Goal: Task Accomplishment & Management: Use online tool/utility

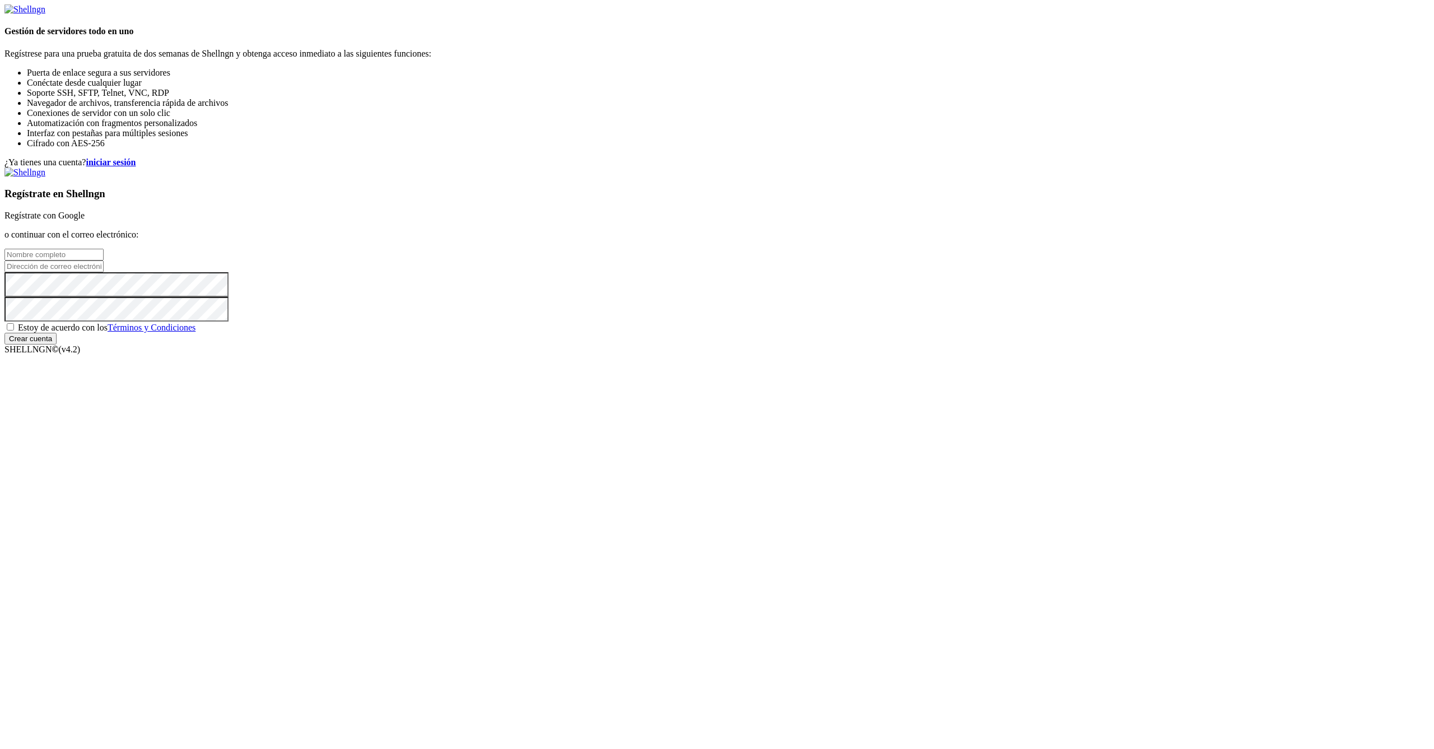
click at [85, 220] on link "Regístrate con Google" at bounding box center [44, 216] width 80 height 10
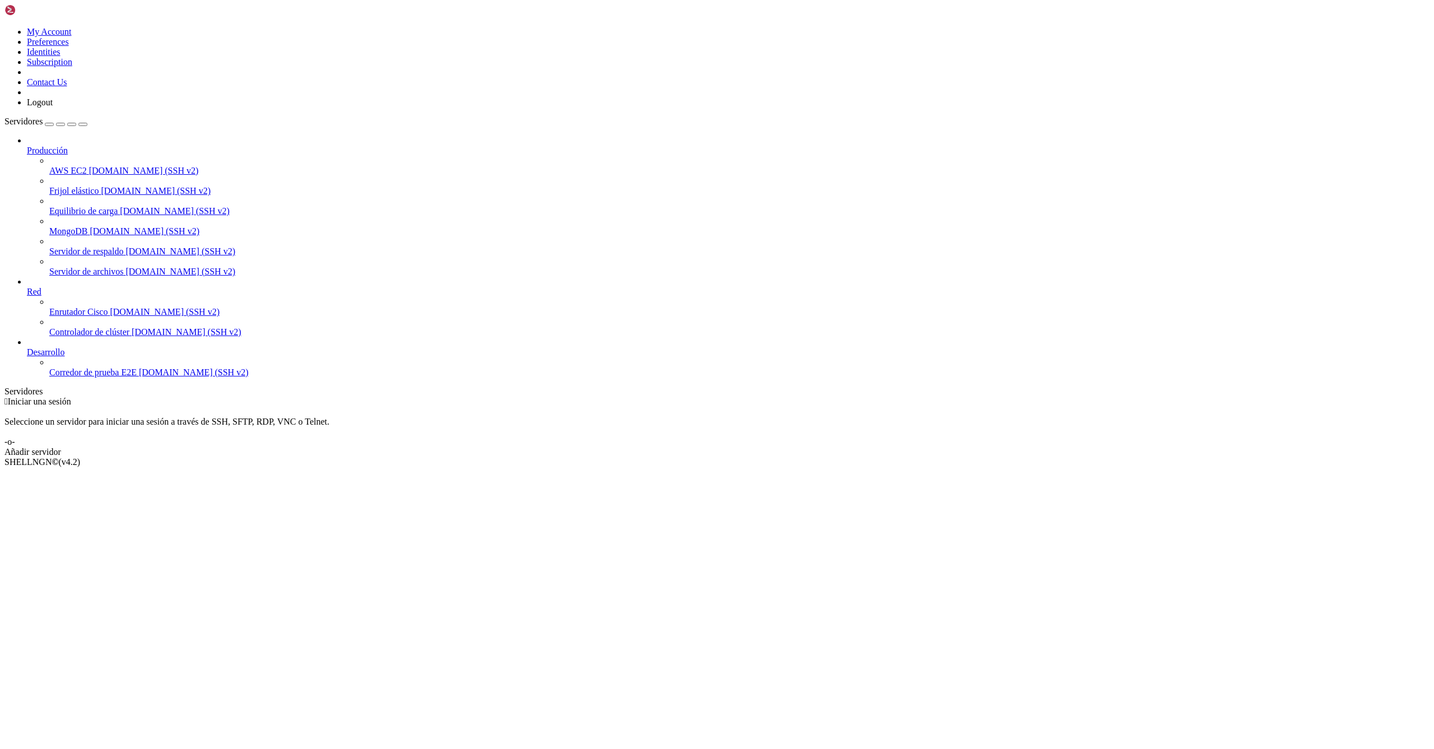
drag, startPoint x: 140, startPoint y: 202, endPoint x: 244, endPoint y: 215, distance: 105.0
click at [5, 397] on div at bounding box center [4, 397] width 1 height 0
click at [101, 166] on span "[DOMAIN_NAME] (SSH v2)" at bounding box center [144, 171] width 110 height 10
click at [49, 124] on div "button" at bounding box center [49, 124] width 0 height 0
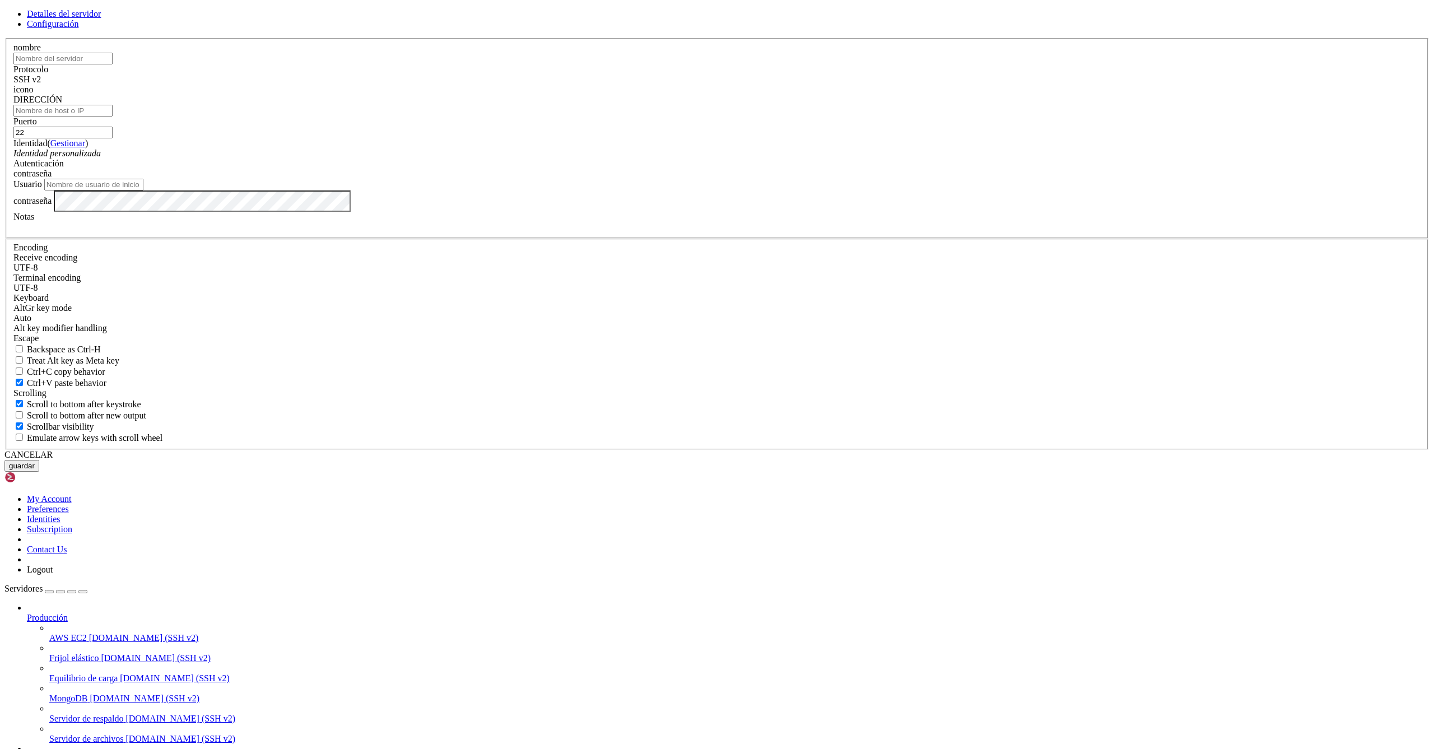
click at [78, 29] on link "Configuración" at bounding box center [53, 24] width 52 height 10
click at [101, 18] on span "Detalles del servidor" at bounding box center [64, 14] width 74 height 10
click at [13, 95] on span at bounding box center [13, 95] width 0 height 0
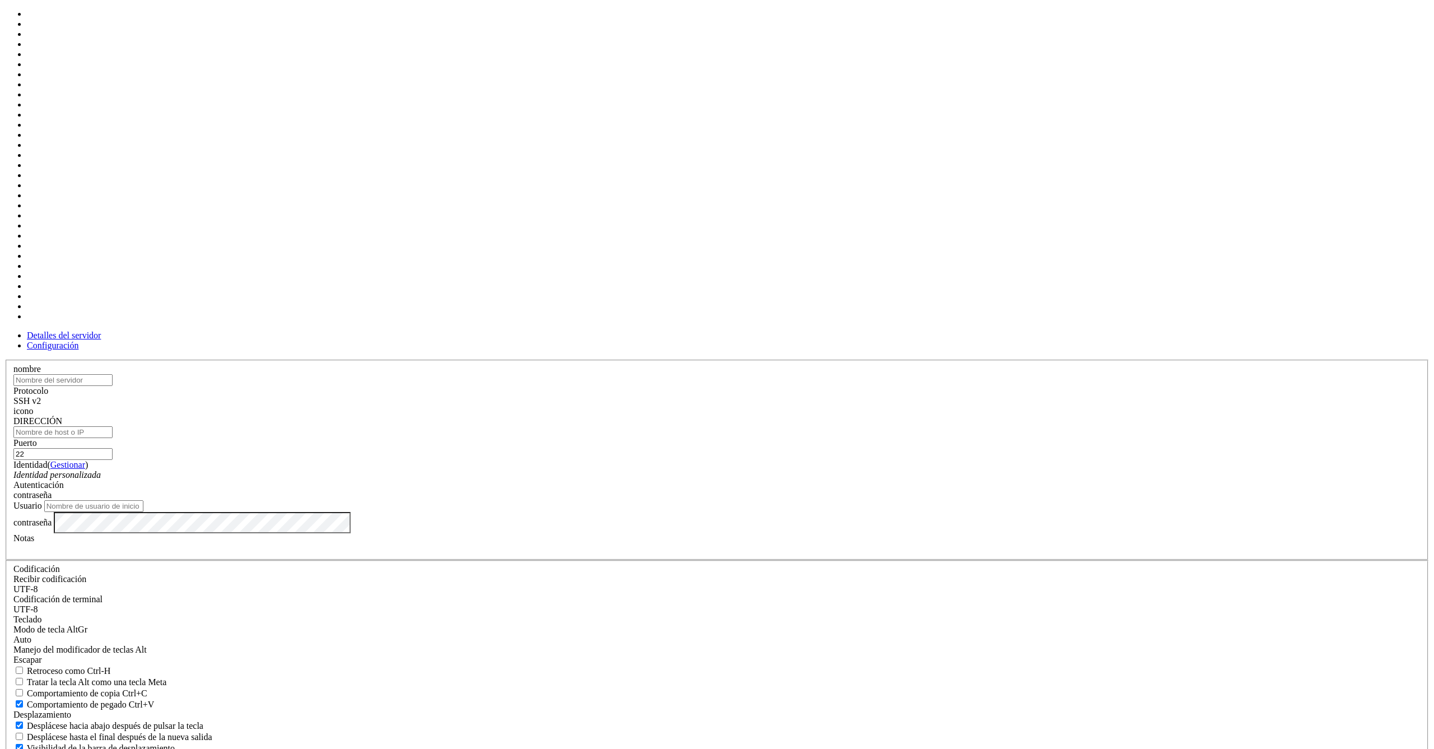
scroll to position [188, 0]
click at [673, 364] on div "nombre" at bounding box center [716, 375] width 1407 height 22
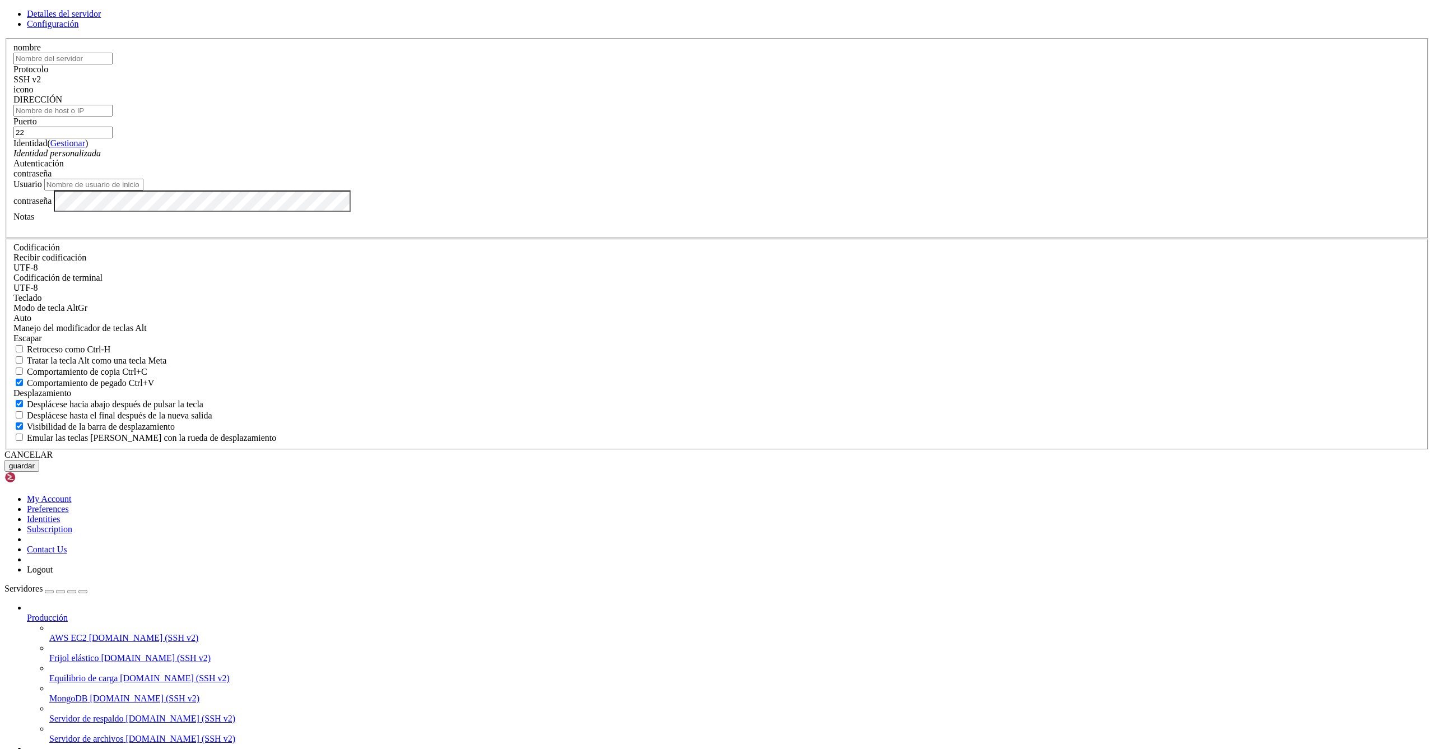
click at [113, 64] on input "text" at bounding box center [62, 59] width 99 height 12
click at [78, 29] on link "Configuración" at bounding box center [53, 24] width 52 height 10
click at [101, 18] on span "Detalles del servidor" at bounding box center [64, 14] width 74 height 10
click at [4, 38] on icon at bounding box center [4, 38] width 0 height 0
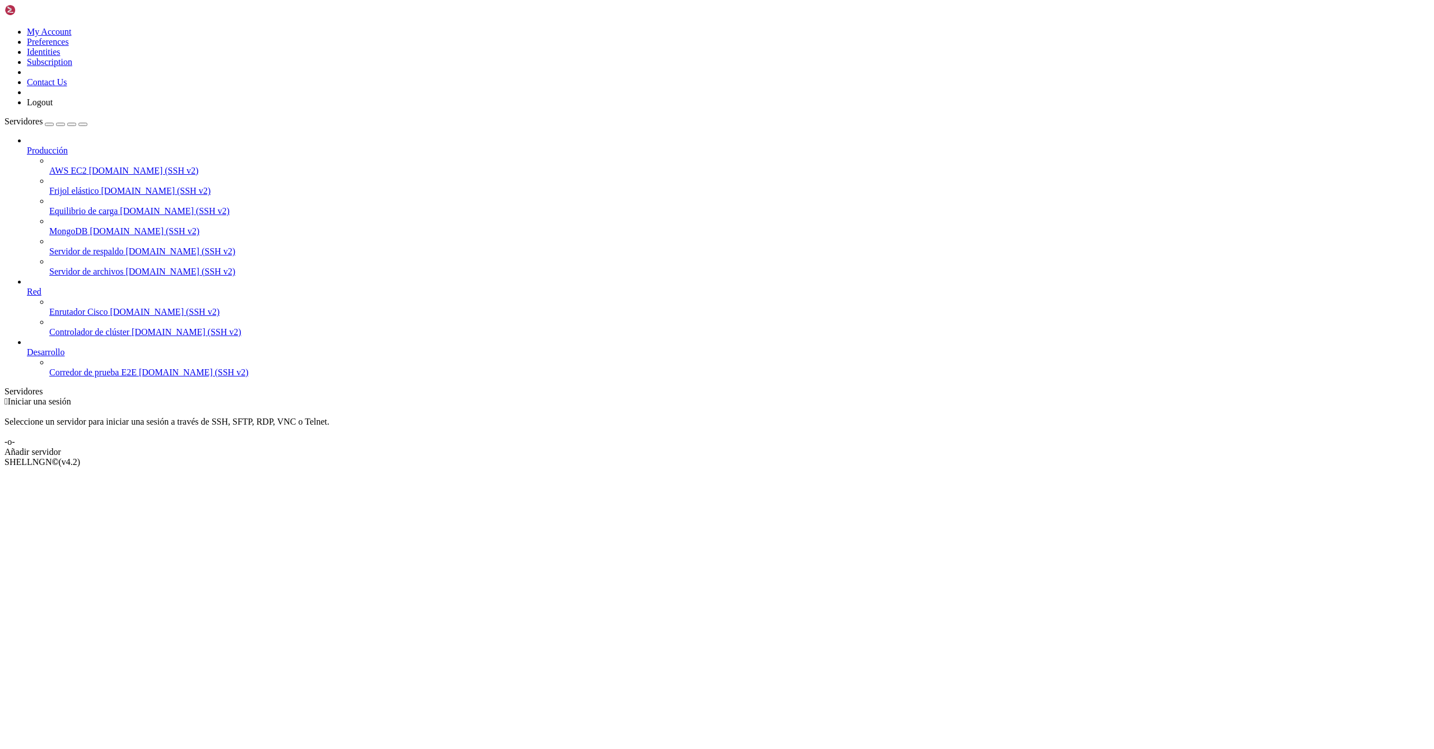
click at [850, 447] on link "Añadir servidor" at bounding box center [716, 452] width 1425 height 10
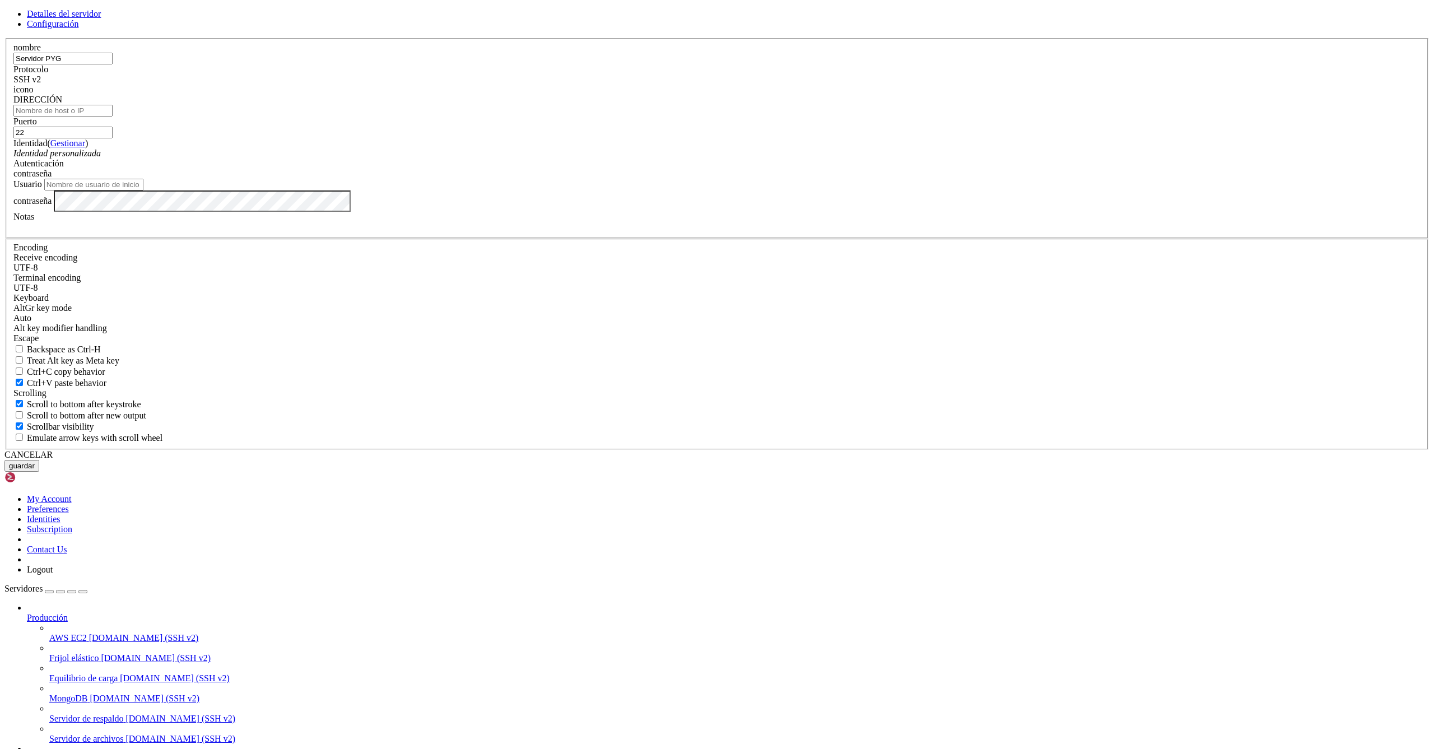
type input "Servidor PYG"
click at [800, 85] on div "SSH v2" at bounding box center [716, 79] width 1407 height 10
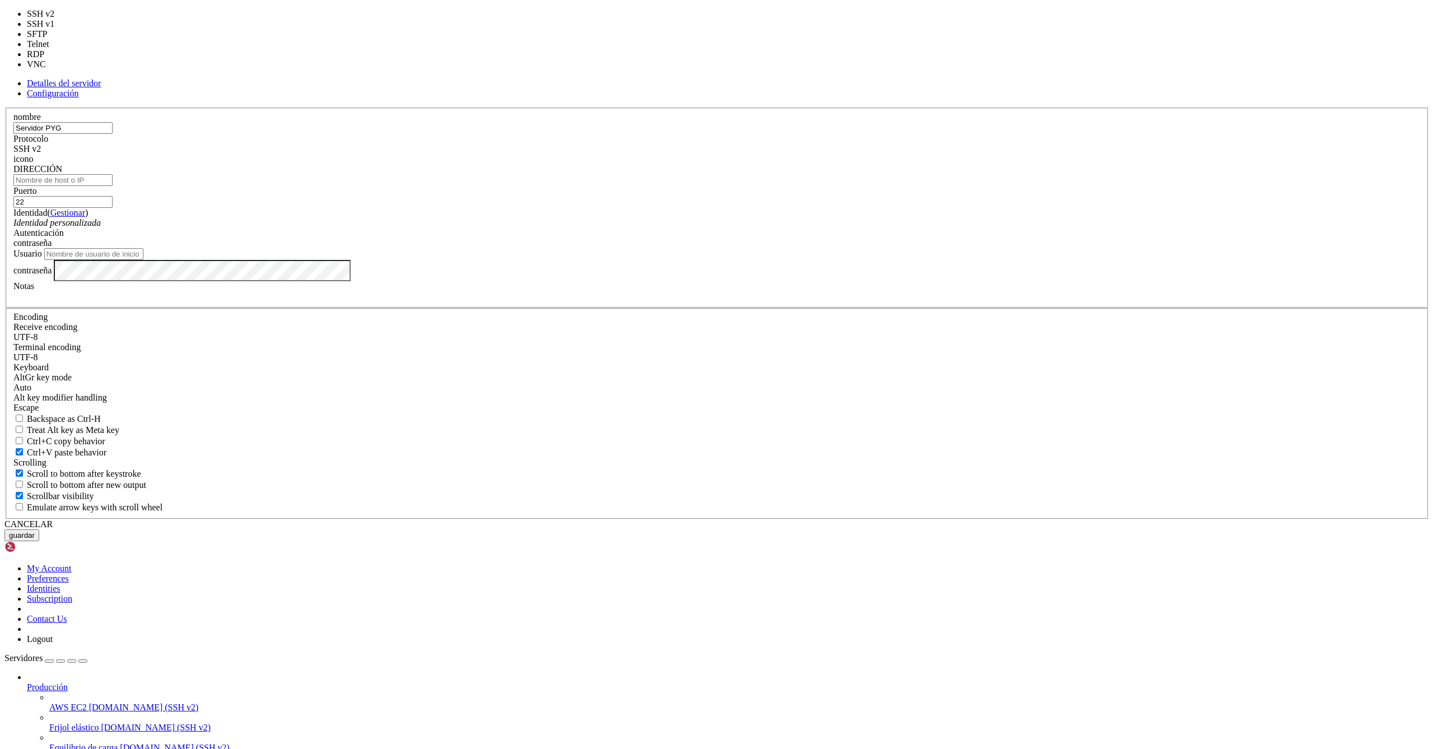
click at [871, 208] on div "Puerto 22" at bounding box center [716, 197] width 1407 height 22
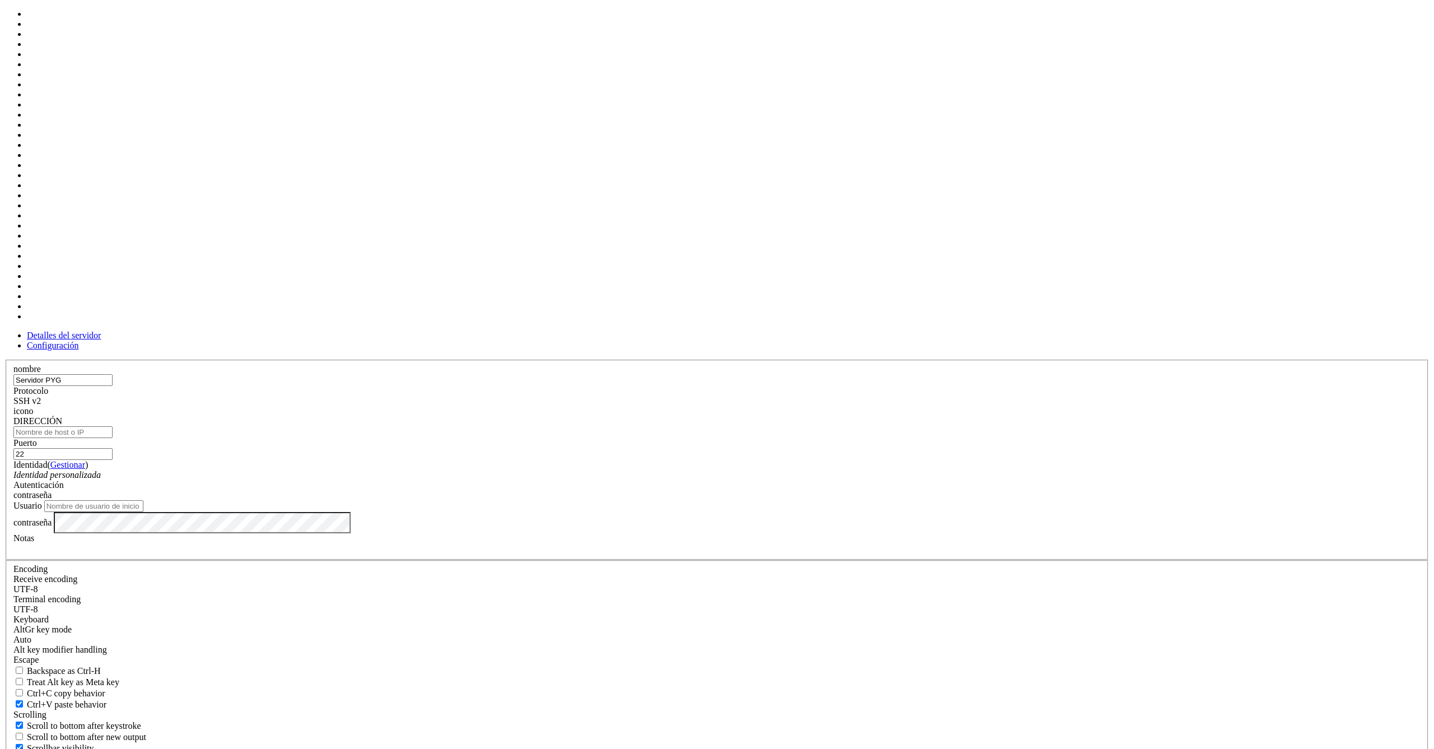
click at [864, 416] on div at bounding box center [716, 416] width 1407 height 0
type input "[TECHNICAL_ID]"
click at [42, 501] on label "Usuario" at bounding box center [27, 506] width 29 height 10
click at [143, 500] on input "Usuario" at bounding box center [93, 506] width 99 height 12
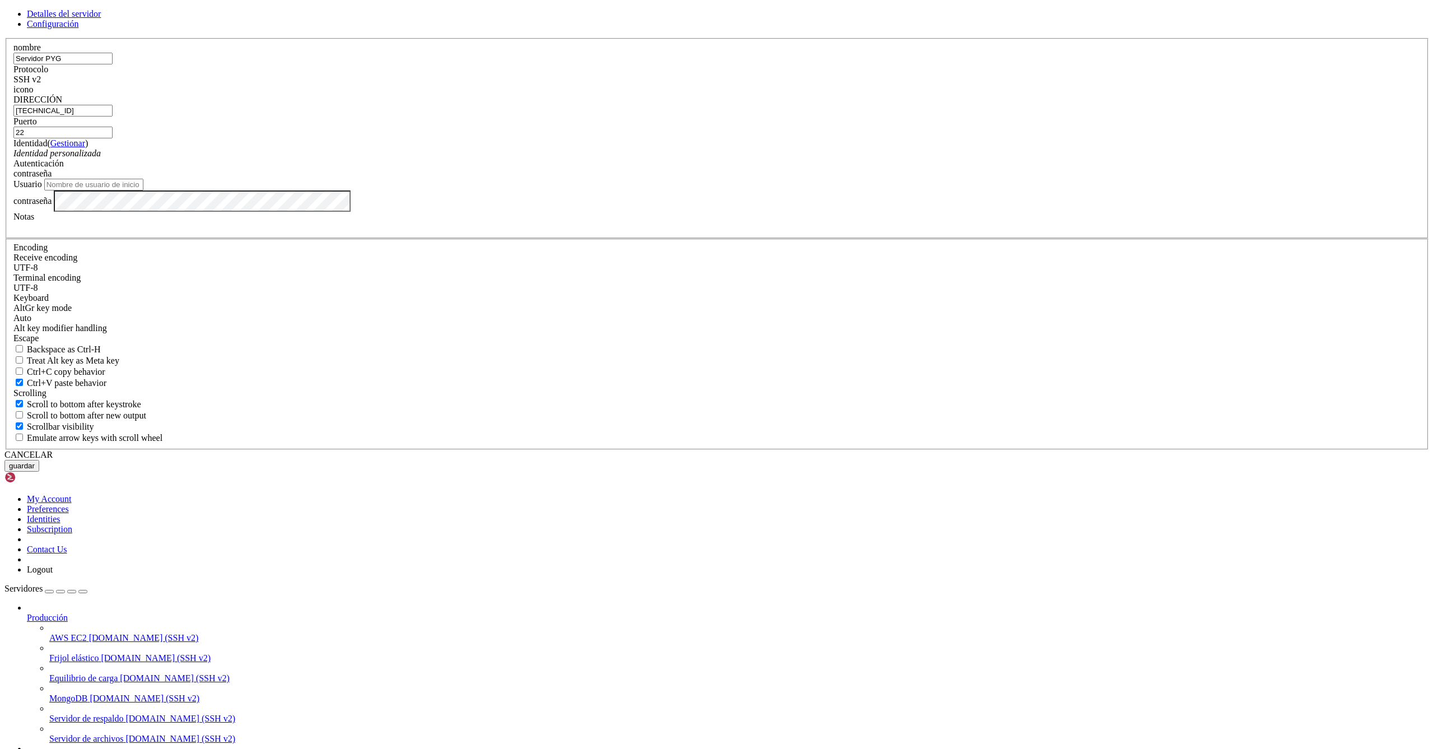
click at [728, 159] on div "Identidad personalizada" at bounding box center [716, 153] width 1407 height 10
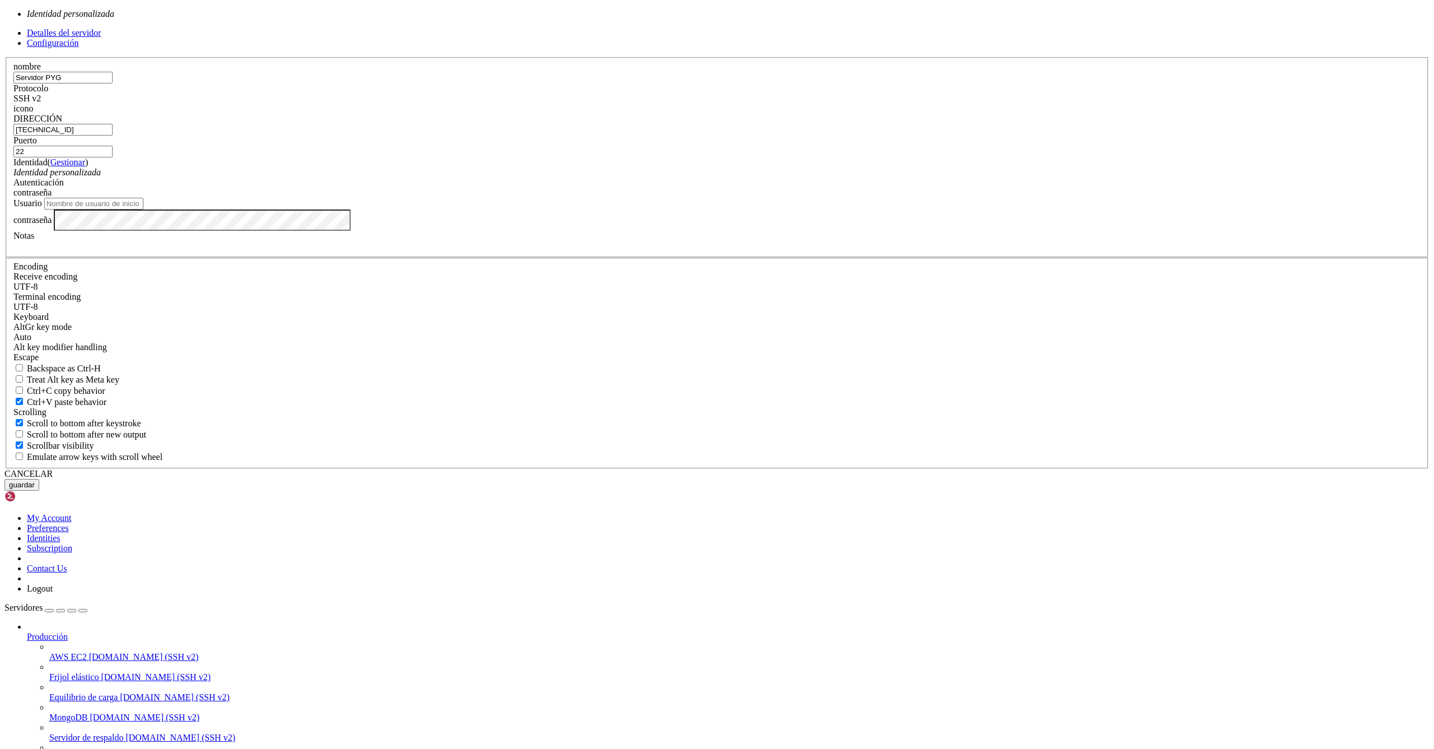
click at [728, 178] on div "Identidad personalizada" at bounding box center [716, 172] width 1407 height 10
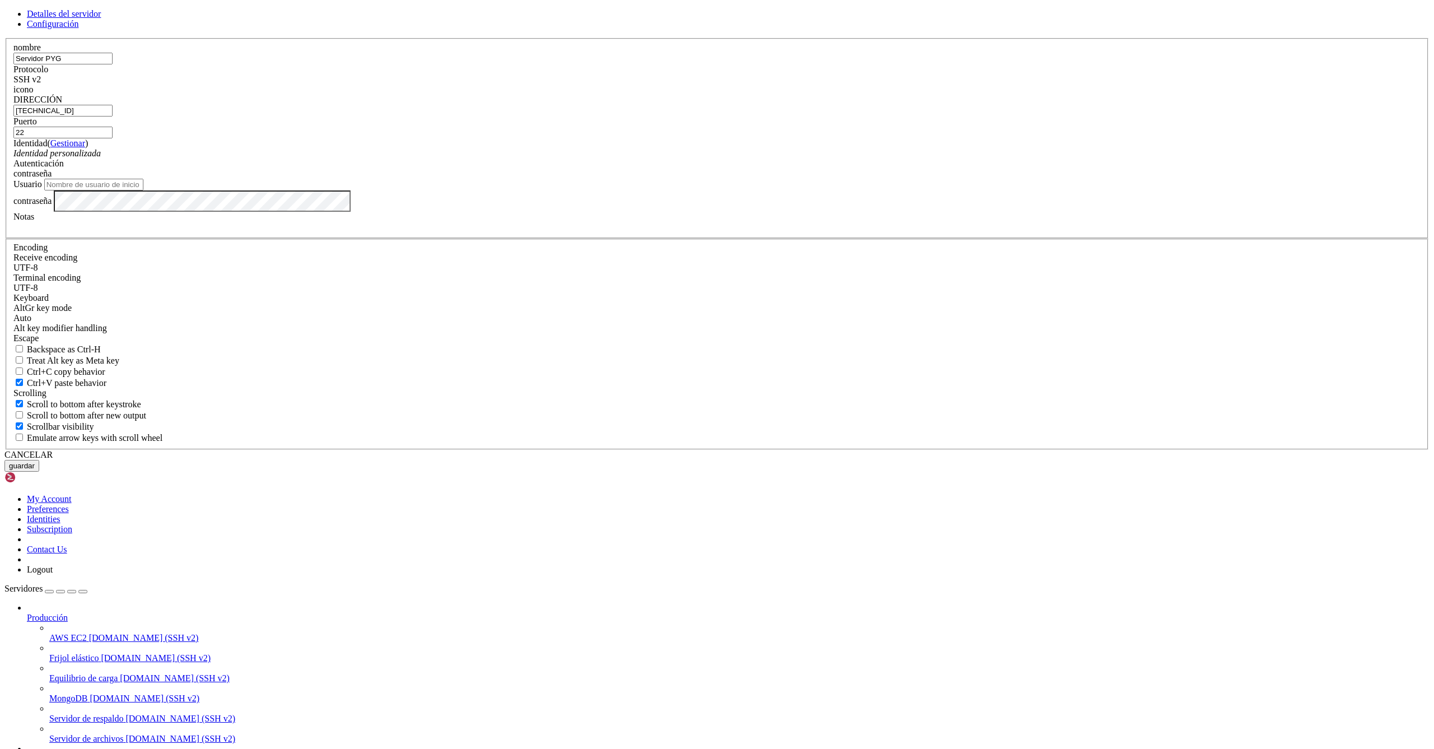
click at [804, 179] on div "contraseña" at bounding box center [716, 174] width 1407 height 10
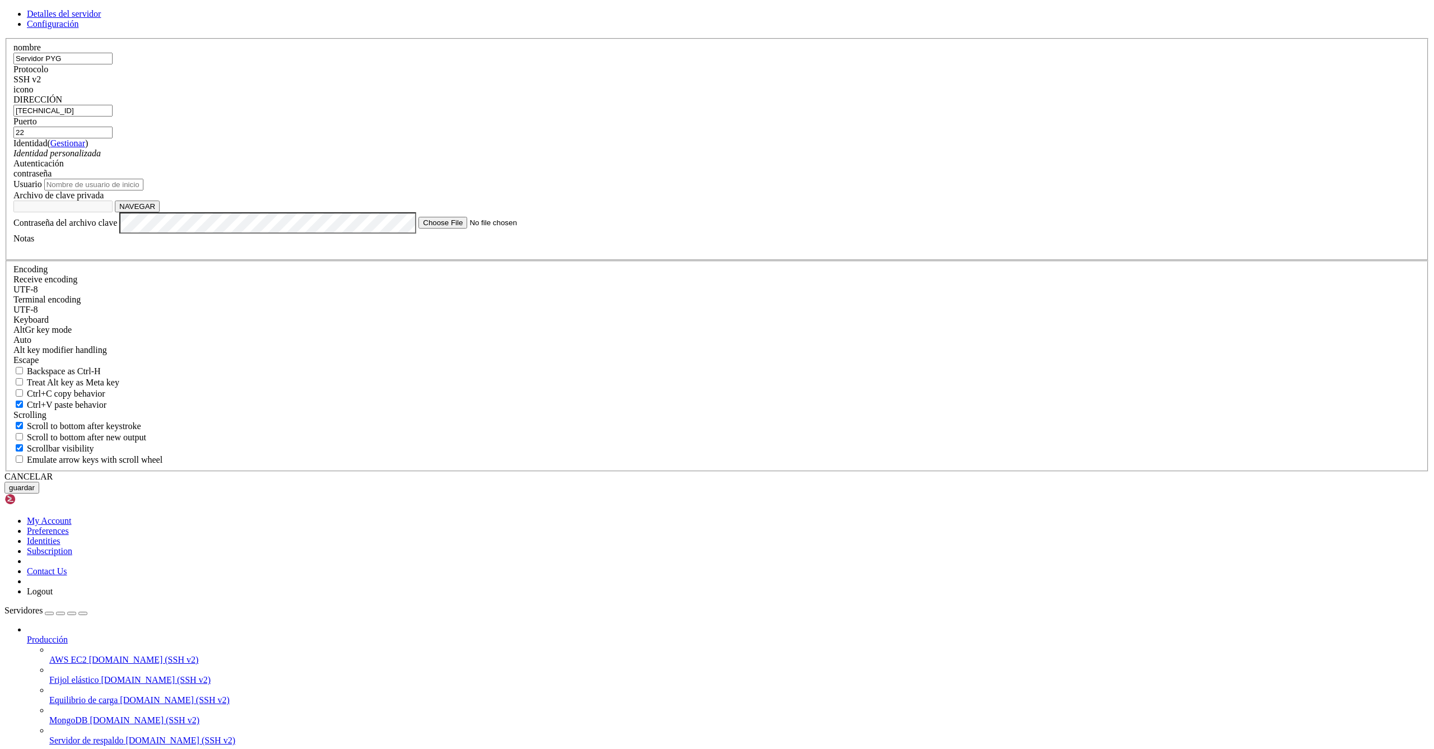
click at [143, 190] on input "Usuario" at bounding box center [93, 185] width 99 height 12
click at [728, 159] on div "Identidad personalizada" at bounding box center [716, 153] width 1407 height 10
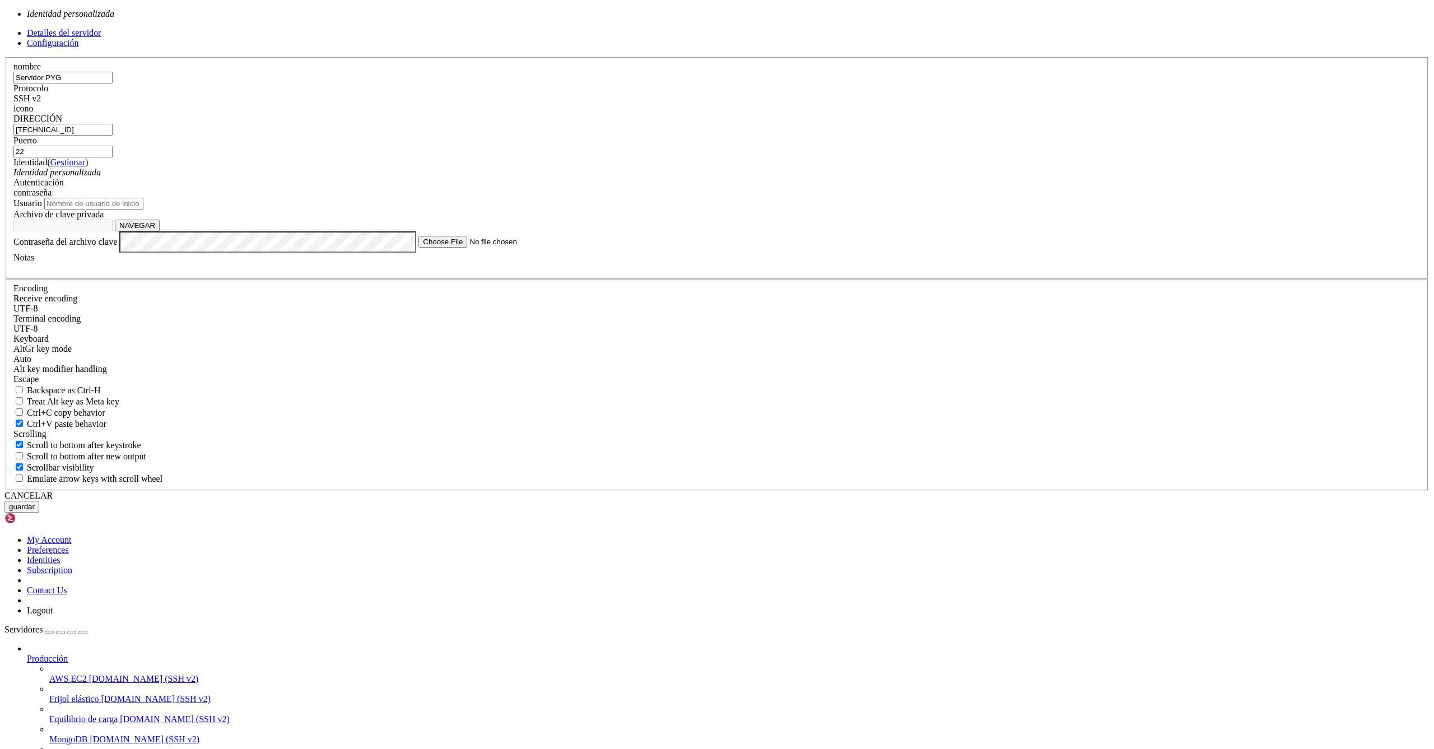
click at [728, 178] on div "Identidad personalizada" at bounding box center [716, 172] width 1407 height 10
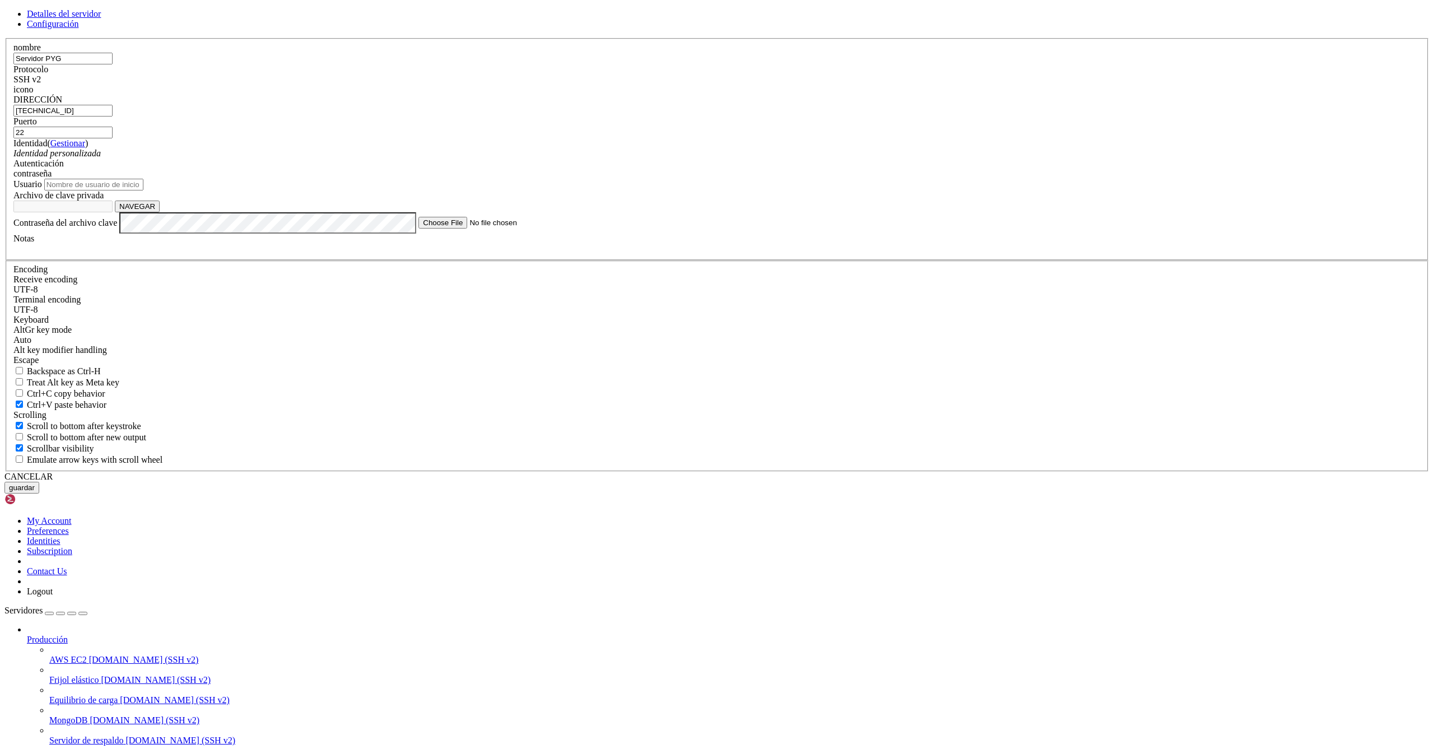
click at [143, 190] on input "Usuario" at bounding box center [93, 185] width 99 height 12
type input "ubuntu"
click at [160, 212] on button "NAVEGAR" at bounding box center [137, 207] width 45 height 12
type input "pyg-2022.pem"
click at [39, 493] on button "guardar" at bounding box center [21, 488] width 35 height 12
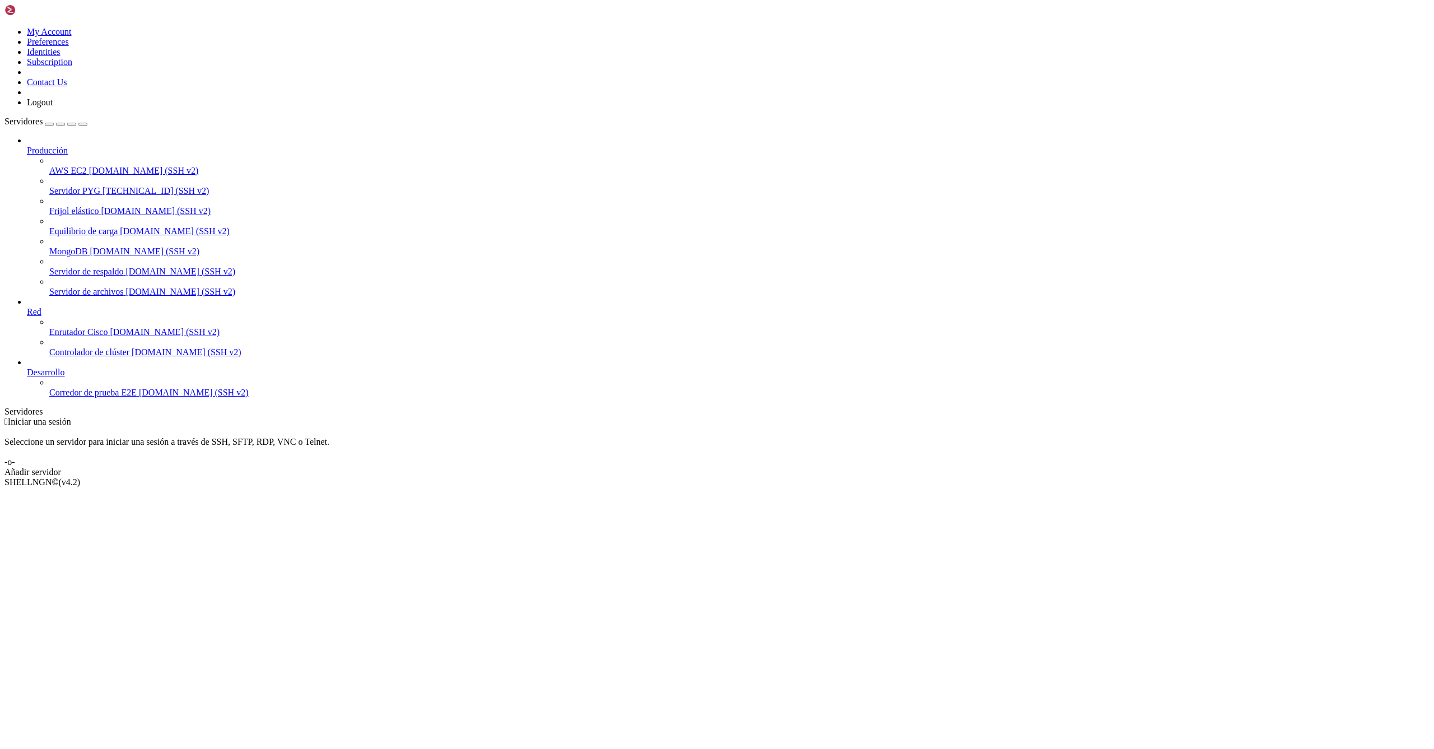
click at [50, 186] on span "Servidor PYG" at bounding box center [74, 191] width 51 height 10
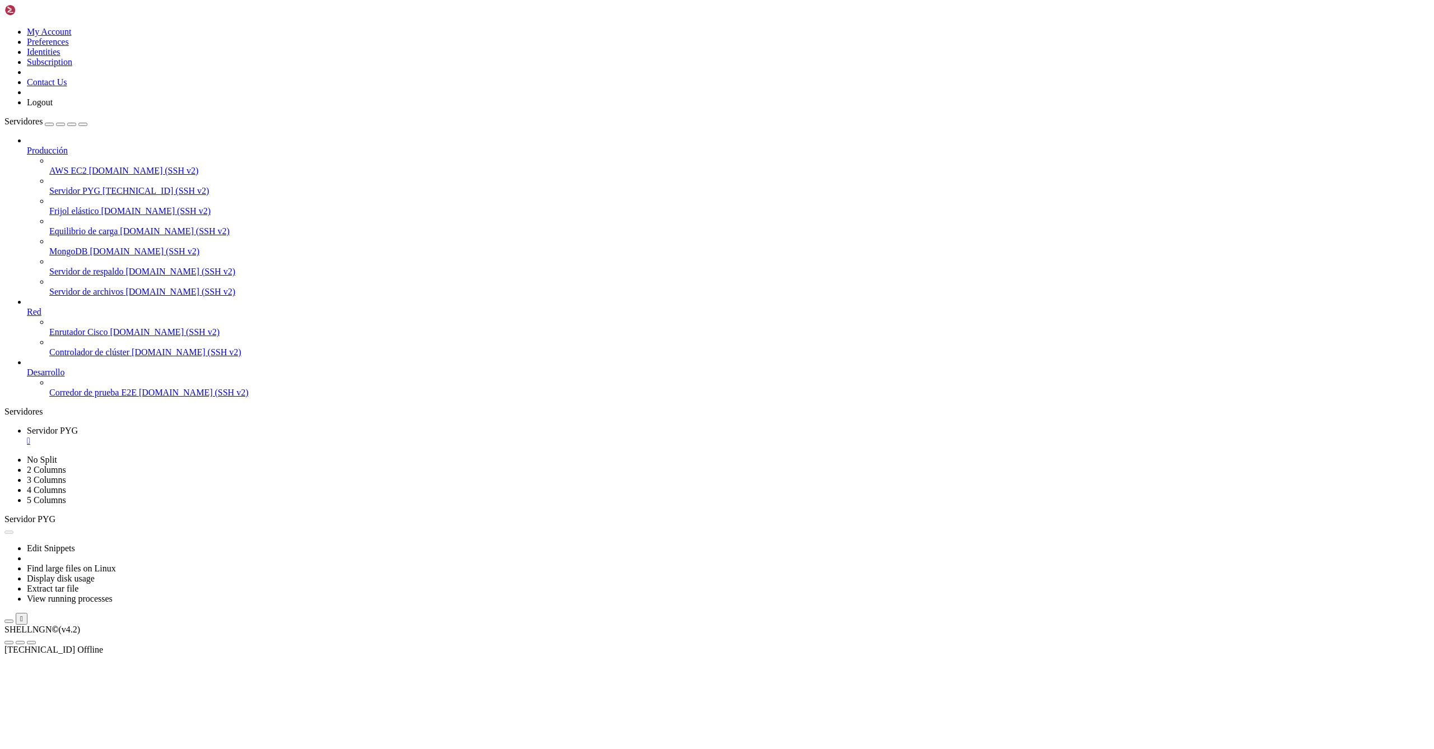
scroll to position [0, 0]
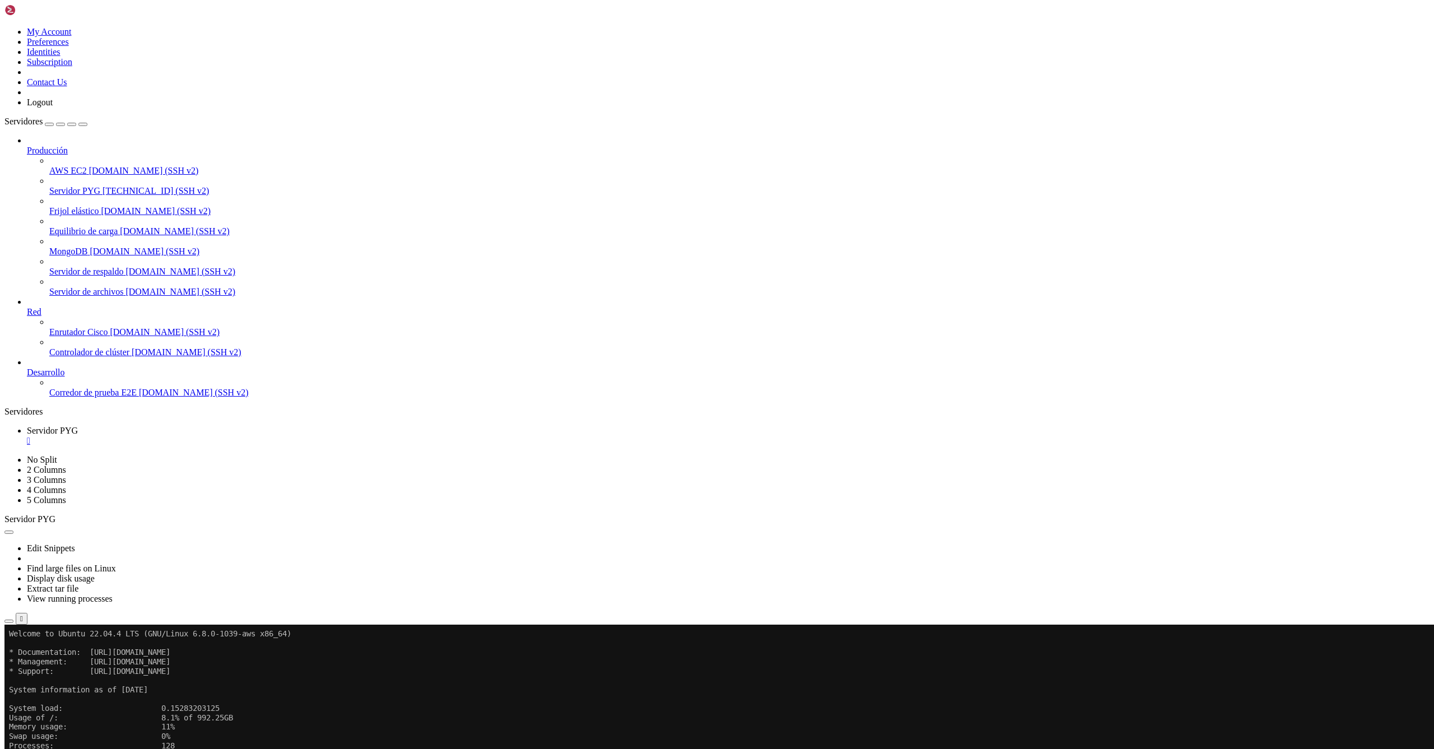
click at [60, 124] on div "button" at bounding box center [60, 124] width 0 height 0
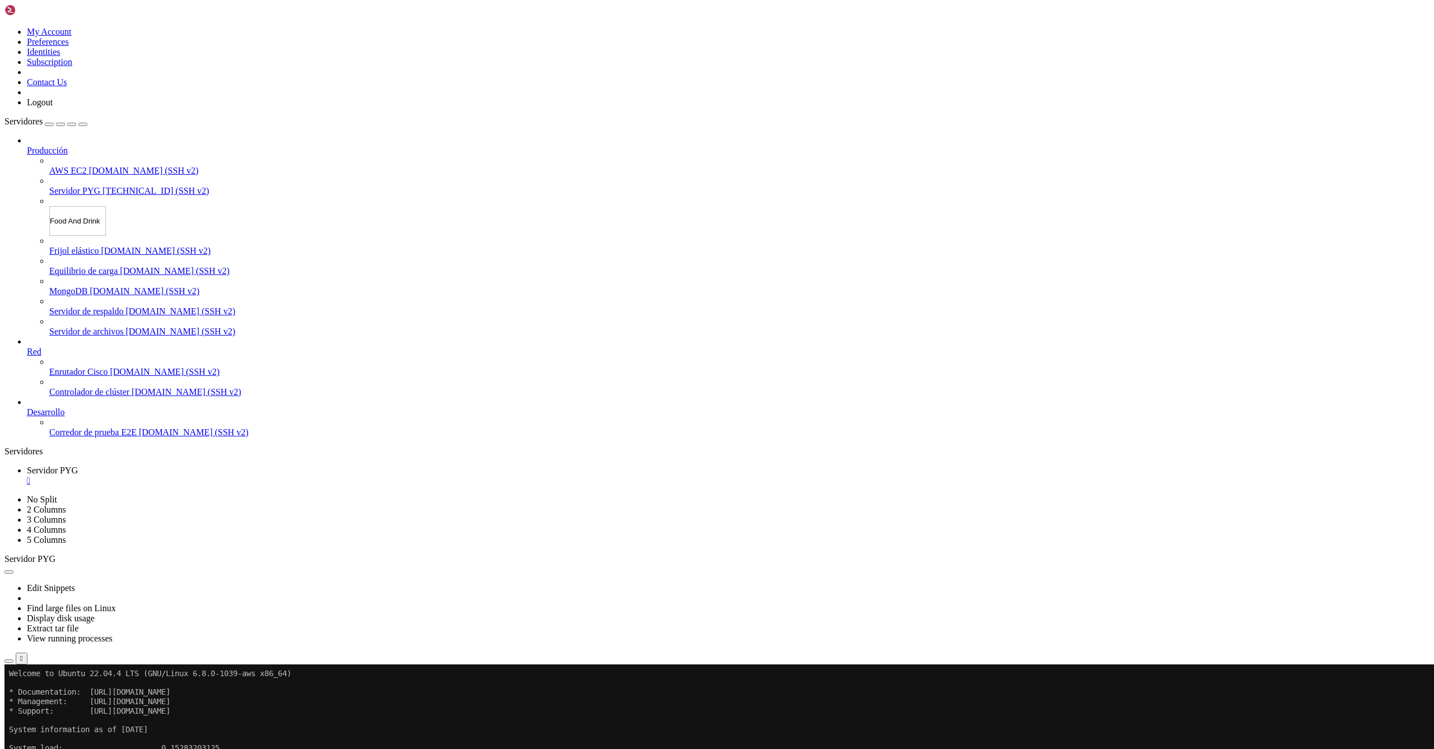
type input "Food And Drinks"
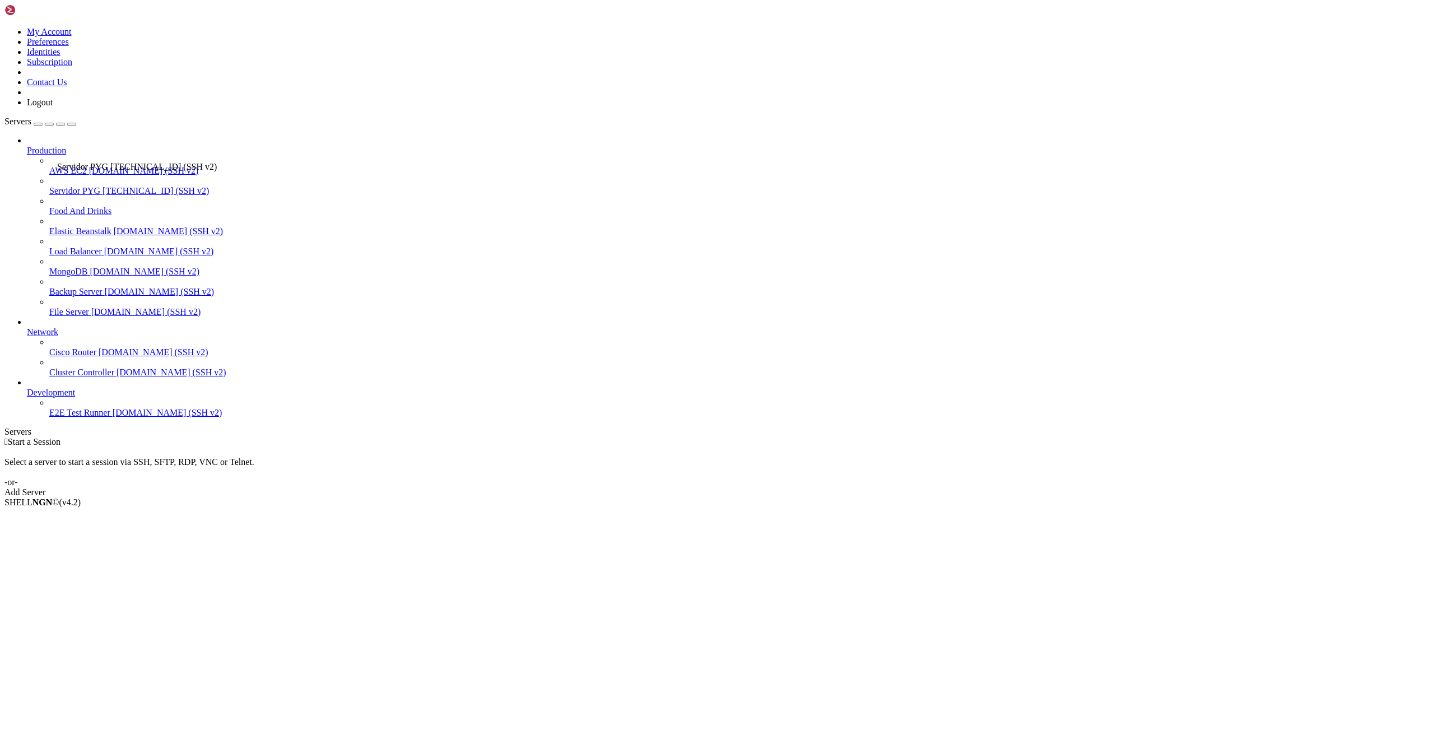
drag, startPoint x: 21, startPoint y: 123, endPoint x: 54, endPoint y: 157, distance: 47.5
click at [49, 186] on icon at bounding box center [49, 186] width 0 height 0
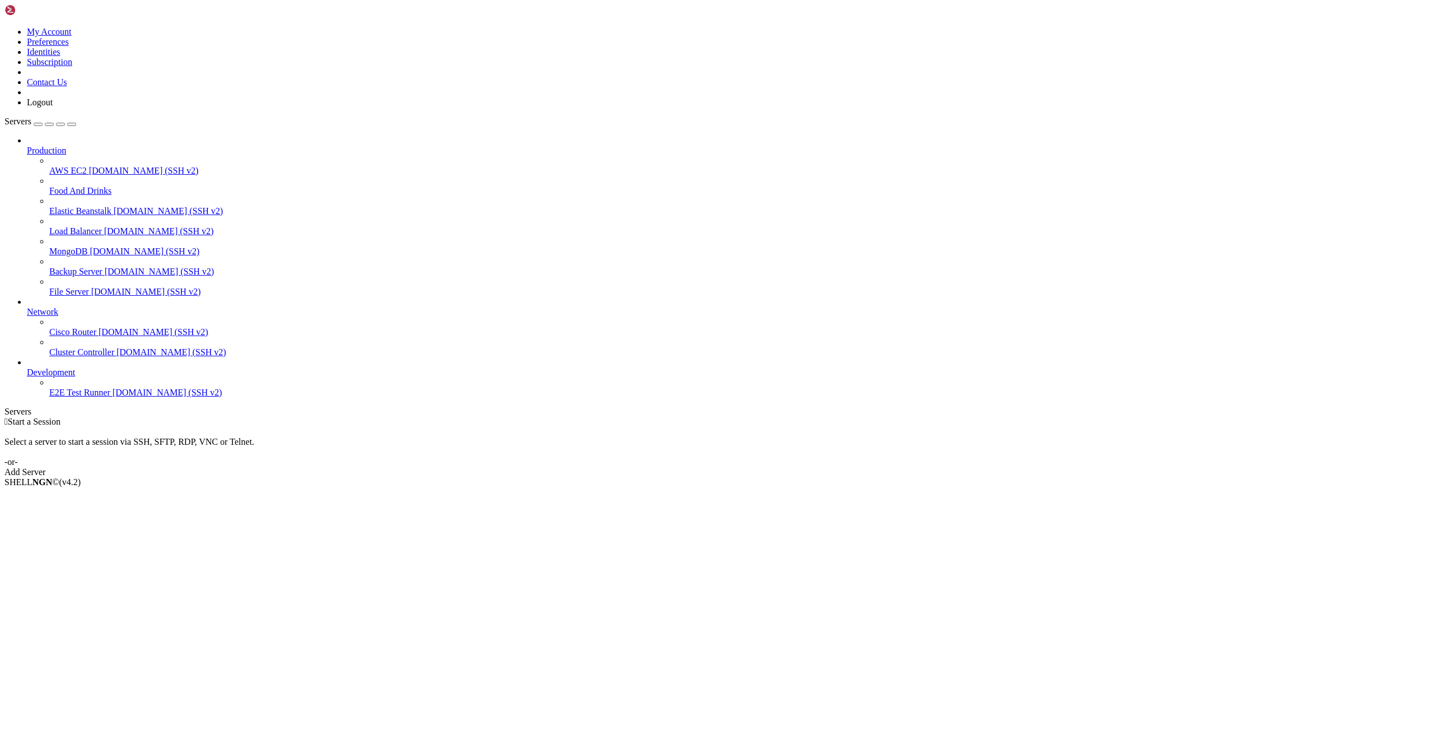
click at [49, 186] on icon at bounding box center [49, 186] width 0 height 0
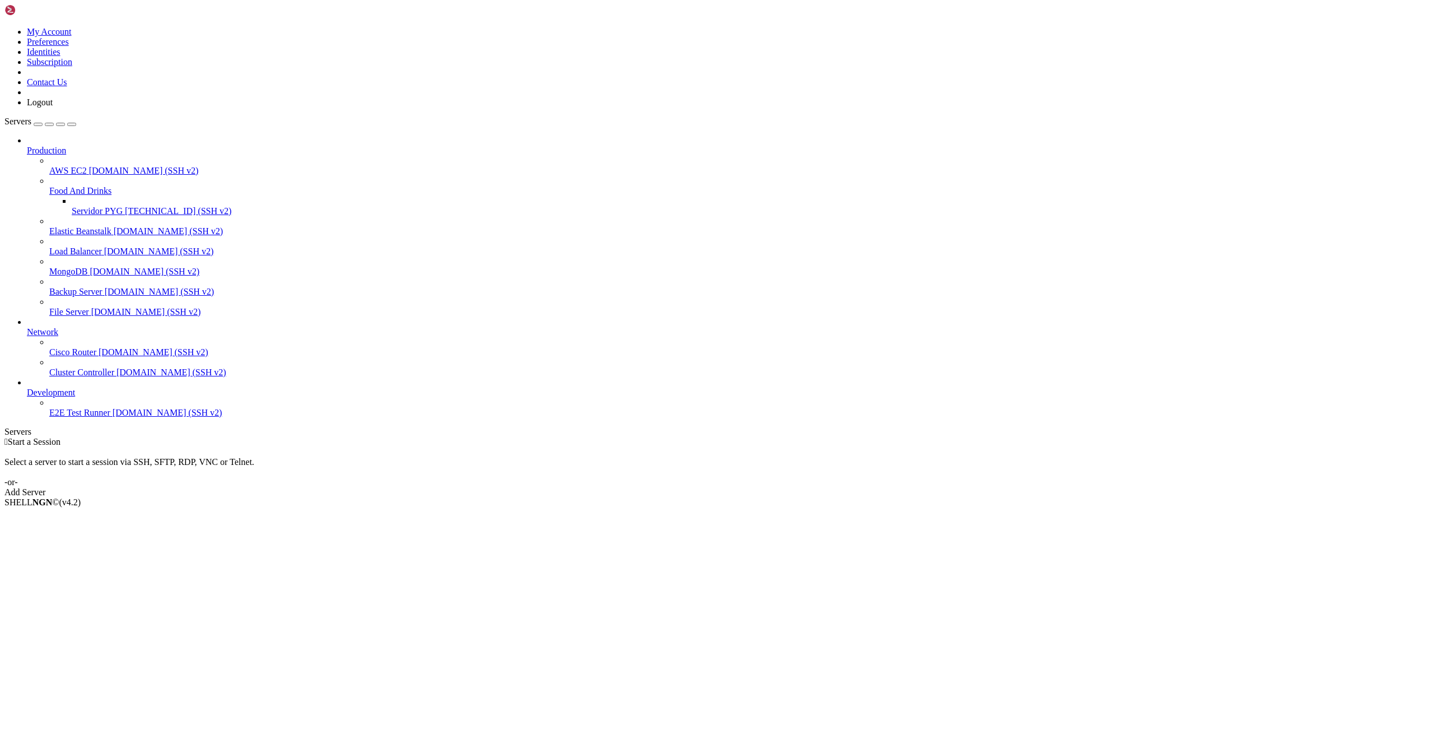
click at [125, 206] on span "[TECHNICAL_ID] (SSH v2)" at bounding box center [178, 211] width 106 height 10
click at [86, 206] on span "Servidor PYG" at bounding box center [97, 211] width 51 height 10
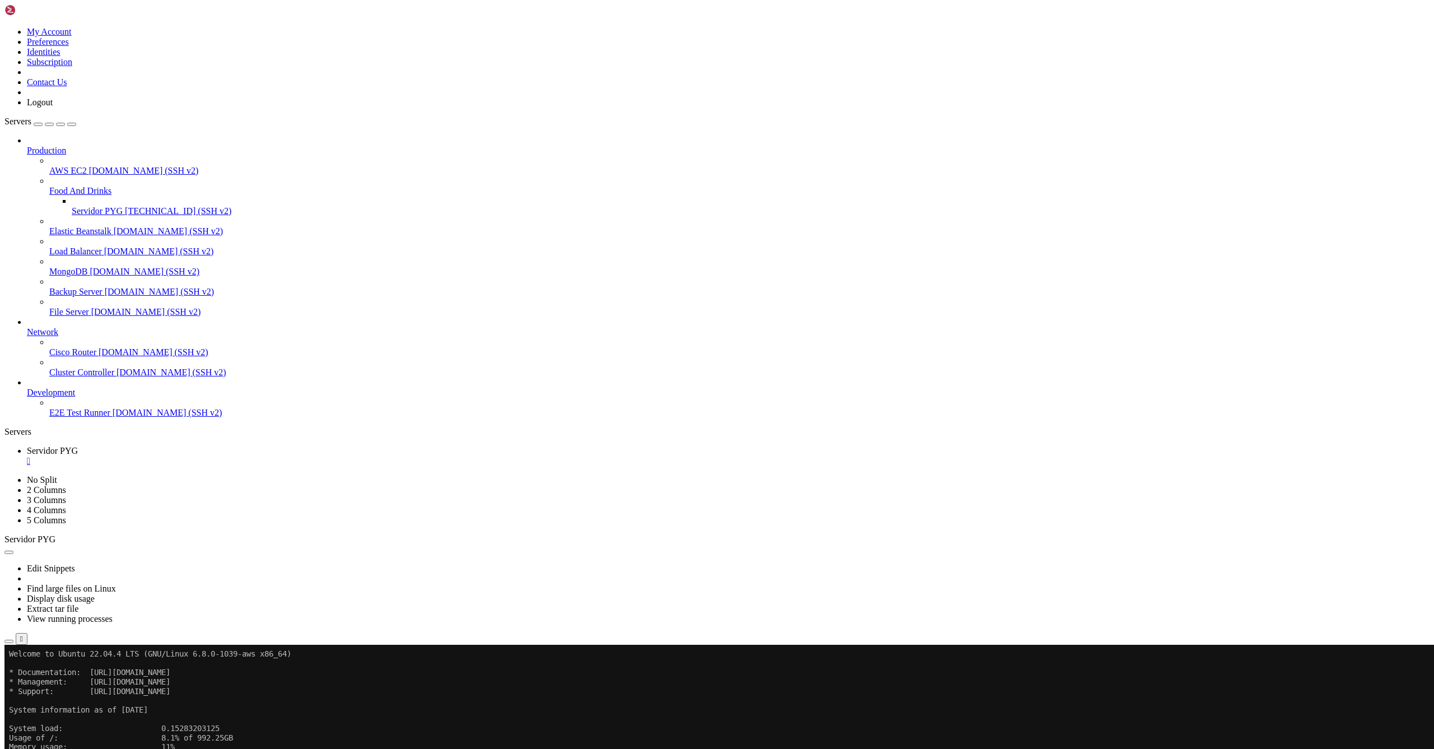
click at [9, 641] on icon "button" at bounding box center [9, 641] width 0 height 0
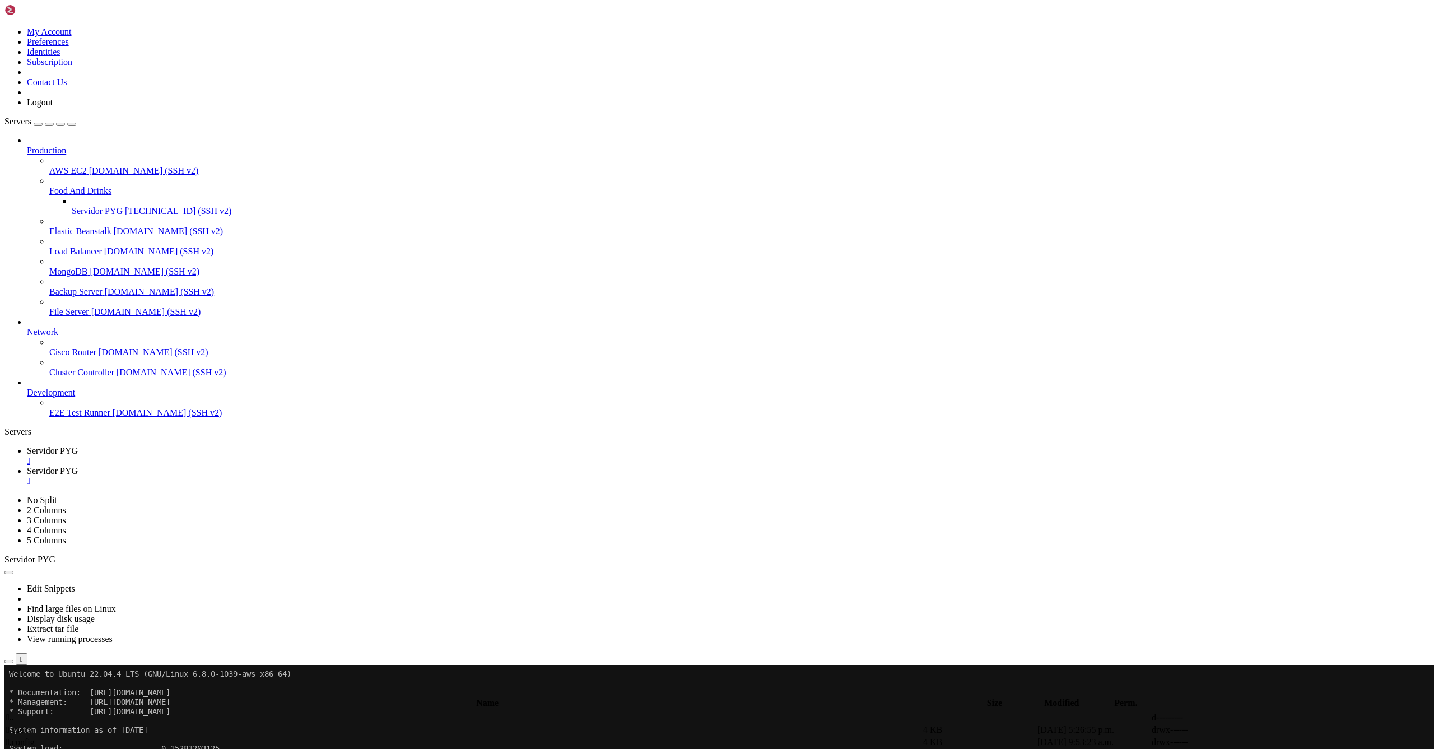
type input "/home/ubuntu/bot_visitas"
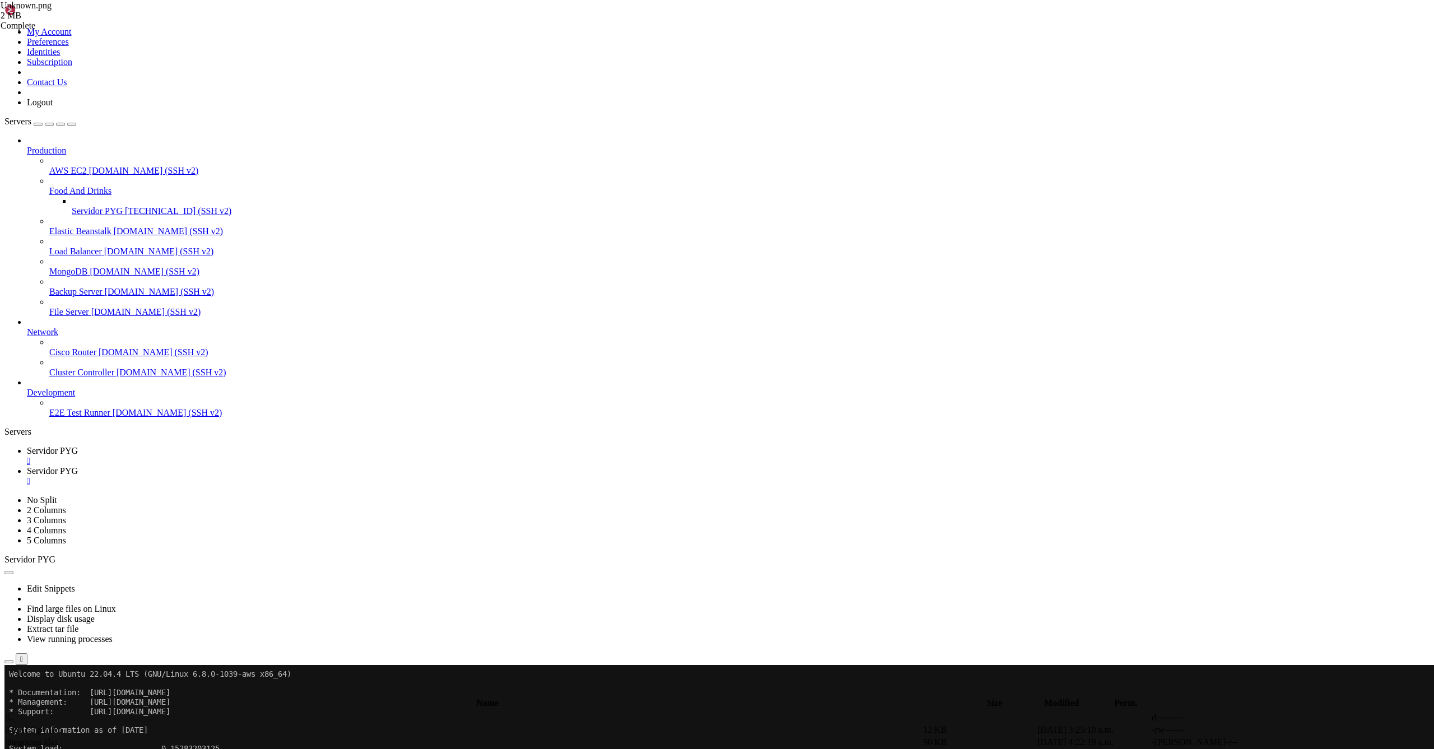
click at [388, 425] on div at bounding box center [717, 374] width 1434 height 749
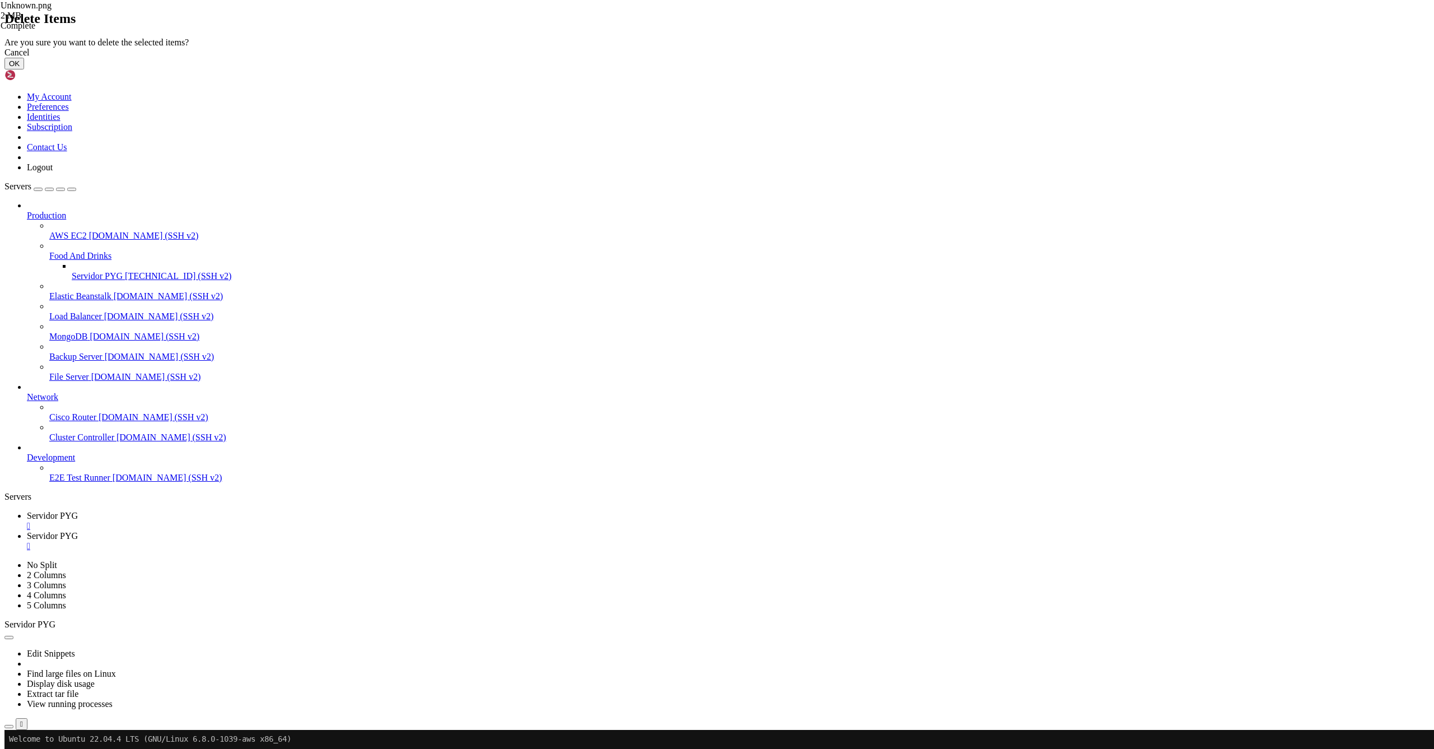
click at [24, 69] on button "OK" at bounding box center [14, 64] width 20 height 12
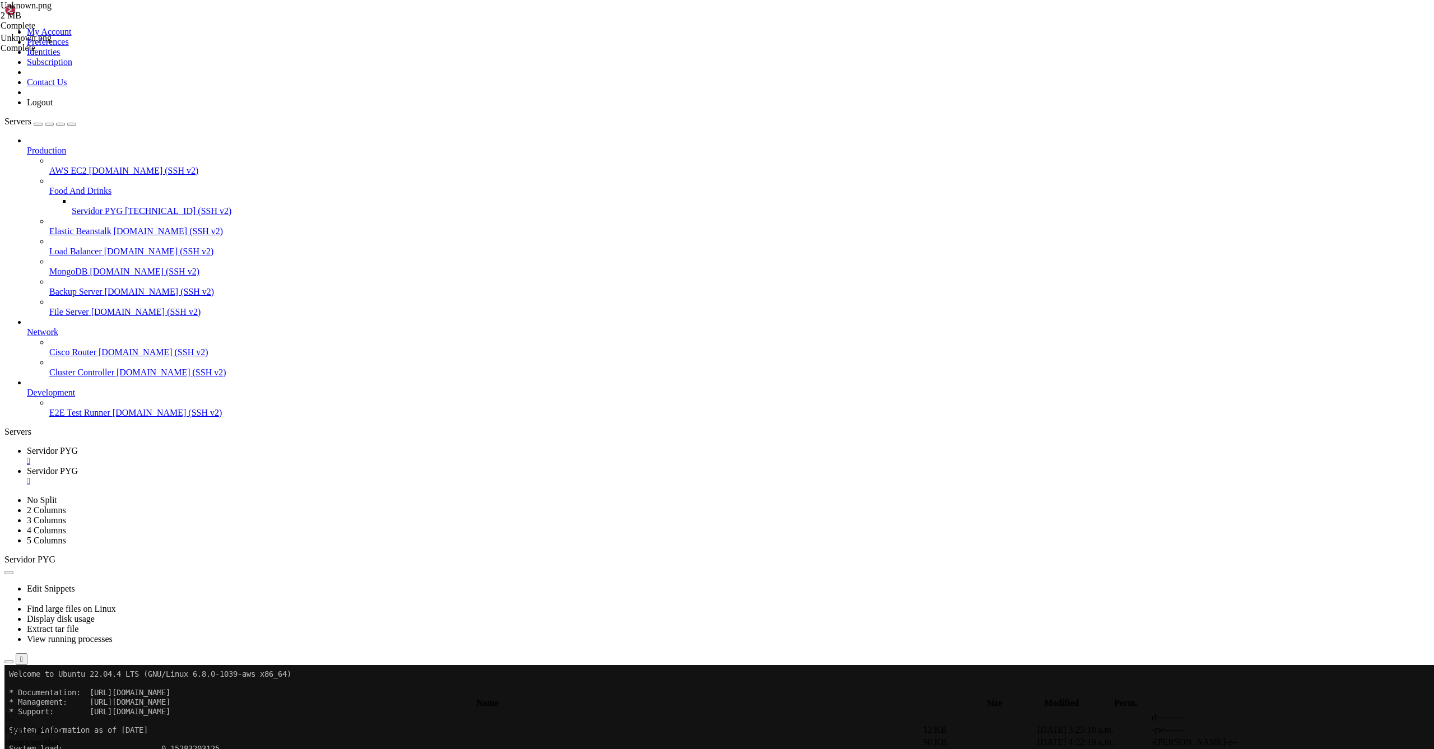
click at [302, 476] on div "" at bounding box center [728, 481] width 1403 height 10
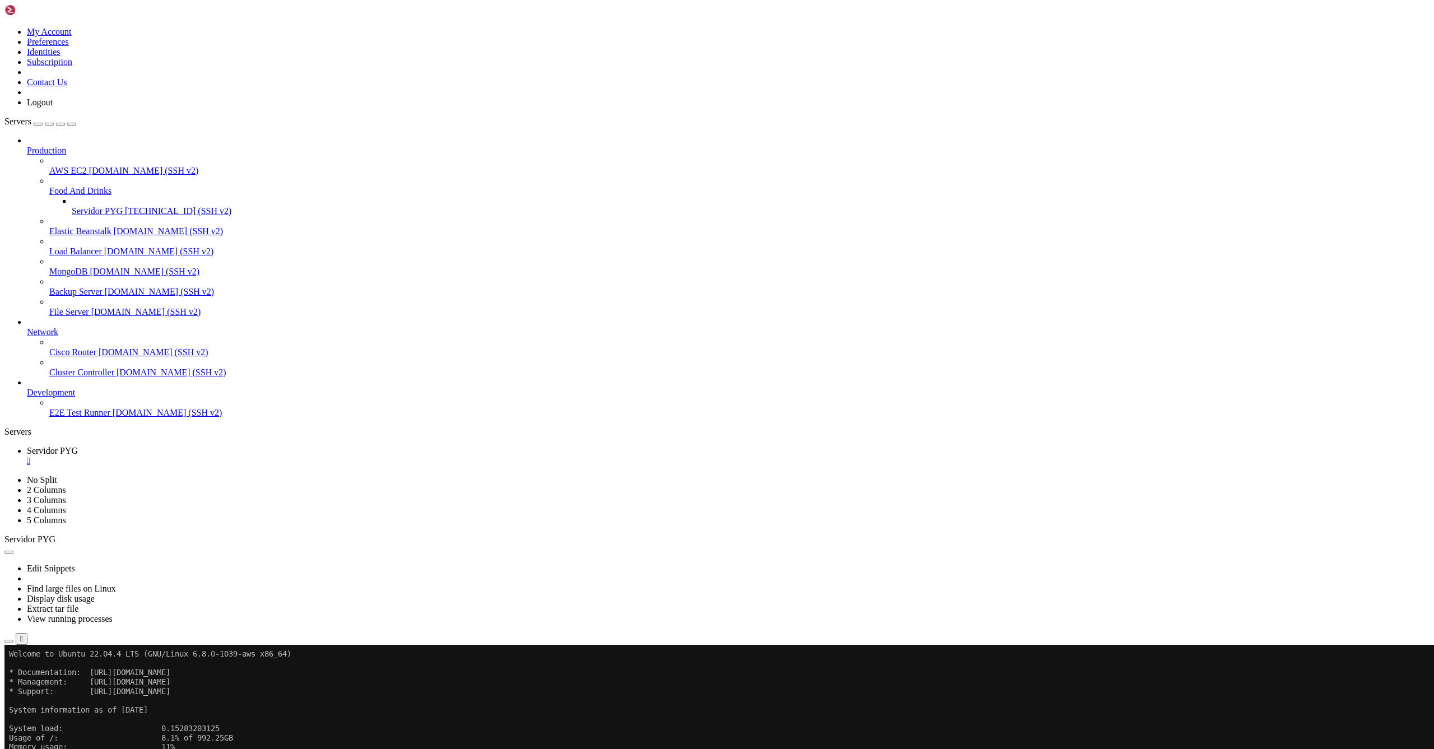
drag, startPoint x: 662, startPoint y: 1091, endPoint x: 690, endPoint y: 1091, distance: 28.0
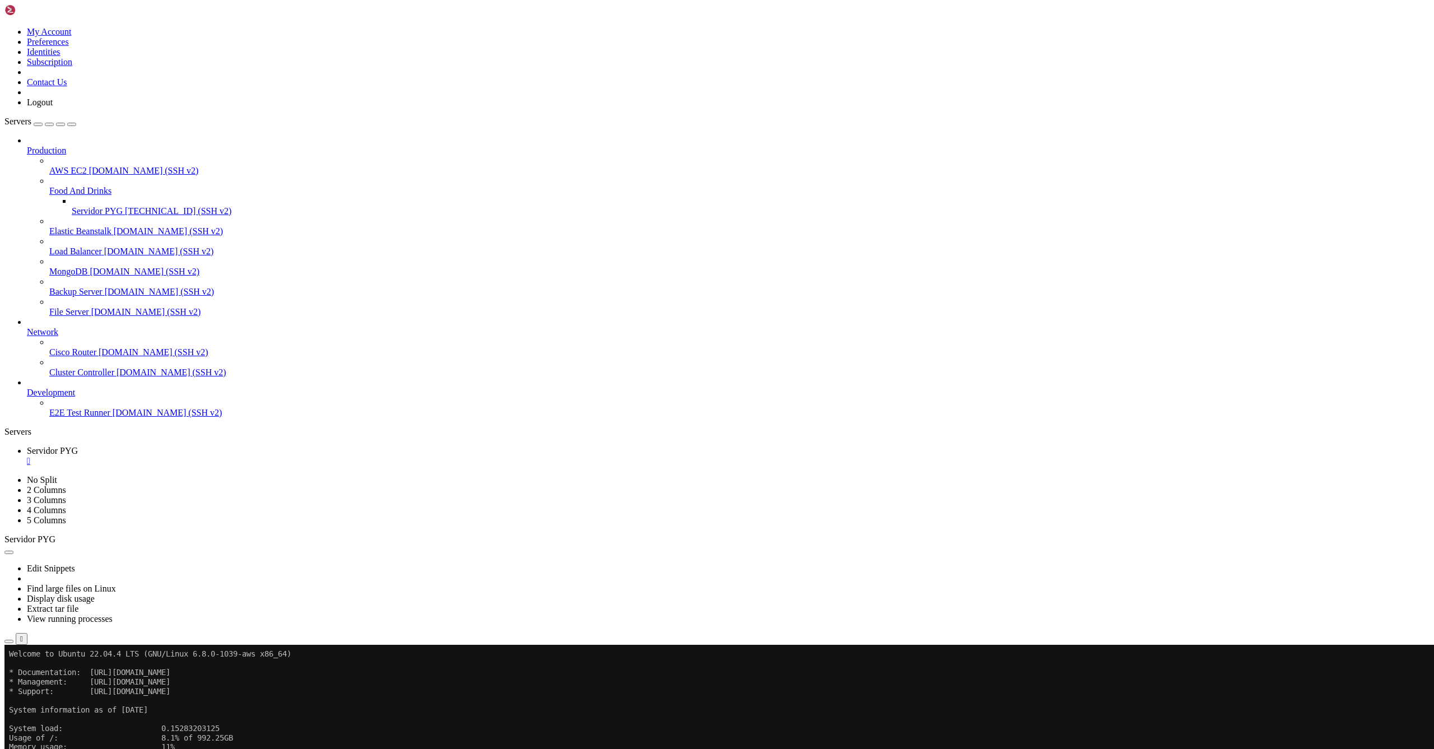
click at [38, 124] on div "button" at bounding box center [38, 124] width 0 height 0
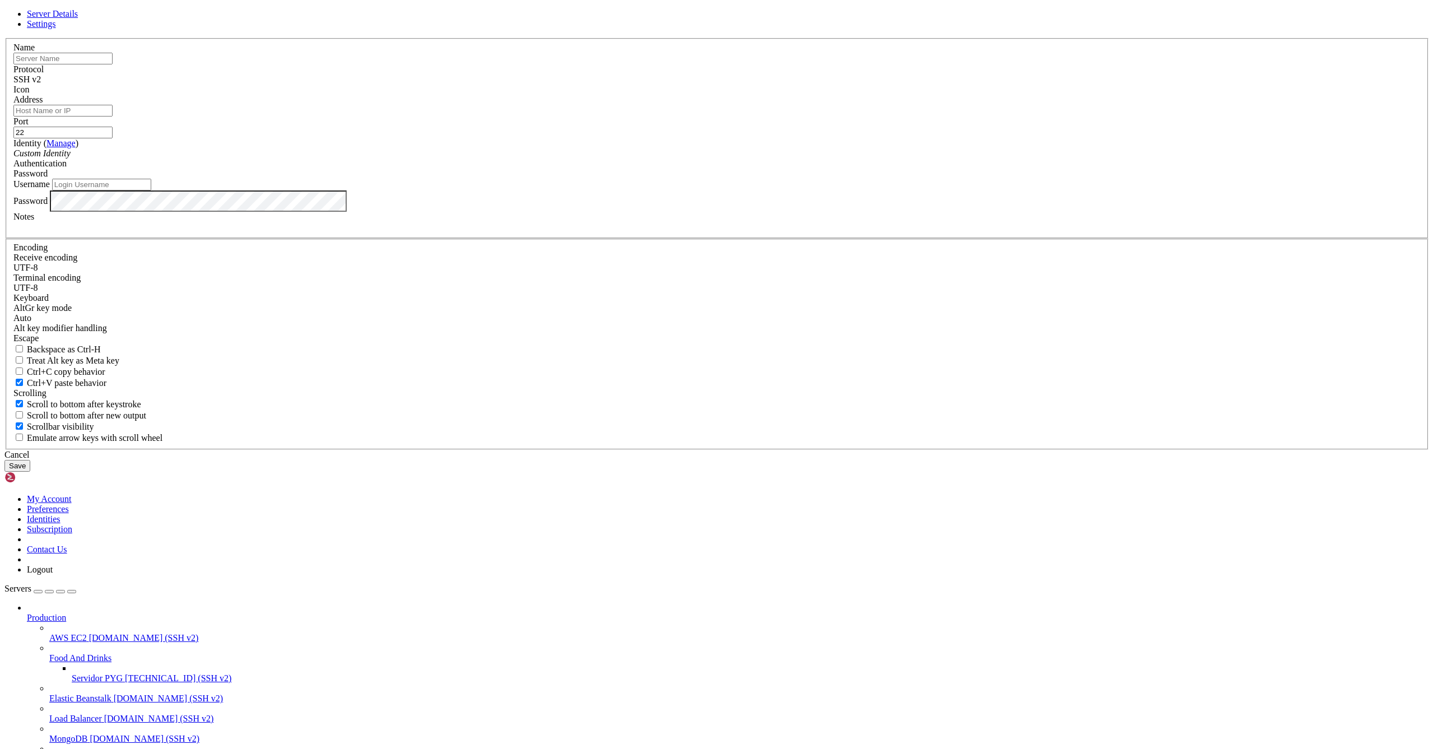
click at [113, 64] on input "text" at bounding box center [62, 59] width 99 height 12
type input "Server Mocasxdev"
paste input "[TECHNICAL_ID]"
type input "[TECHNICAL_ID]"
click at [151, 190] on input "Username" at bounding box center [101, 185] width 99 height 12
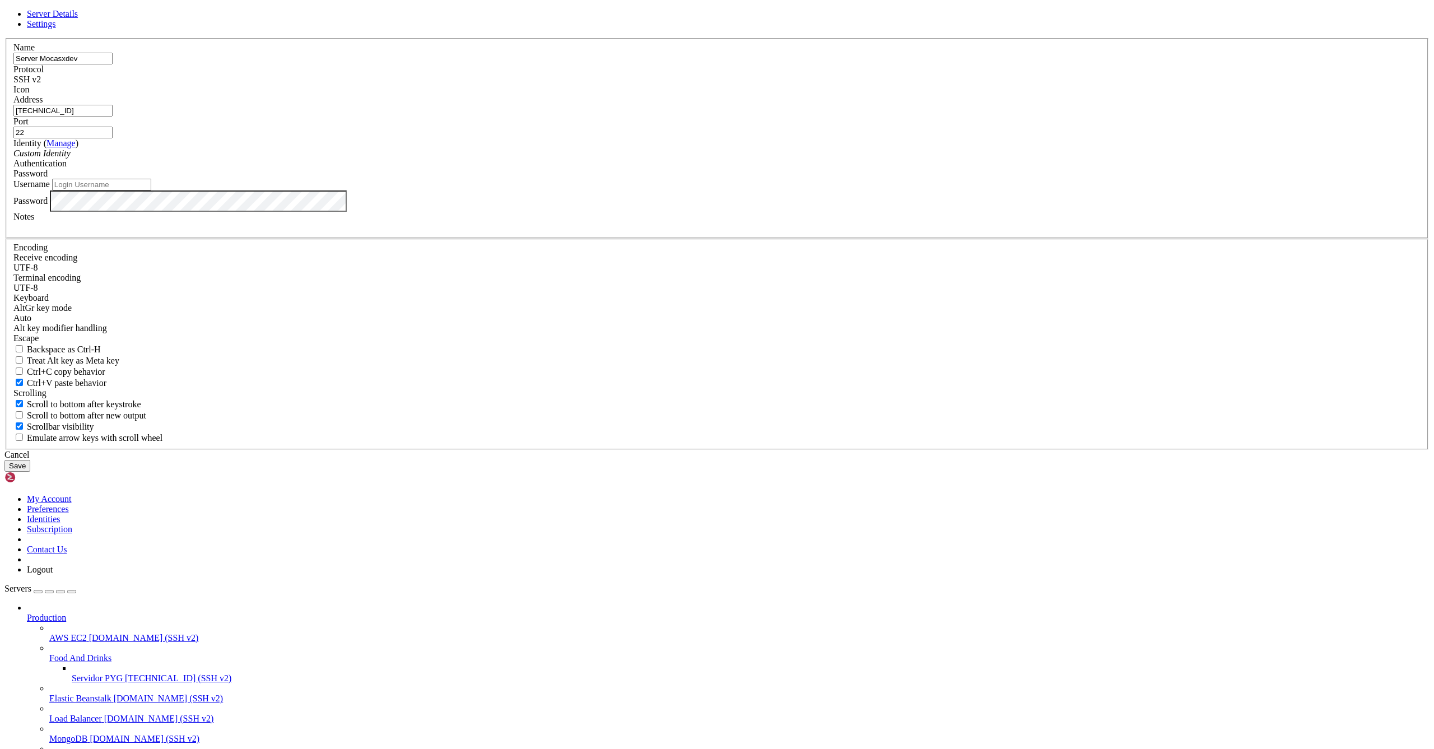
click at [151, 190] on input "Username" at bounding box center [101, 185] width 99 height 12
paste input "root"
type input "root"
click at [30, 472] on button "Save" at bounding box center [17, 466] width 26 height 12
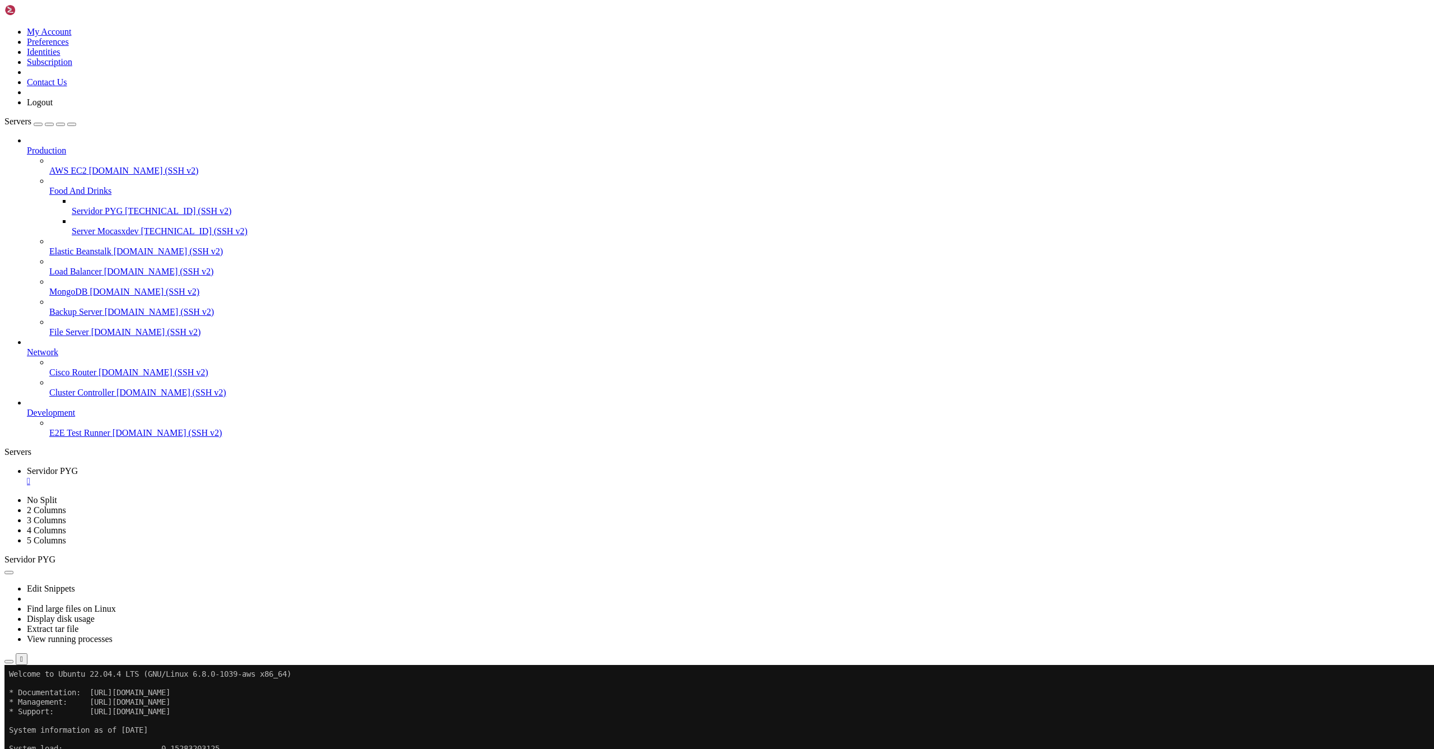
click at [81, 226] on span "Server Mocasxdev" at bounding box center [105, 231] width 67 height 10
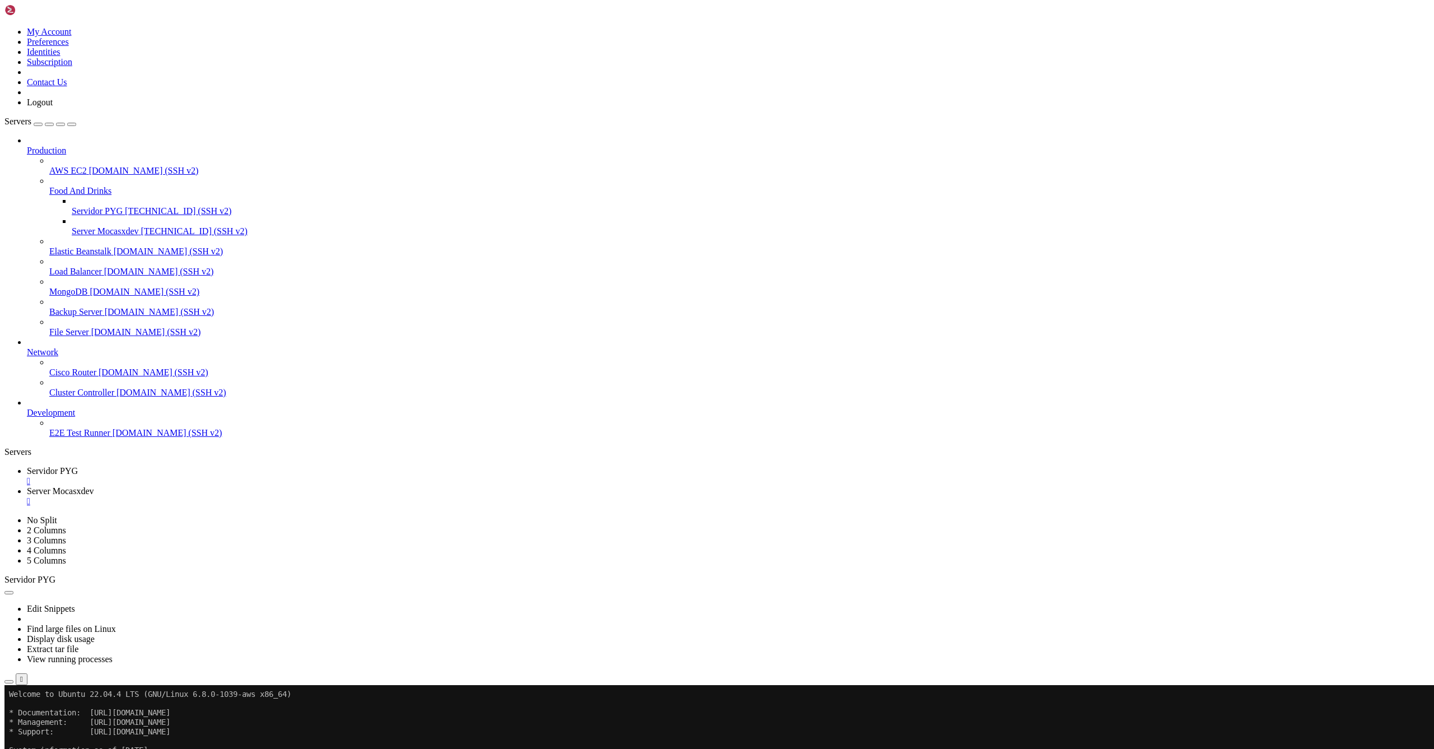
click at [86, 226] on span "Server Mocasxdev" at bounding box center [105, 231] width 67 height 10
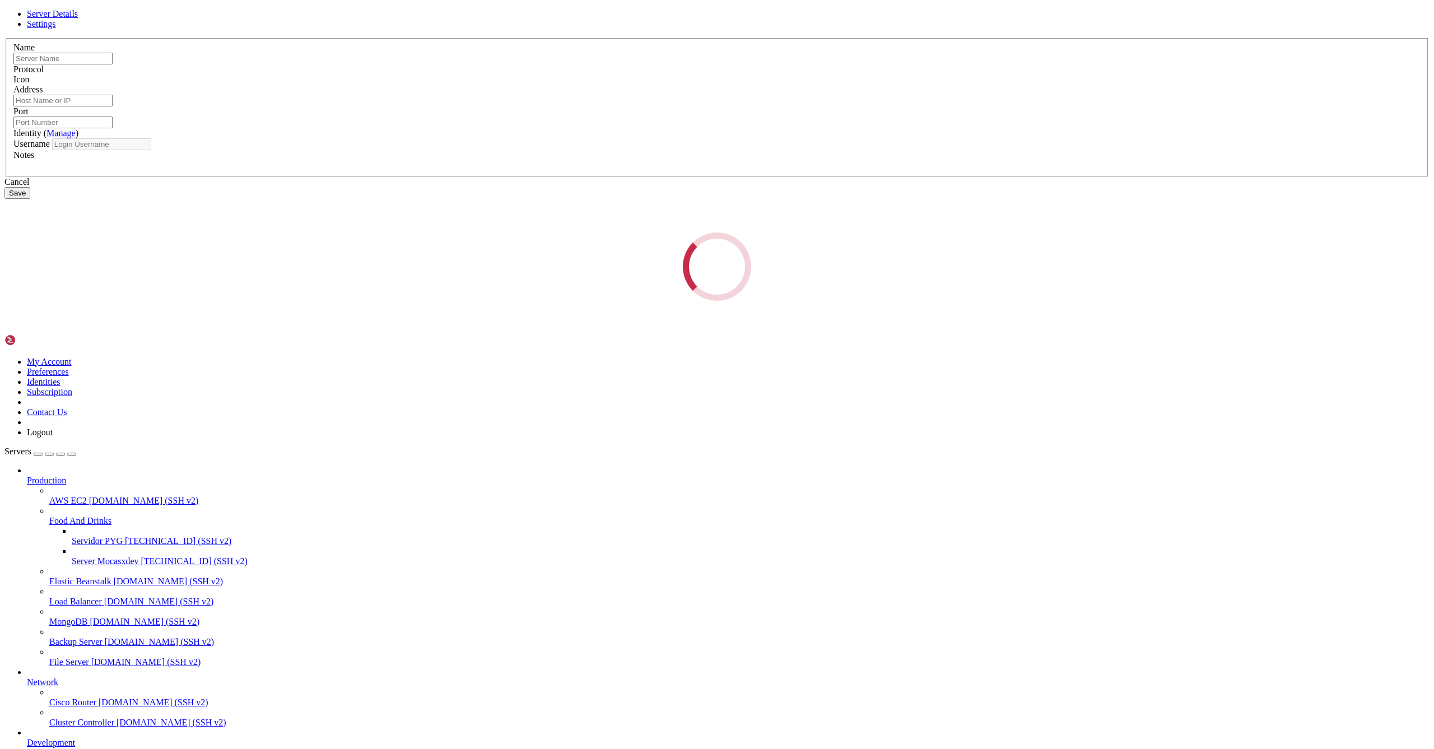
type input "Server Mocasxdev"
type input "[TECHNICAL_ID]"
type input "22"
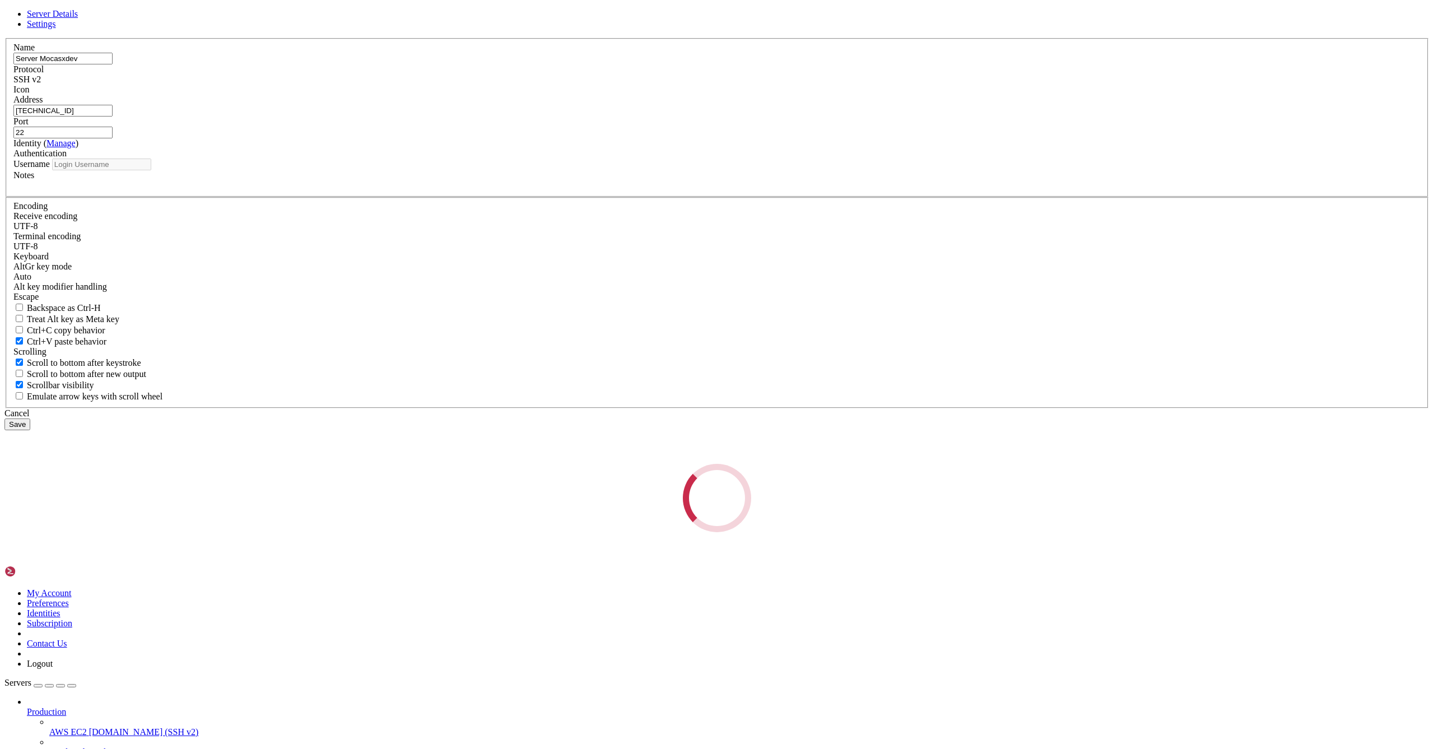
type input "root"
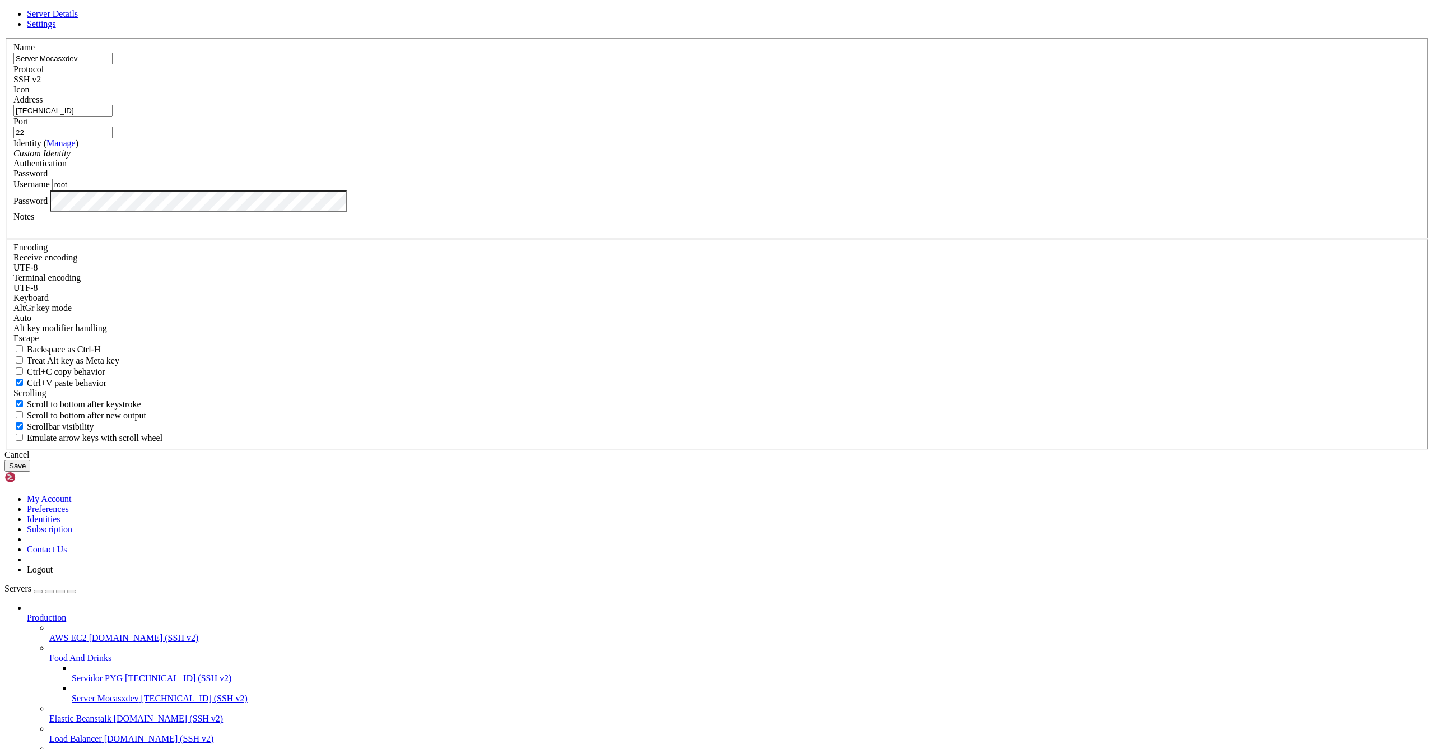
click at [707, 159] on div "Custom Identity" at bounding box center [716, 153] width 1407 height 10
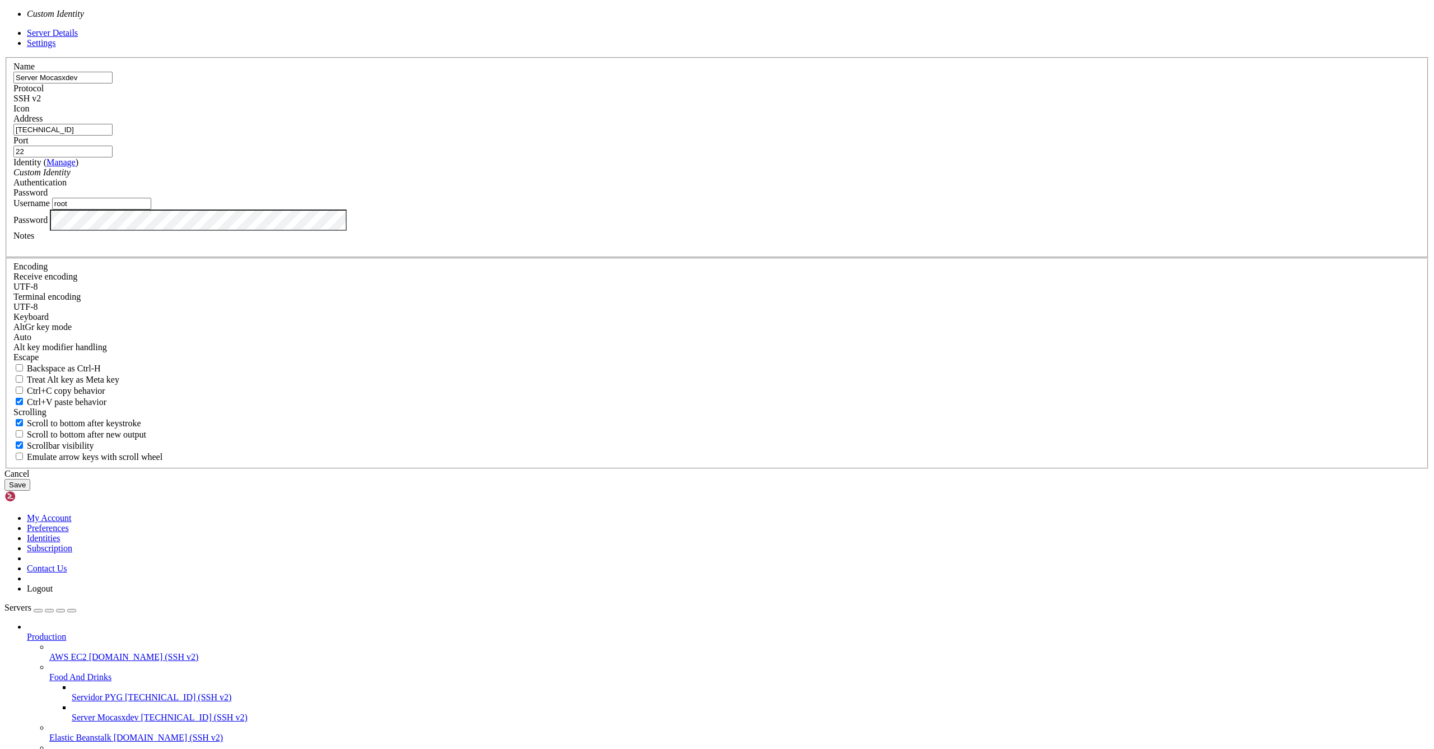
click at [707, 178] on div "Custom Identity" at bounding box center [716, 172] width 1407 height 10
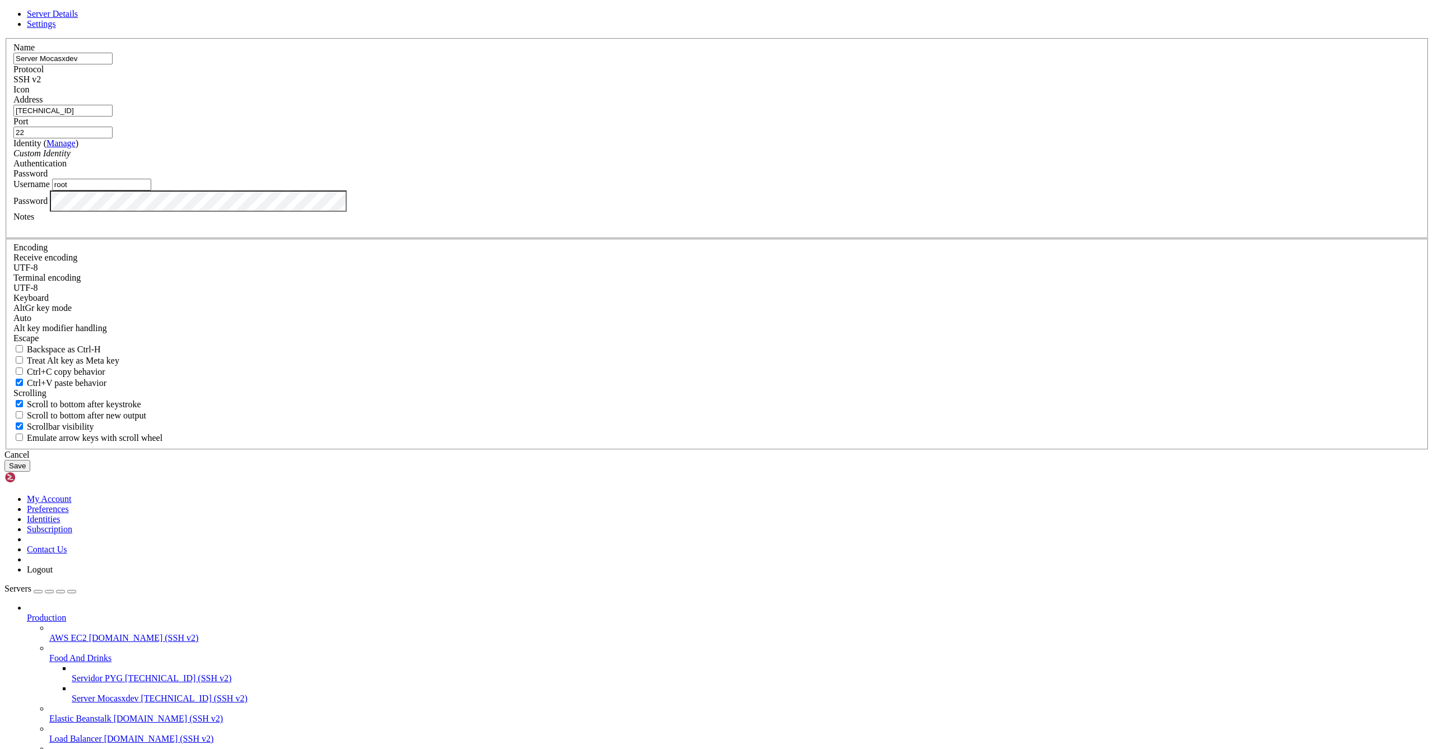
click at [794, 179] on div "Password" at bounding box center [716, 174] width 1407 height 10
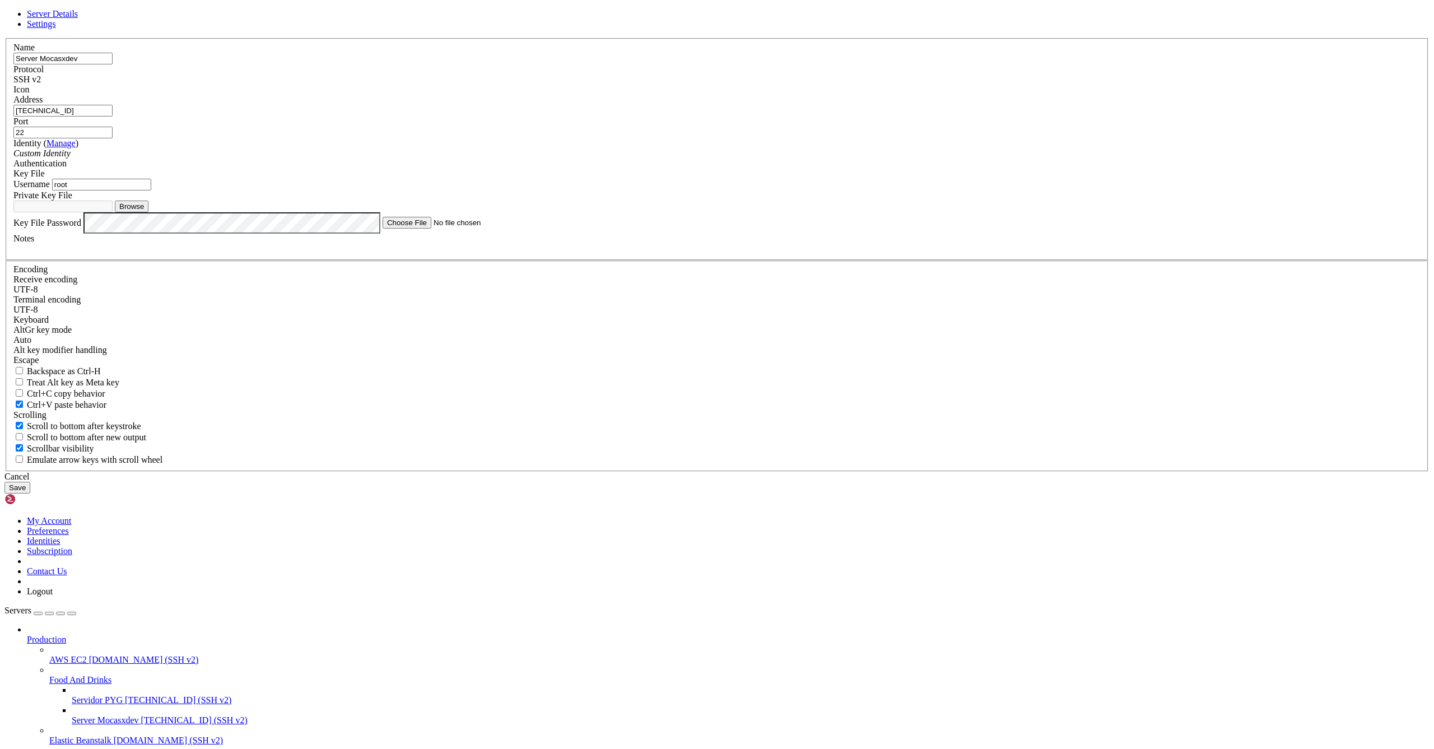
click at [148, 212] on button "Browse" at bounding box center [132, 207] width 34 height 12
type input "odoo-cluster.pem"
click at [30, 493] on button "Save" at bounding box center [17, 488] width 26 height 12
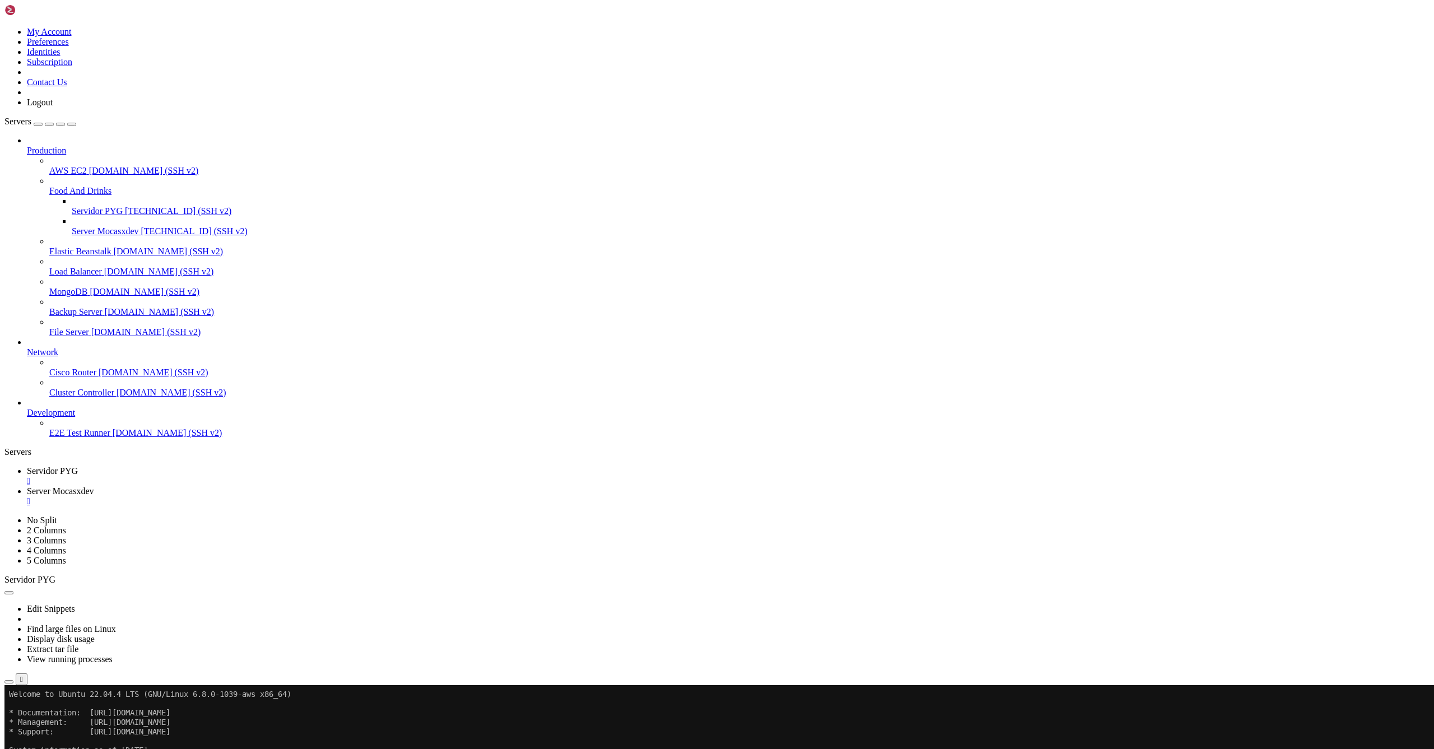
click at [74, 226] on span "Server Mocasxdev" at bounding box center [105, 231] width 67 height 10
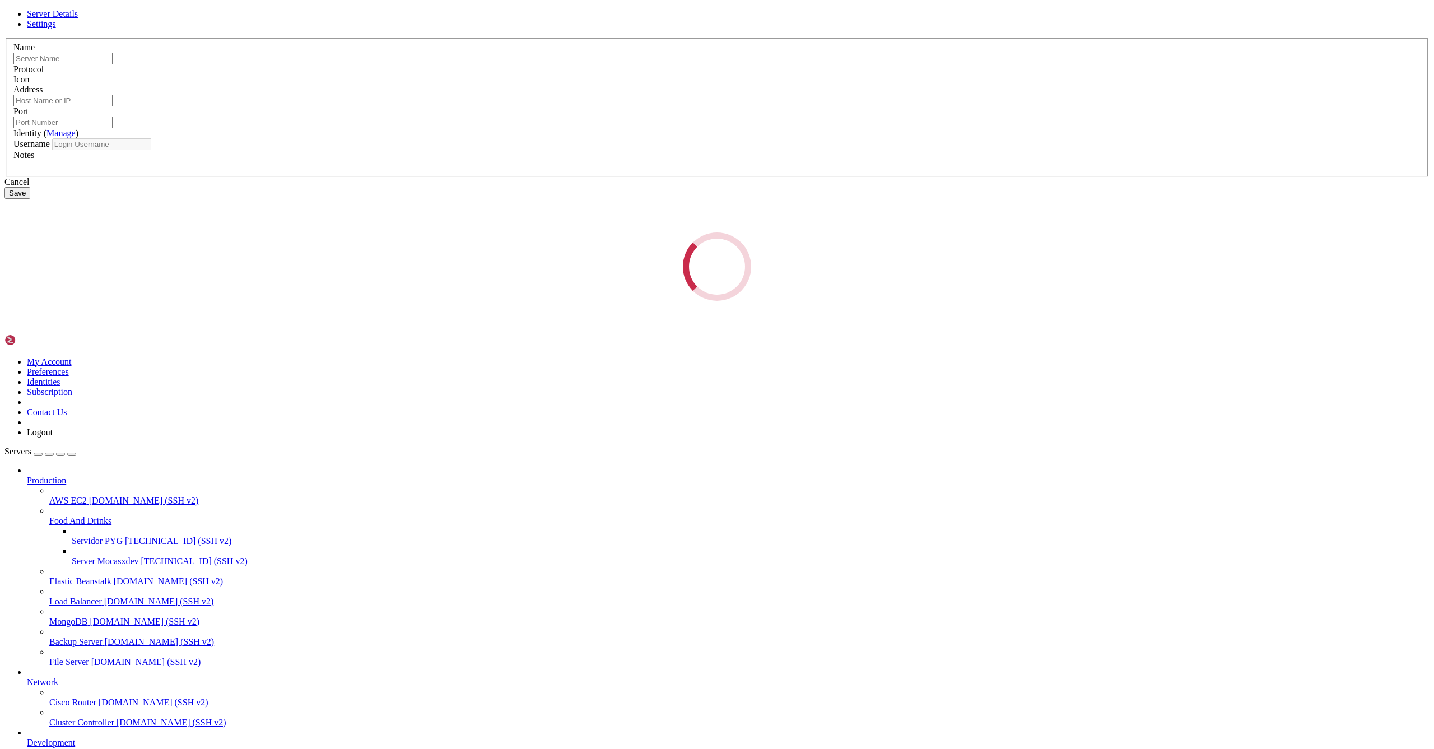
type input "Server Mocasxdev"
type input "[TECHNICAL_ID]"
type input "22"
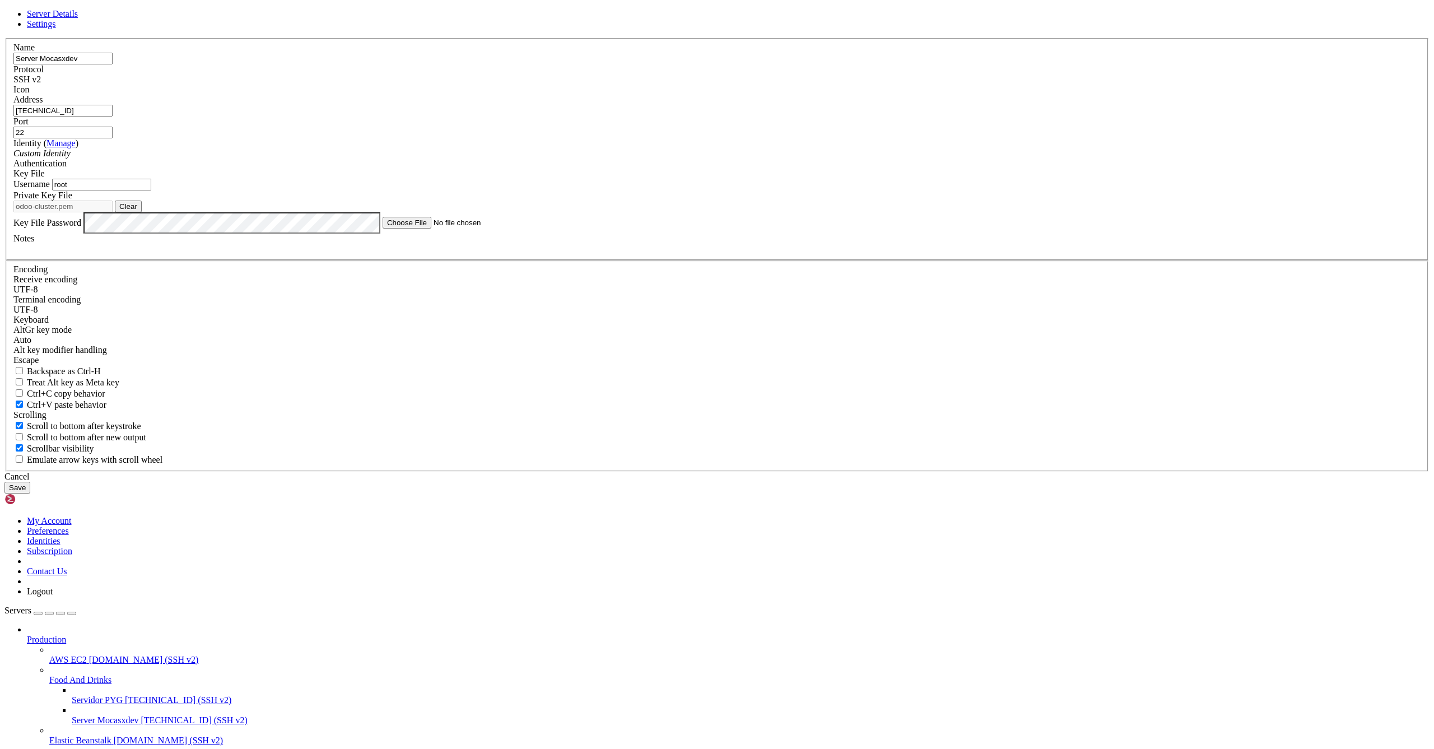
click at [151, 190] on input "root" at bounding box center [101, 185] width 99 height 12
type input "ubuntu"
click at [30, 493] on button "Save" at bounding box center [17, 488] width 26 height 12
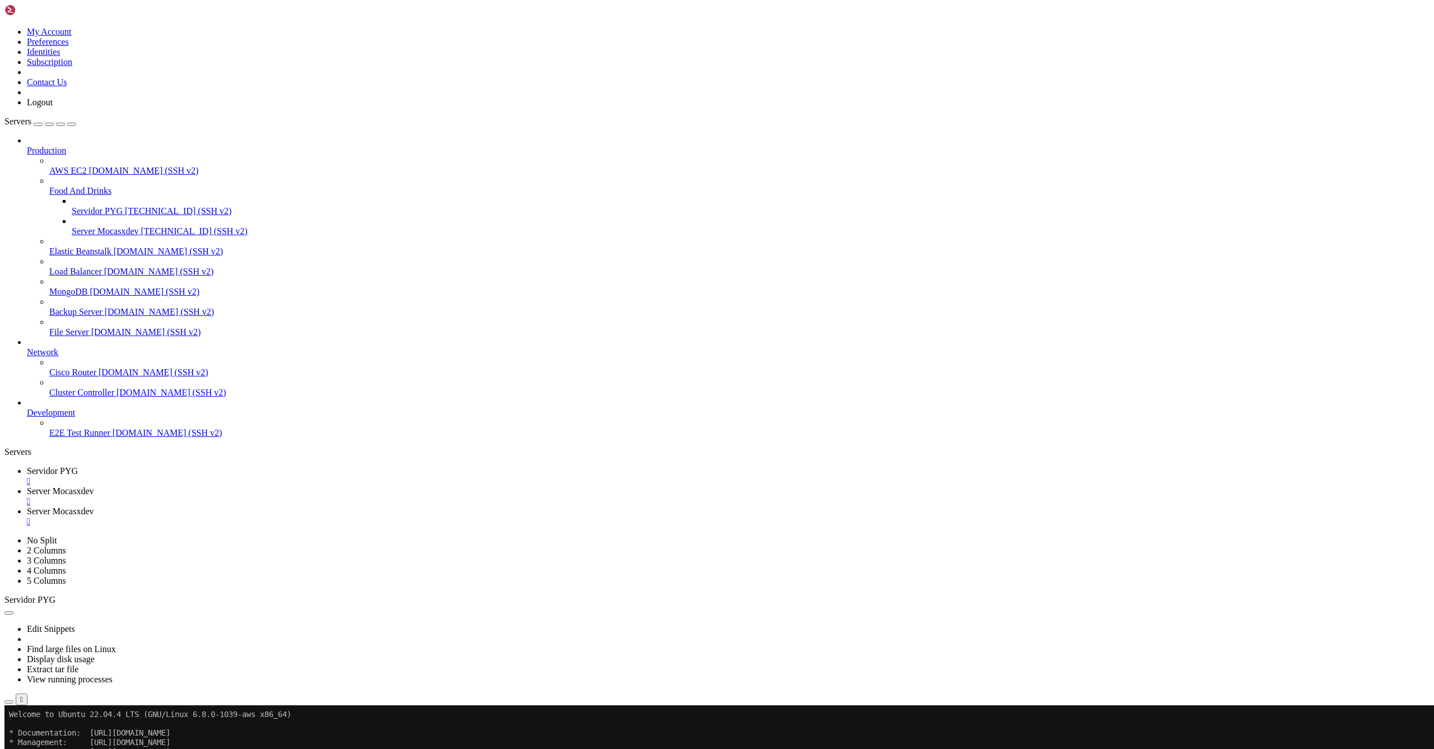
click at [73, 226] on span "Server Mocasxdev" at bounding box center [105, 231] width 67 height 10
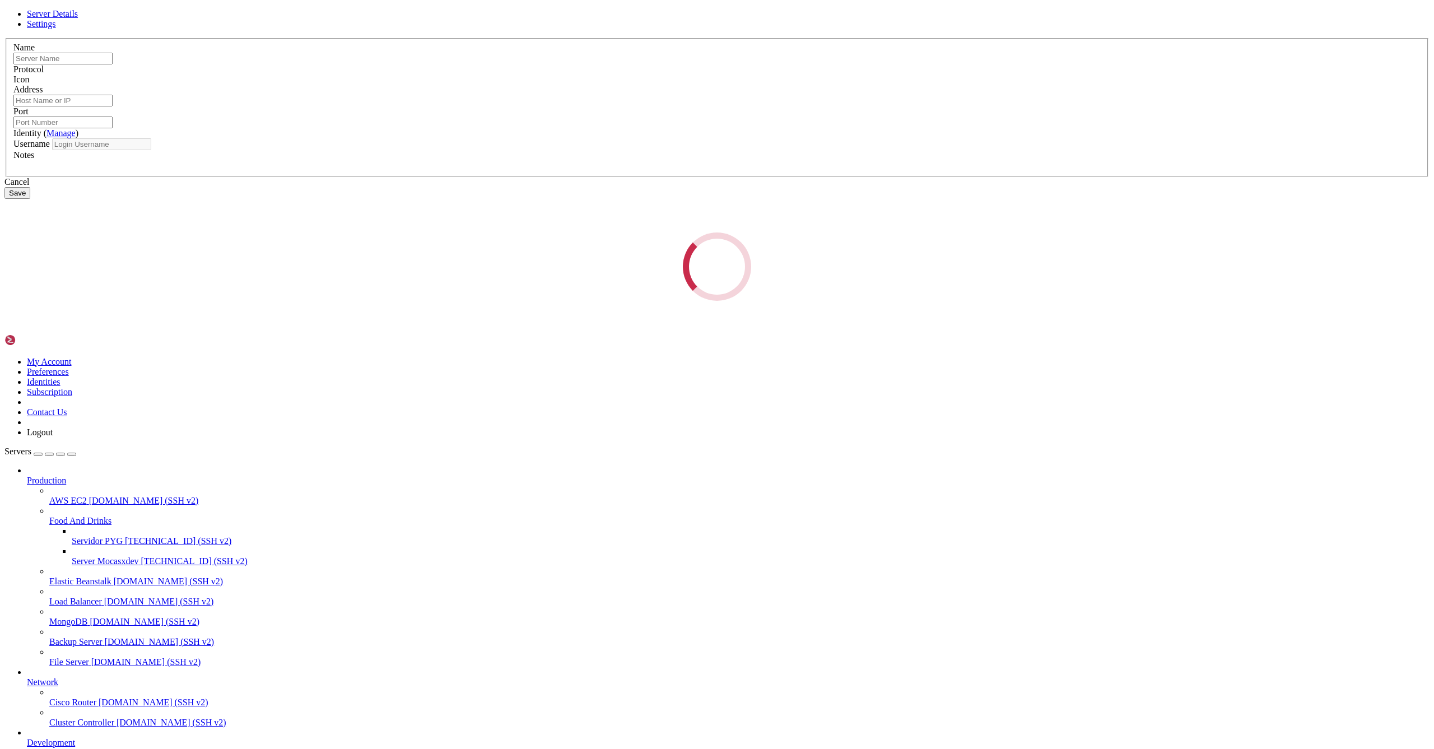
type input "Server Mocasxdev"
type input "[TECHNICAL_ID]"
type input "22"
type input "ubuntu"
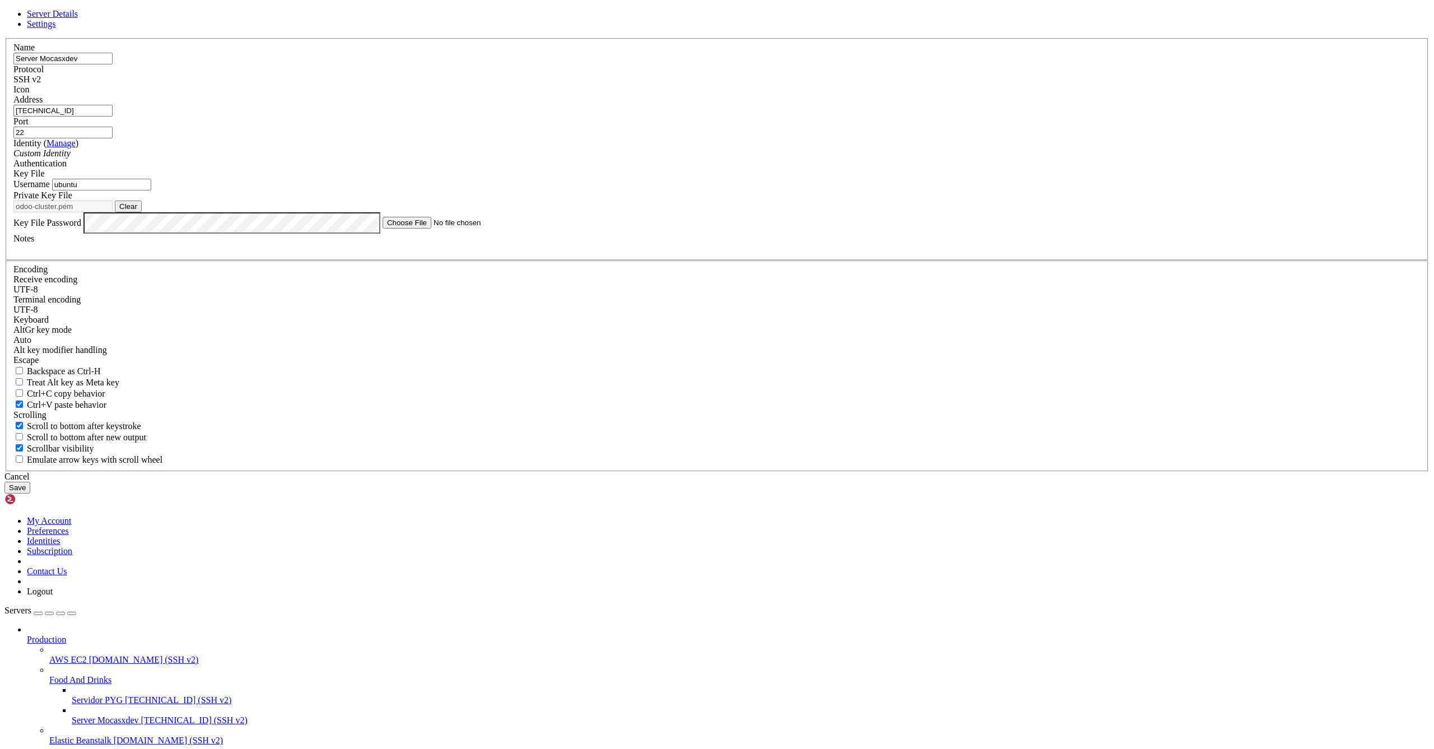
drag, startPoint x: 642, startPoint y: 292, endPoint x: 524, endPoint y: 292, distance: 118.2
click at [524, 292] on div "Server Details Settings Name Server Mocasxdev Protocol SSH v2 Icon" at bounding box center [716, 251] width 1425 height 485
click at [113, 117] on input "[TECHNICAL_ID]" at bounding box center [62, 111] width 99 height 12
click at [113, 138] on input "22" at bounding box center [62, 133] width 99 height 12
type input "2222"
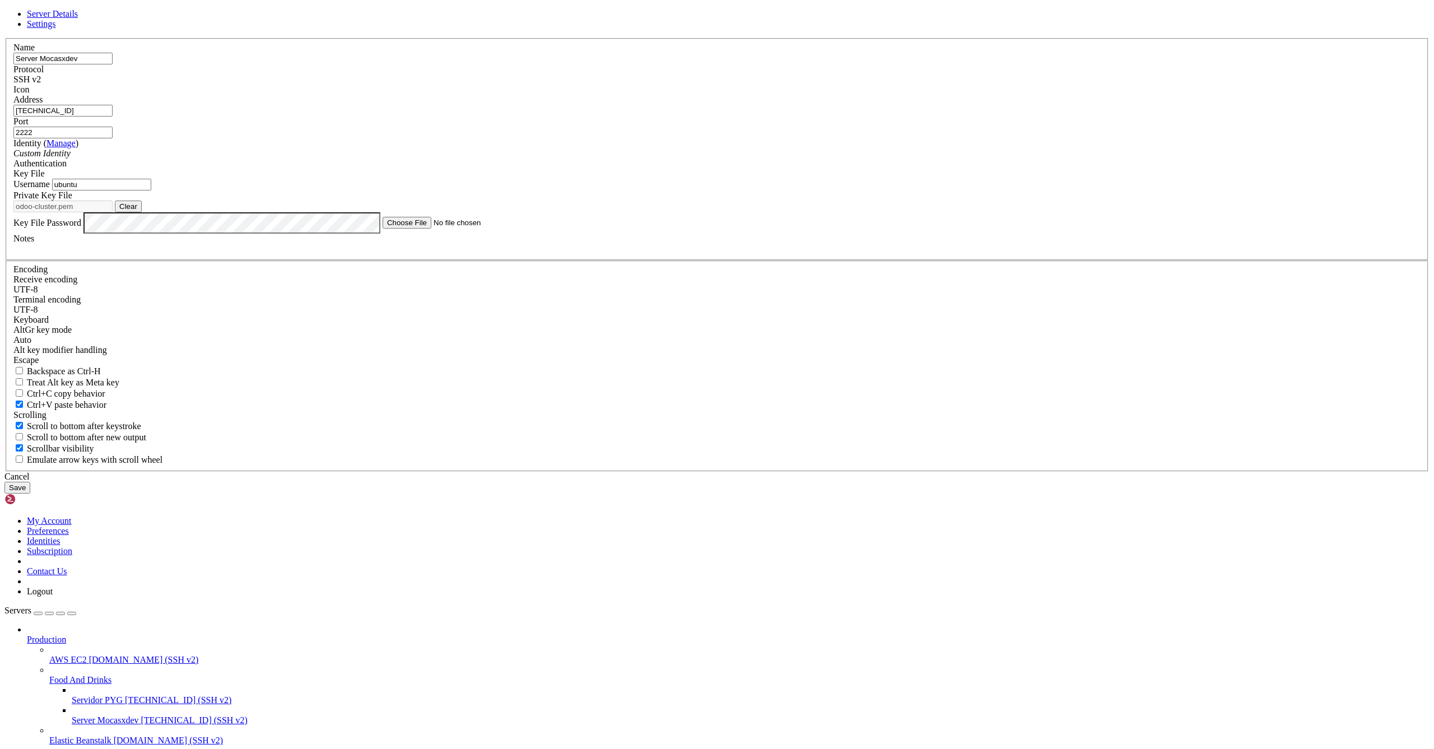
click at [30, 493] on button "Save" at bounding box center [17, 488] width 26 height 12
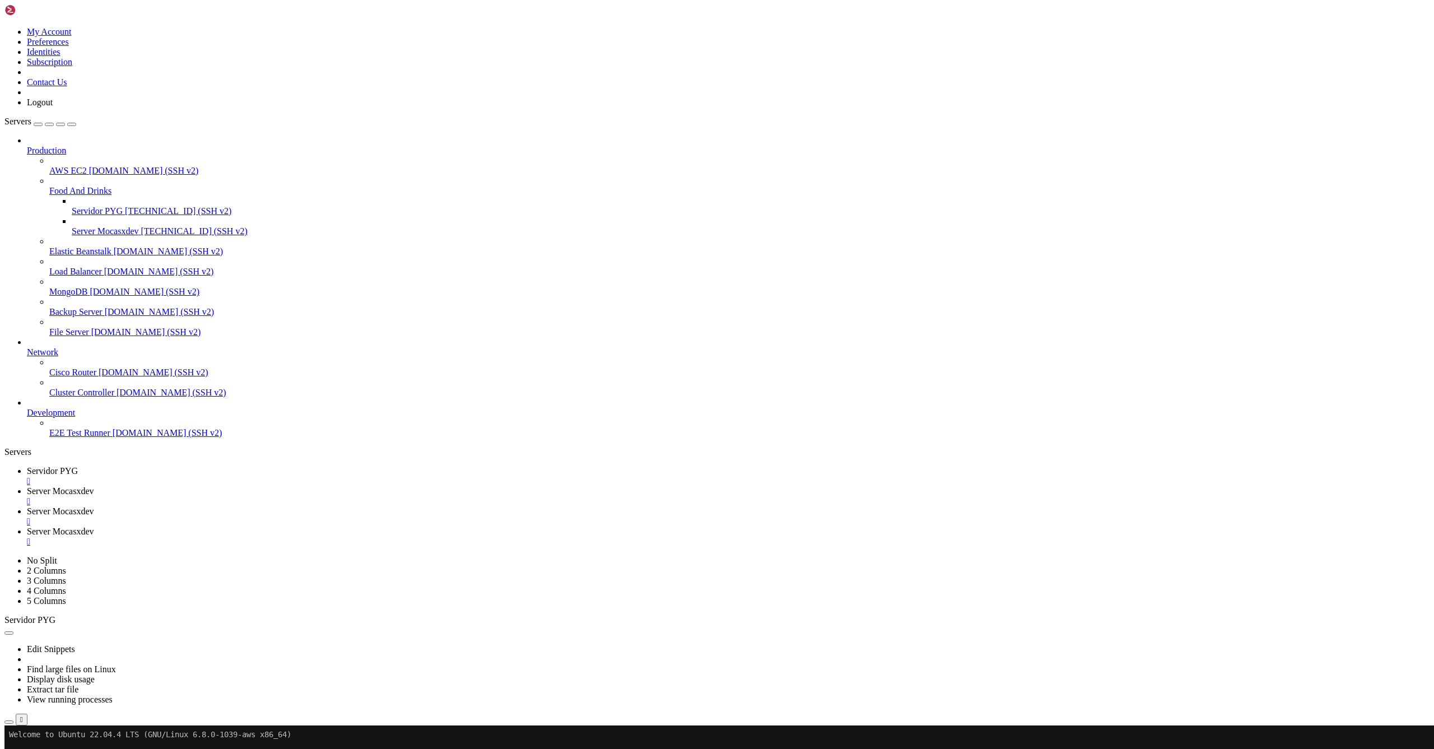
click at [90, 226] on span "Server Mocasxdev" at bounding box center [105, 231] width 67 height 10
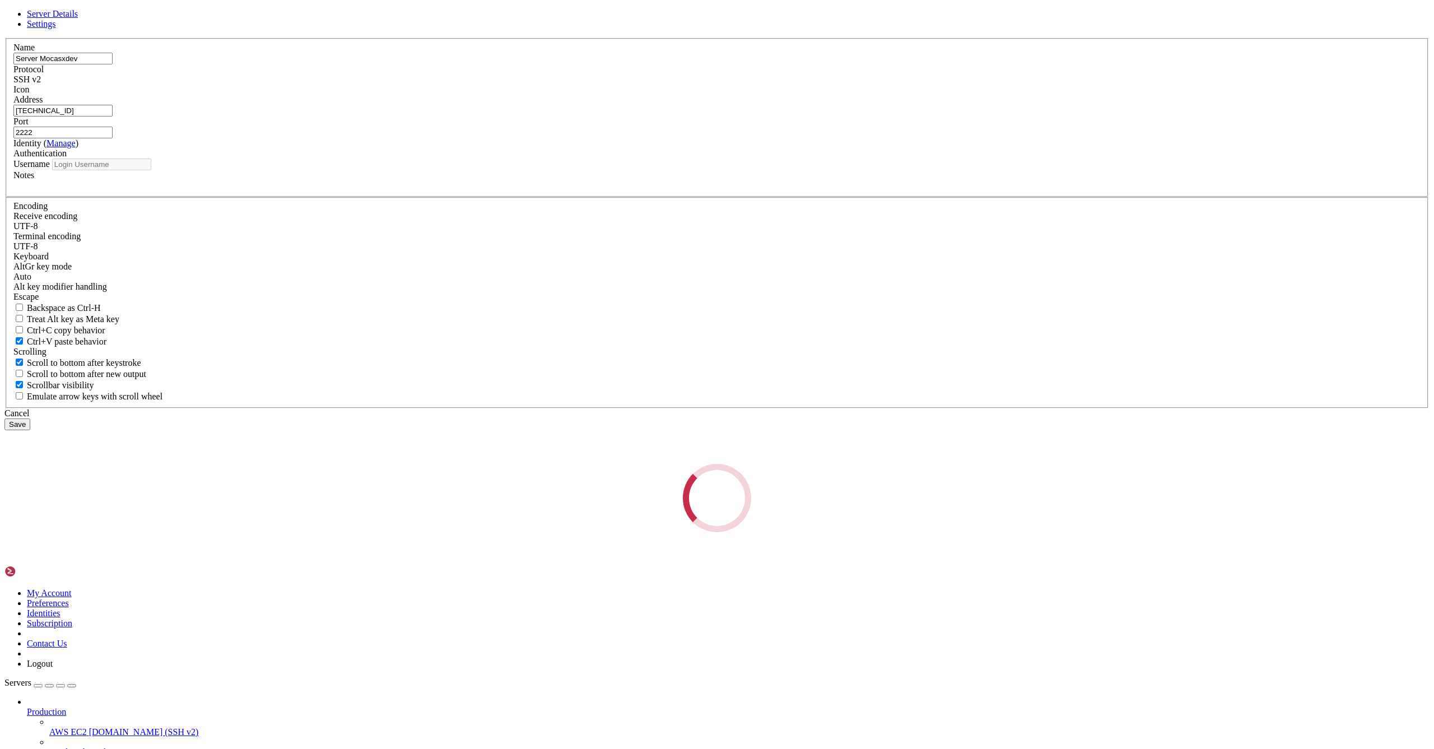
type input "ubuntu"
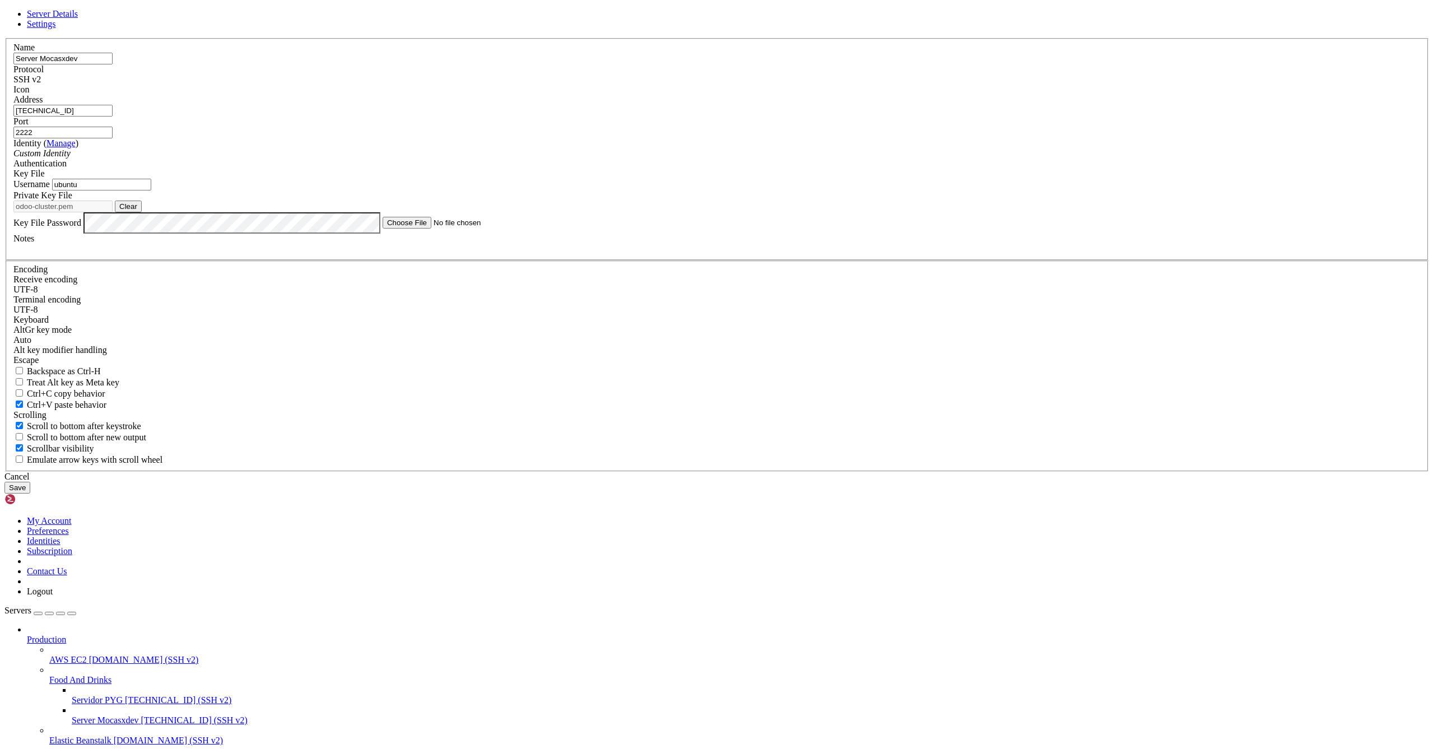
click at [795, 85] on div "SSH v2" at bounding box center [716, 79] width 1407 height 10
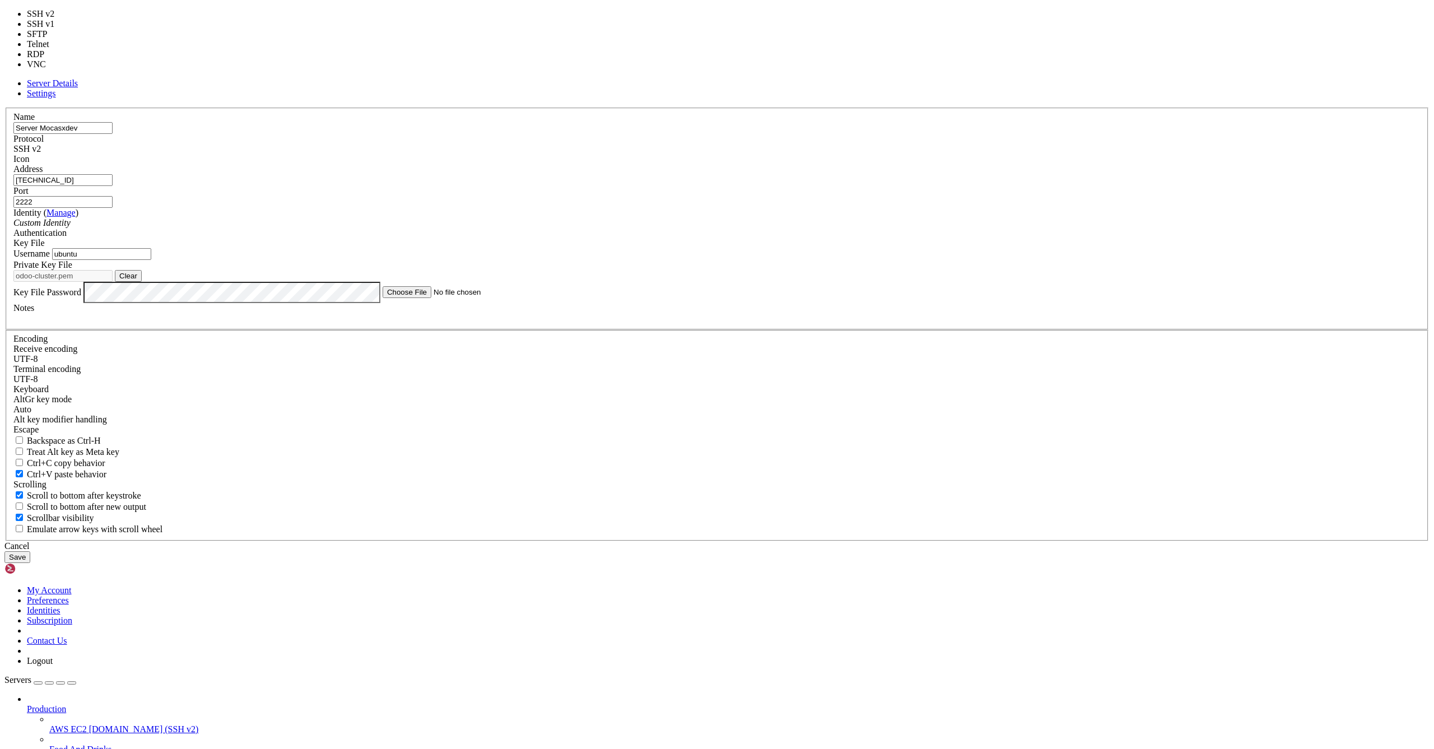
type input "22"
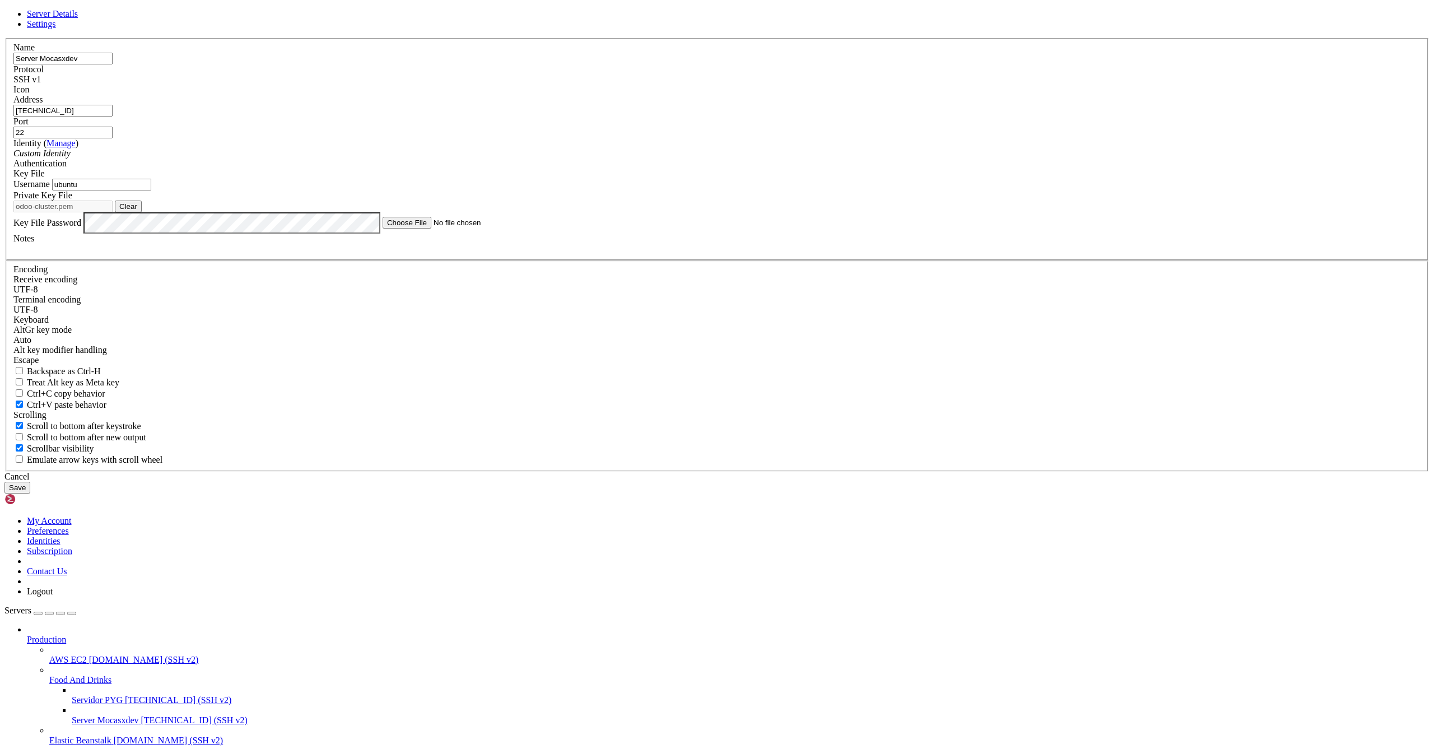
click at [794, 85] on div "SSH v1" at bounding box center [716, 79] width 1407 height 10
click at [30, 493] on button "Save" at bounding box center [17, 488] width 26 height 12
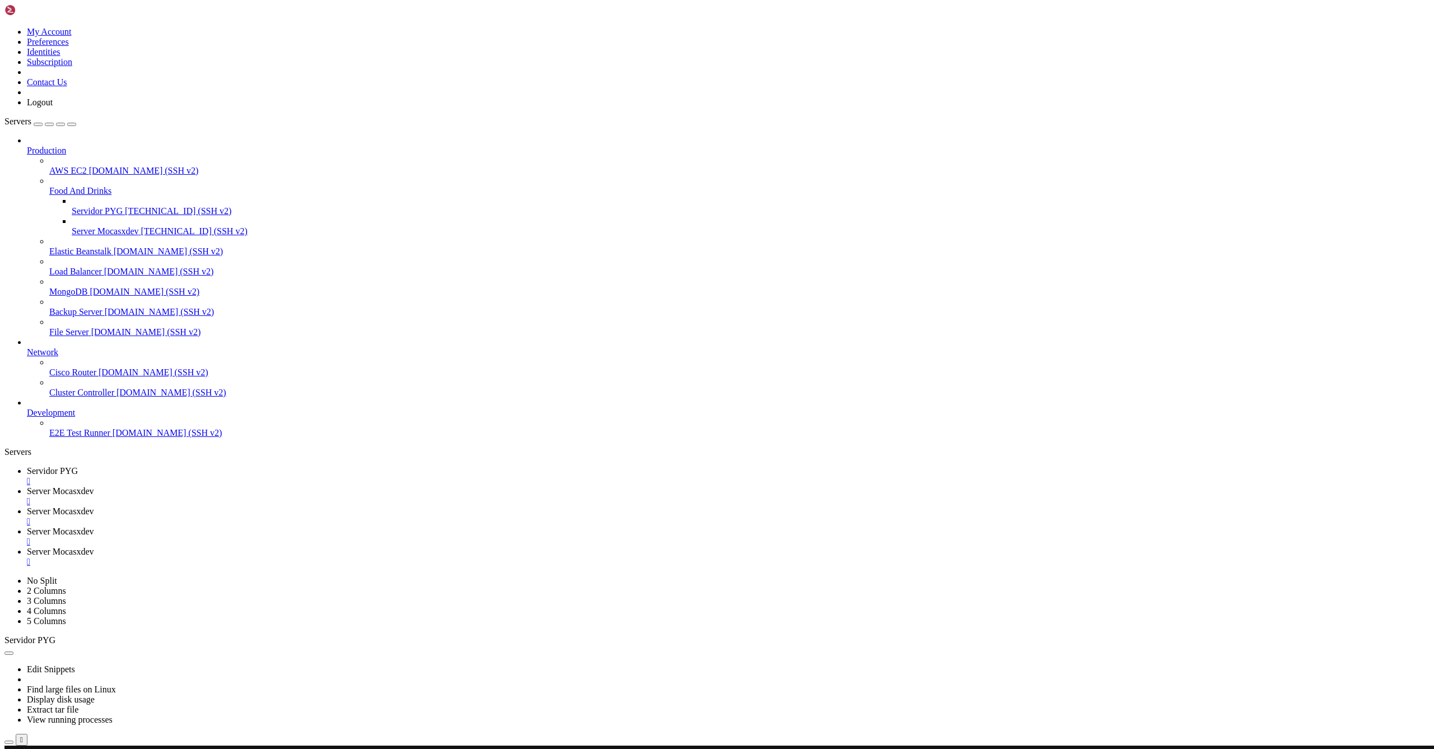
click at [94, 506] on span "Server Mocasxdev" at bounding box center [60, 511] width 67 height 10
click at [425, 516] on div "" at bounding box center [728, 521] width 1403 height 10
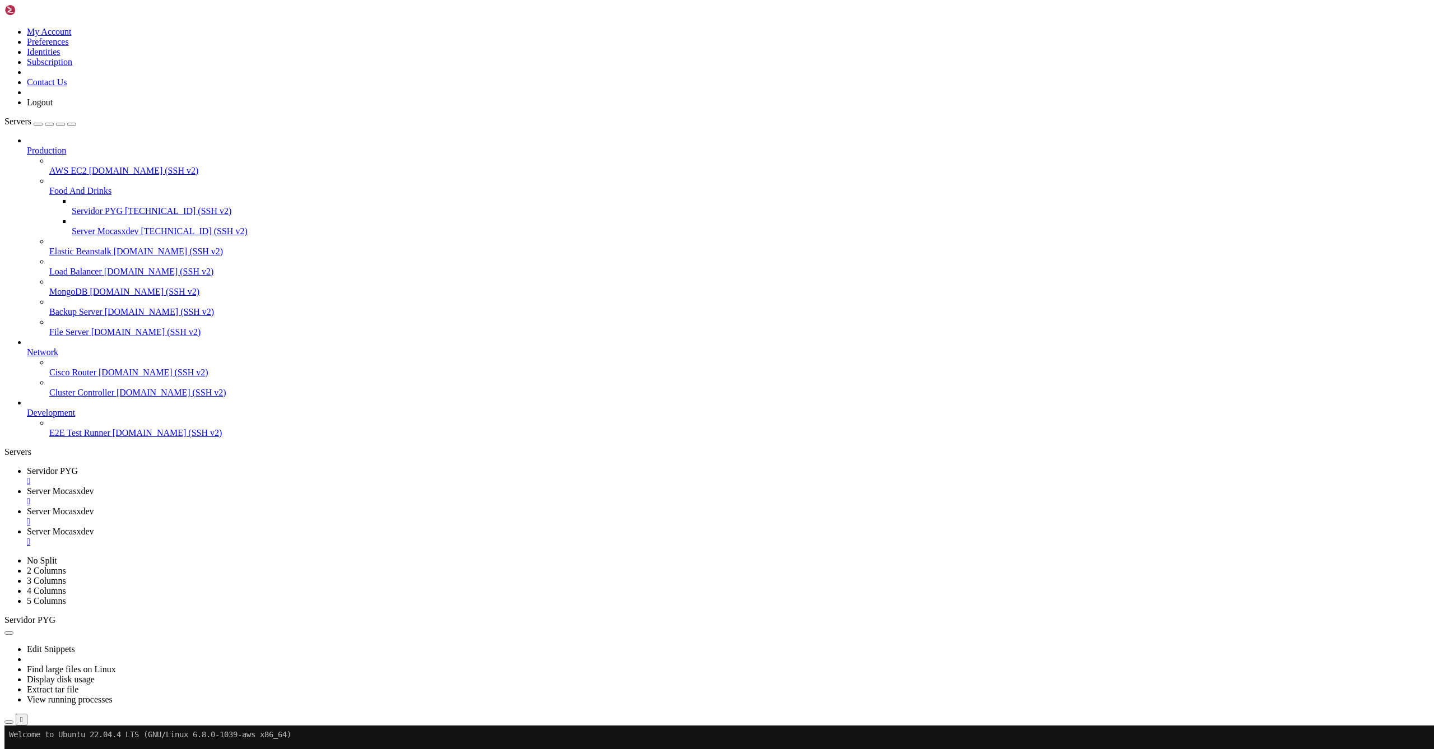
click at [425, 516] on div "" at bounding box center [728, 521] width 1403 height 10
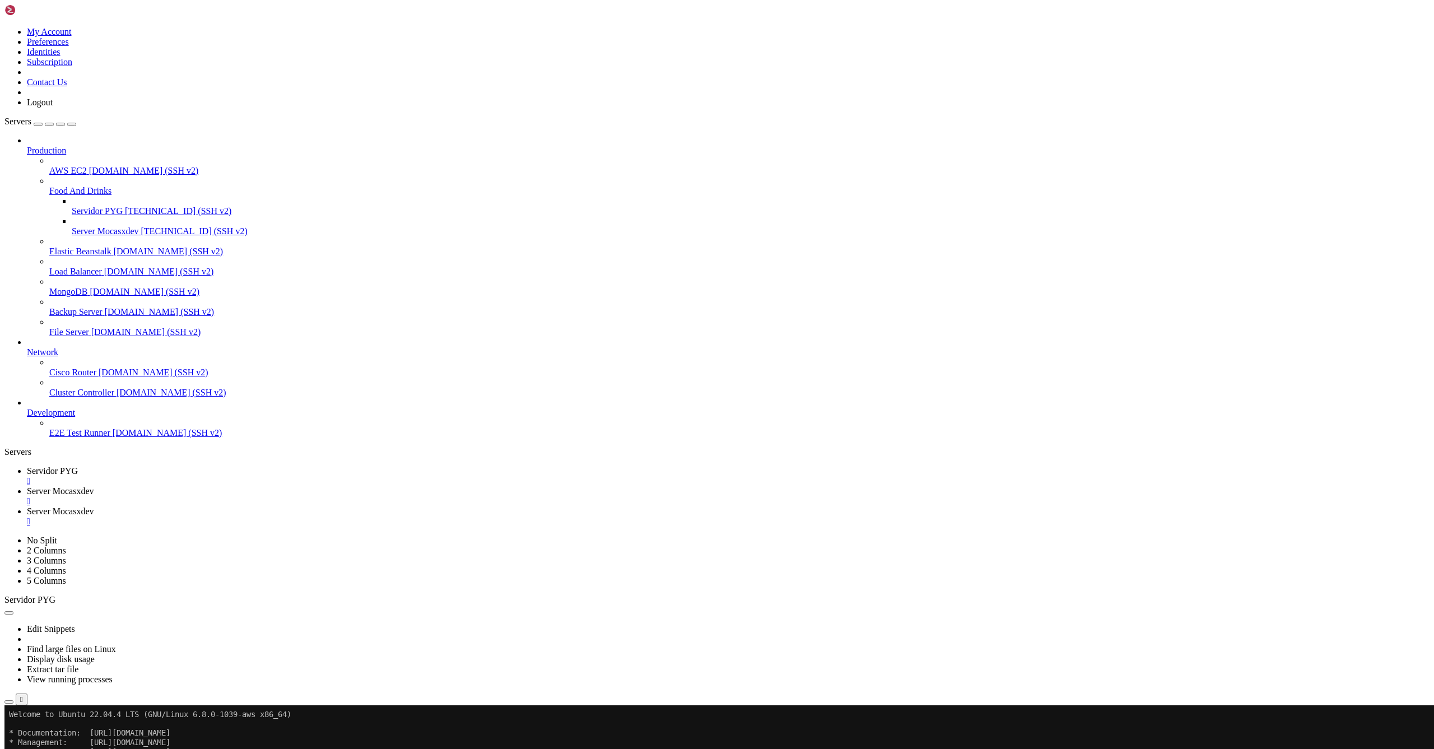
click at [425, 516] on div "" at bounding box center [728, 521] width 1403 height 10
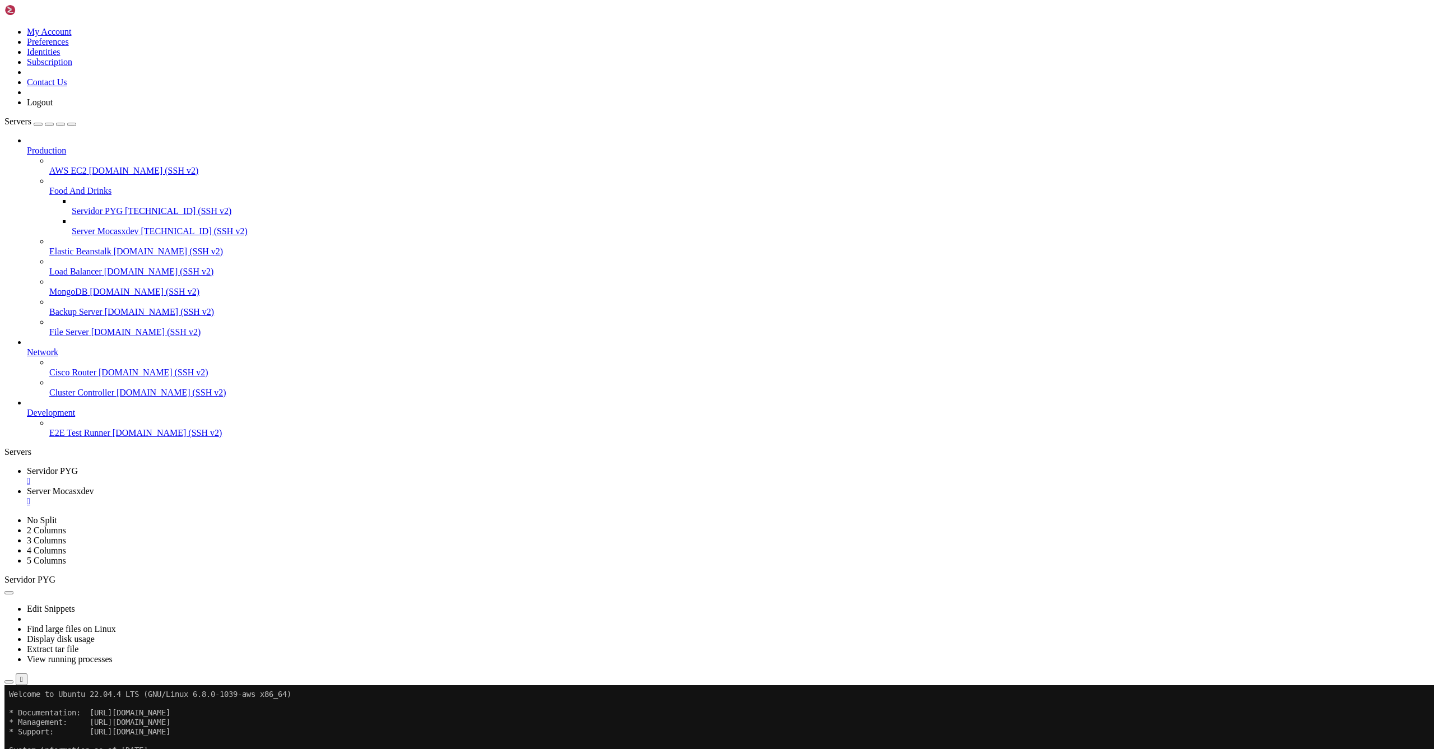
click at [323, 496] on div "" at bounding box center [728, 501] width 1403 height 10
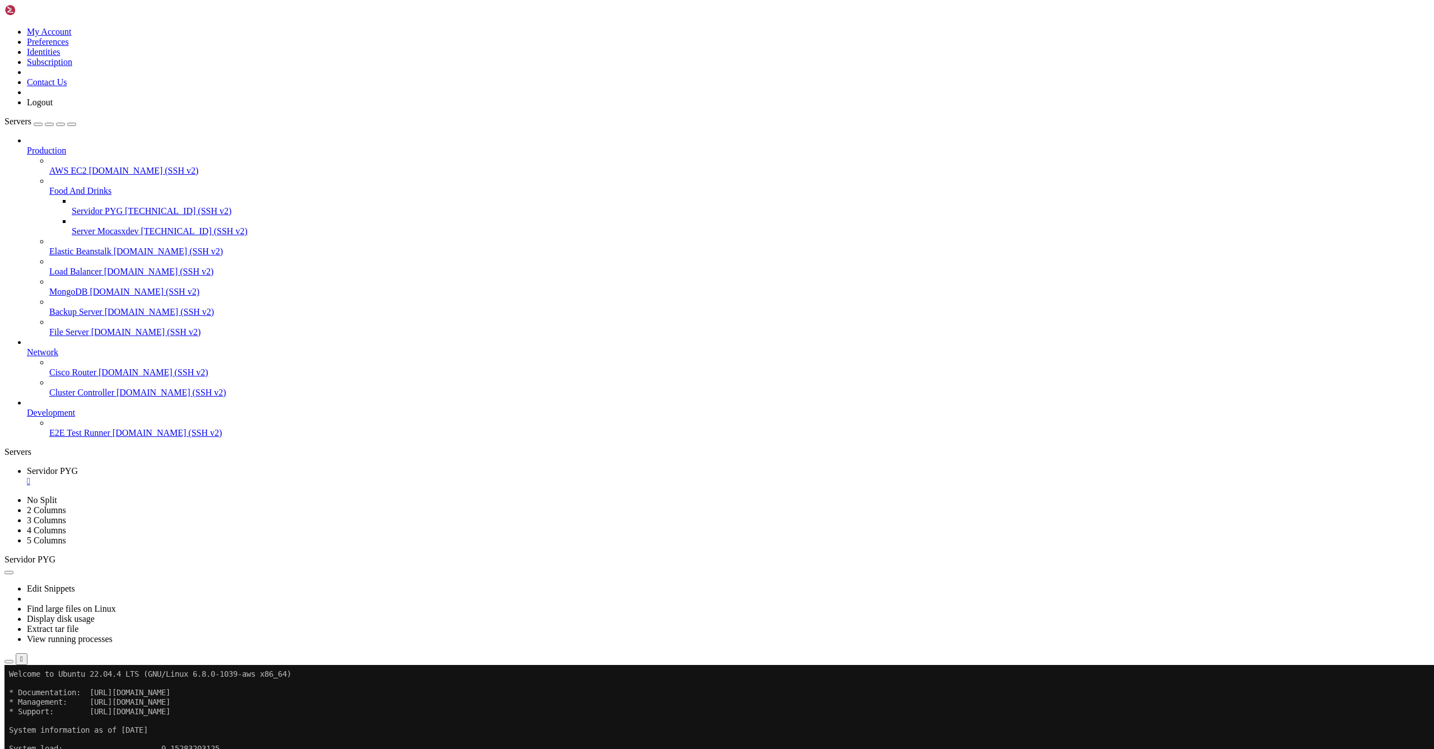
click at [77, 226] on span "Server Mocasxdev" at bounding box center [105, 231] width 67 height 10
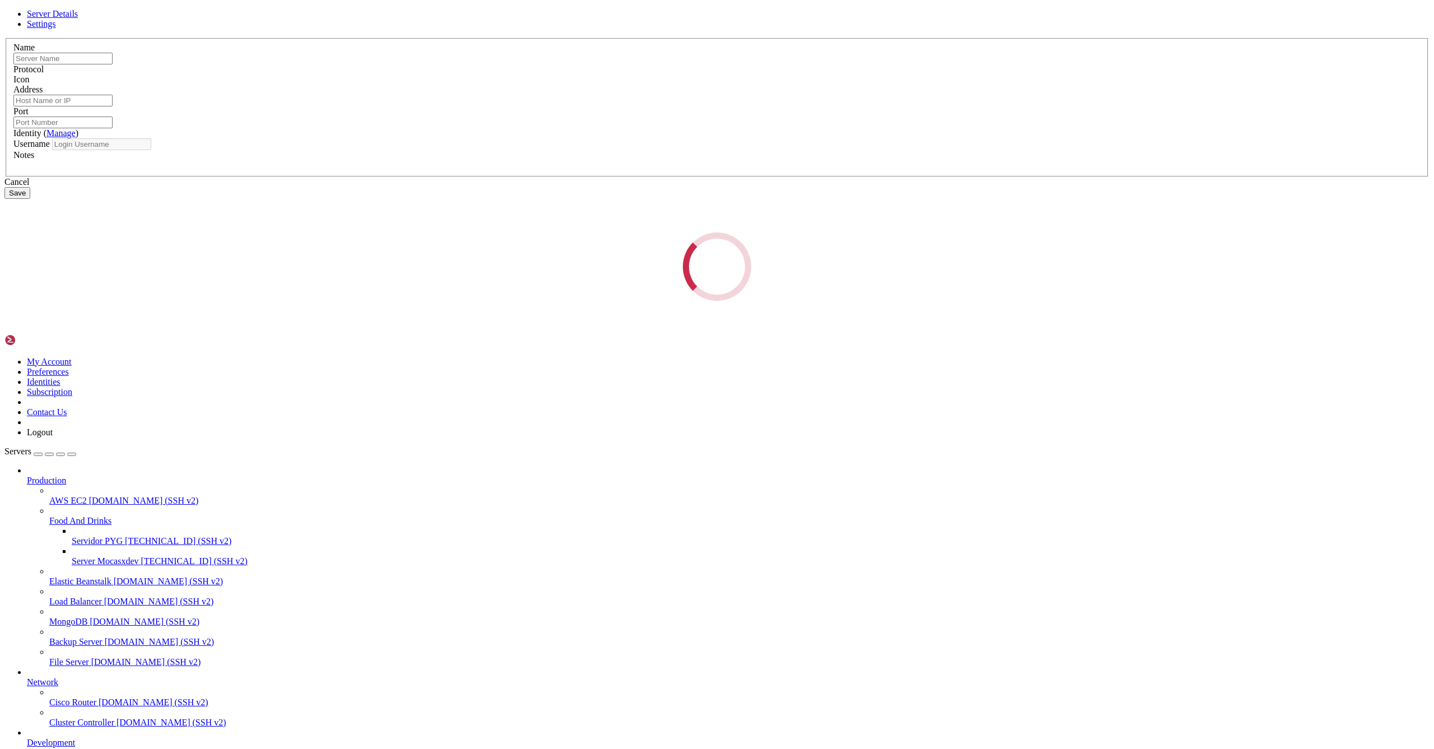
type input "Server Mocasxdev"
type input "[TECHNICAL_ID]"
type input "22"
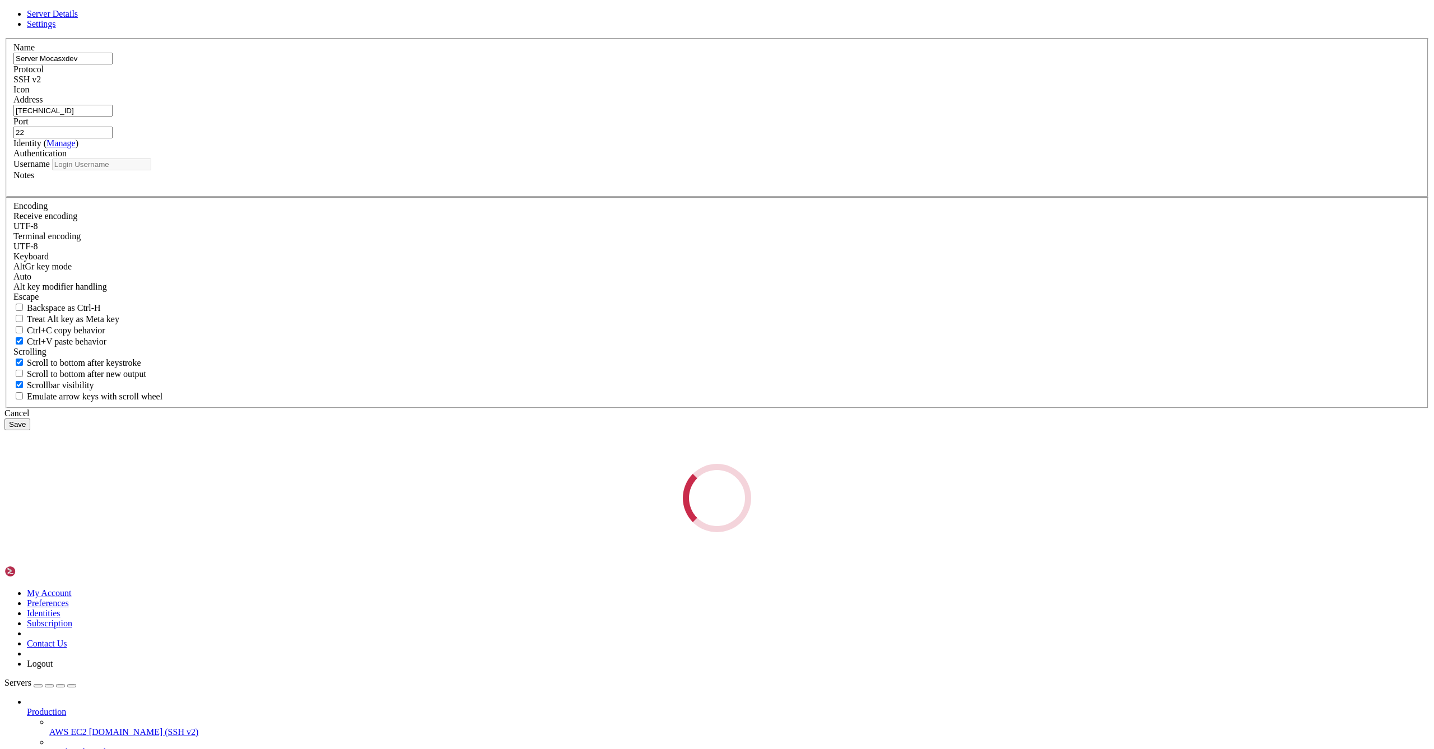
type input "ubuntu"
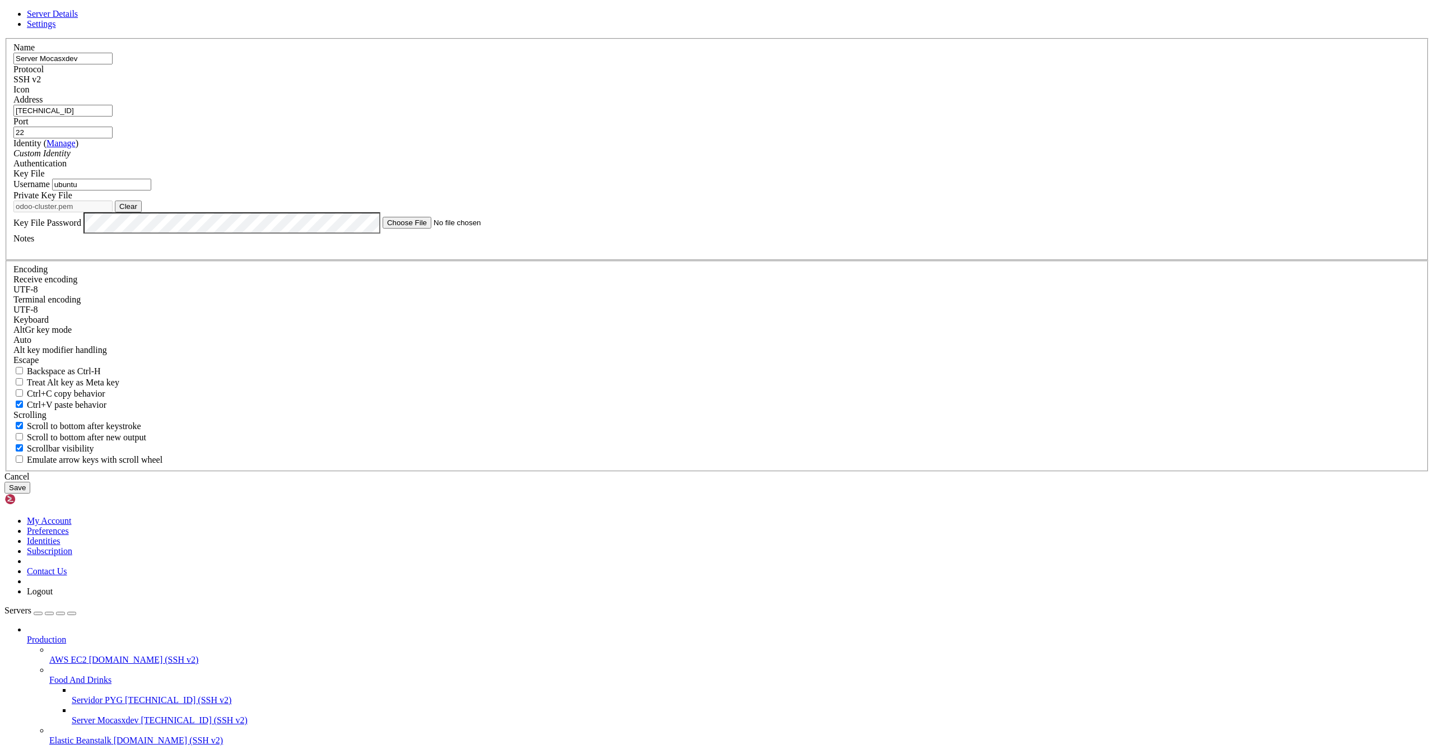
click at [879, 451] on div "Name Server Mocasxdev Protocol SSH v2 Icon Address [TECHNICAL_ID] ( Manage" at bounding box center [716, 255] width 1425 height 434
click at [800, 85] on div "SSH v2" at bounding box center [716, 79] width 1407 height 10
type input "5"
type input "[TECHNICAL_ID]"
click at [151, 190] on input "ubuntu" at bounding box center [101, 185] width 99 height 12
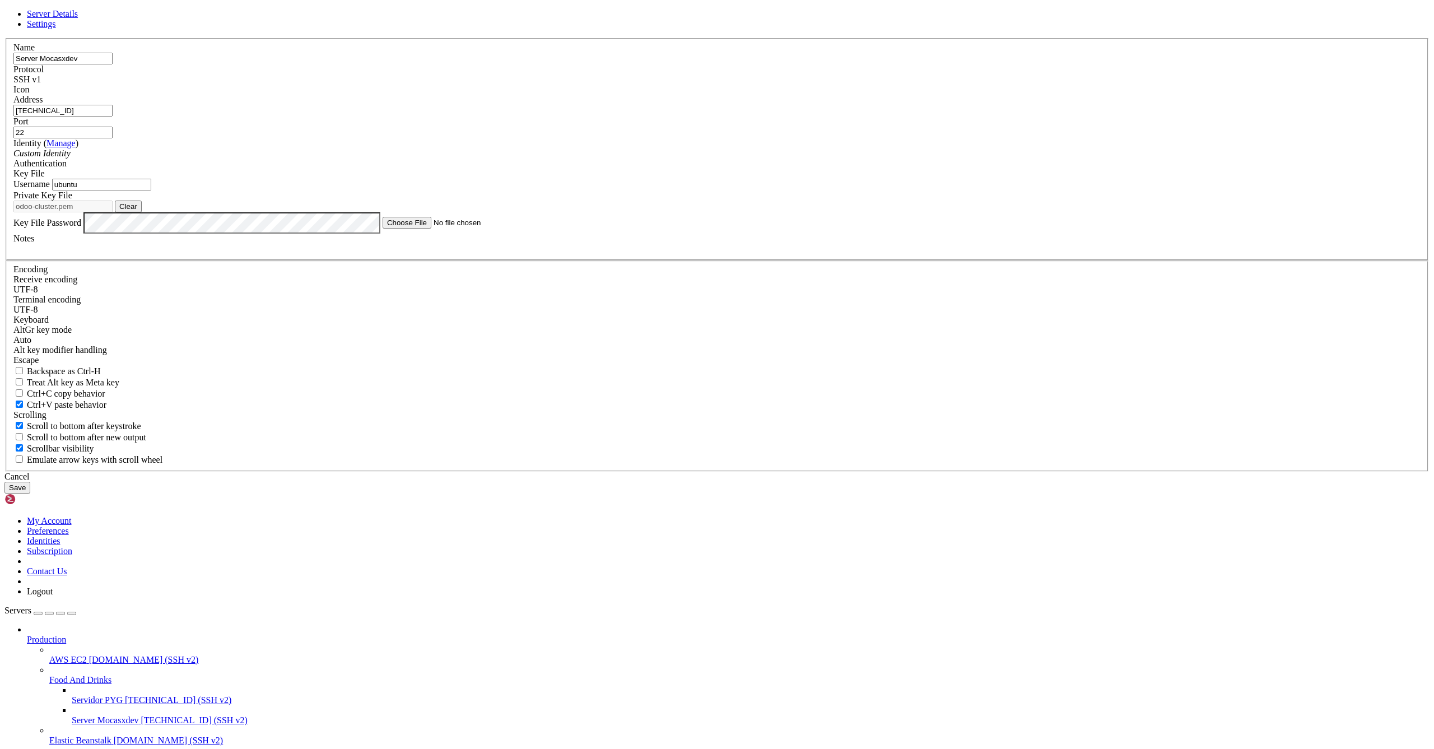
click at [151, 190] on input "ubuntu" at bounding box center [101, 185] width 99 height 12
type input "ubuntu"
click at [30, 493] on button "Save" at bounding box center [17, 488] width 26 height 12
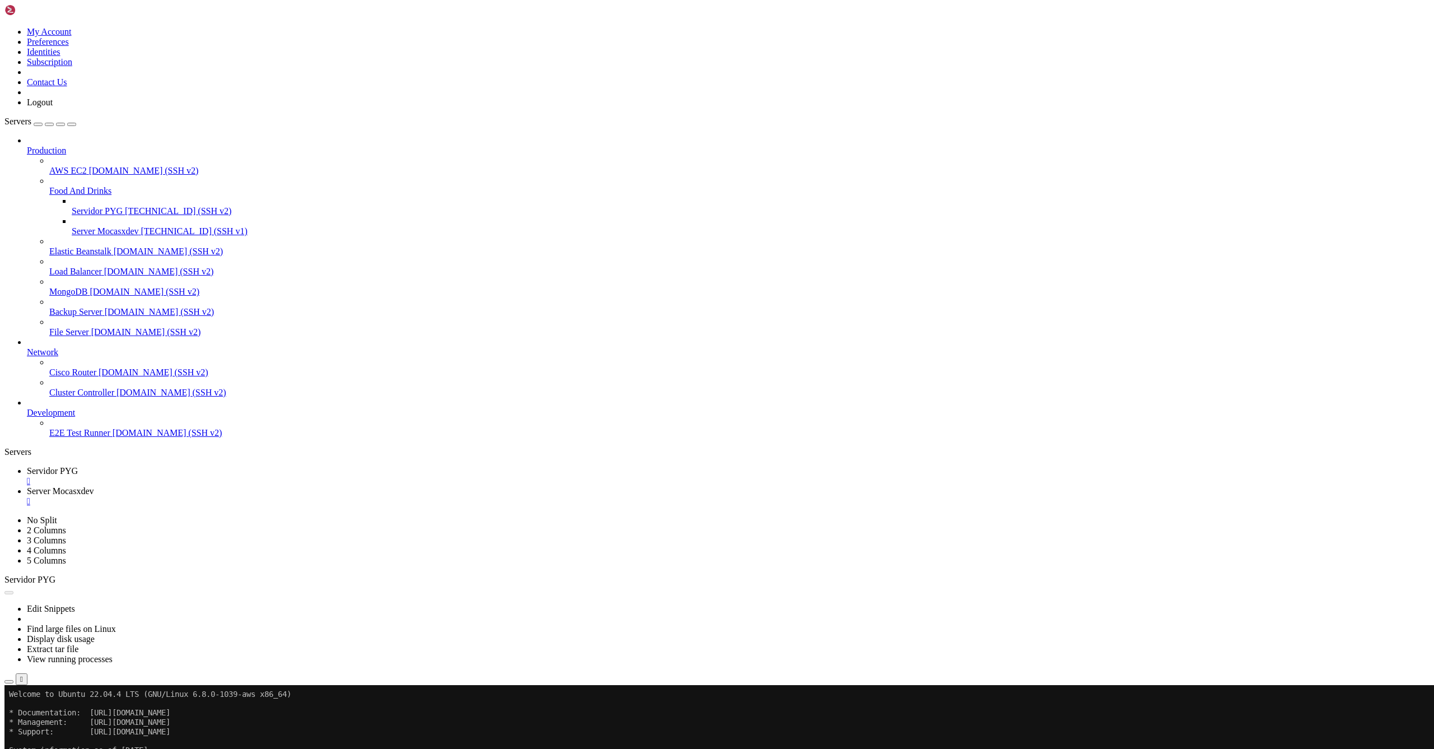
click at [94, 486] on span "Server Mocasxdev" at bounding box center [60, 491] width 67 height 10
click at [327, 486] on link "Server Mocasxdev " at bounding box center [728, 496] width 1403 height 20
click at [323, 496] on div "" at bounding box center [728, 501] width 1403 height 10
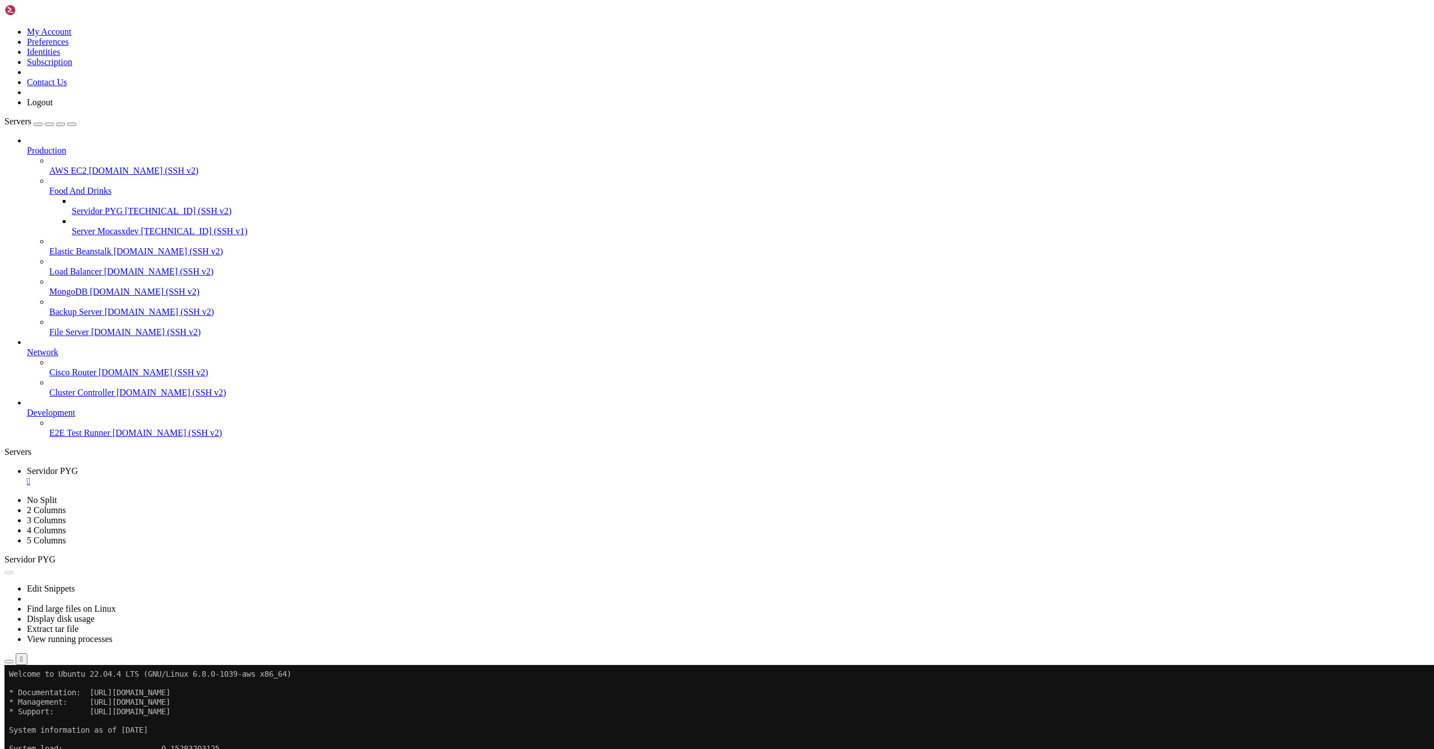
click at [49, 696] on button "Reconnect" at bounding box center [26, 702] width 45 height 12
click at [218, 476] on div "" at bounding box center [728, 481] width 1403 height 10
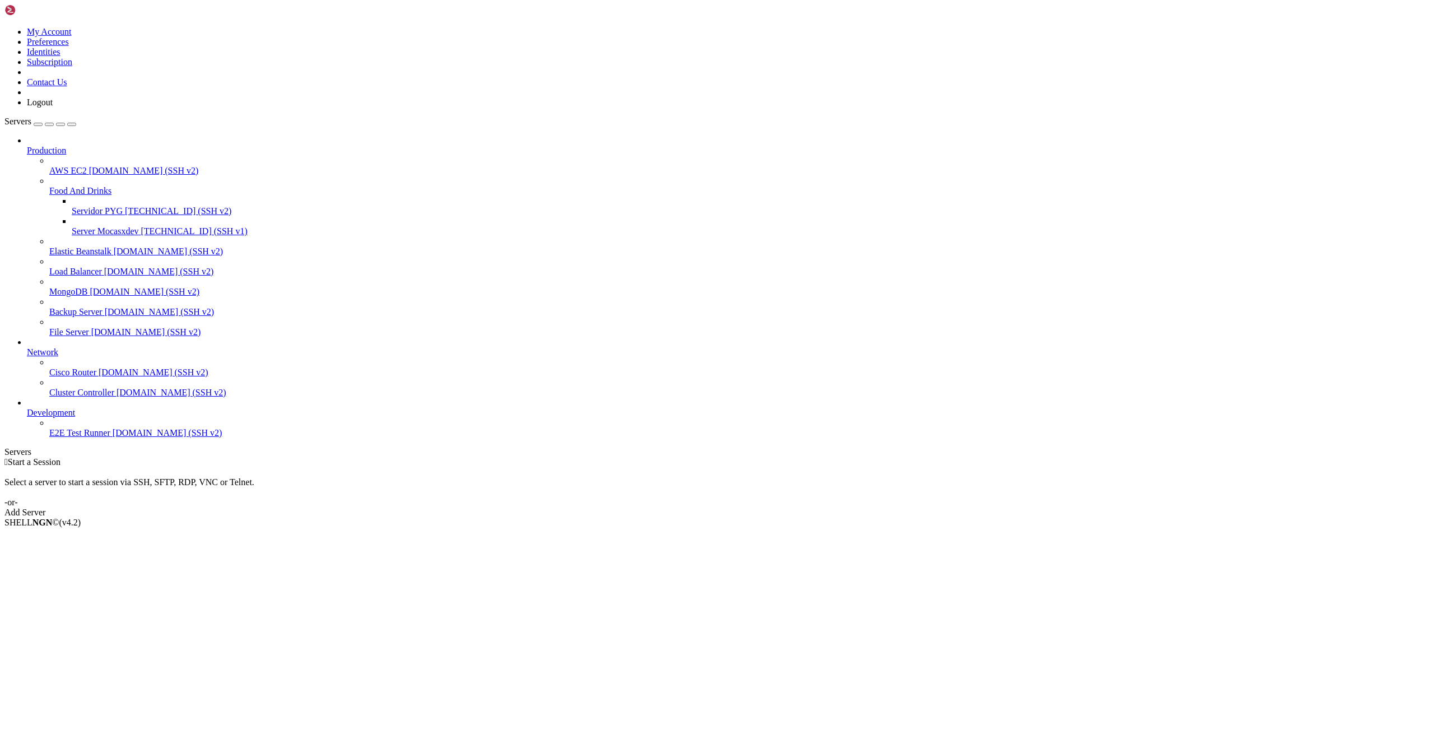
click at [141, 226] on span "[TECHNICAL_ID] (SSH v1)" at bounding box center [194, 231] width 106 height 10
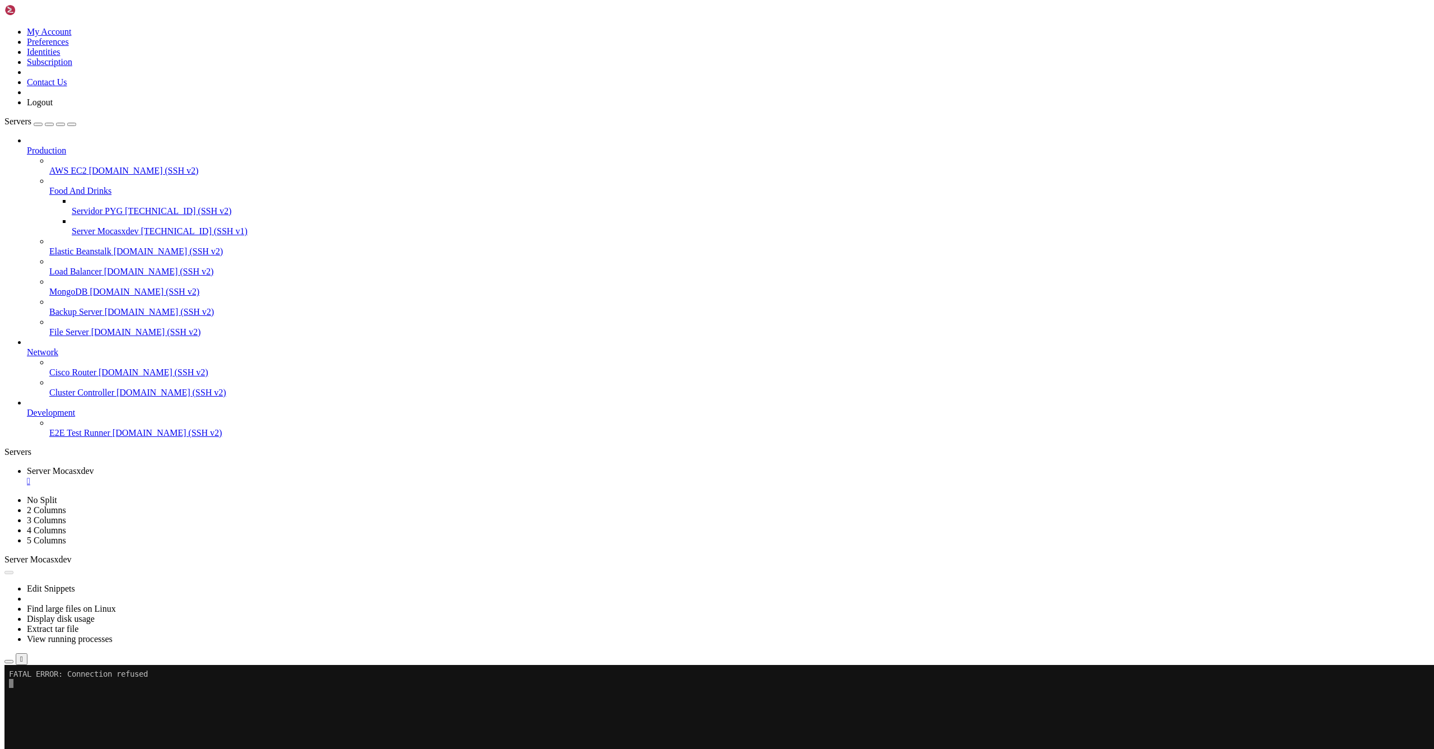
click at [49, 696] on button "Reconnect" at bounding box center [26, 702] width 45 height 12
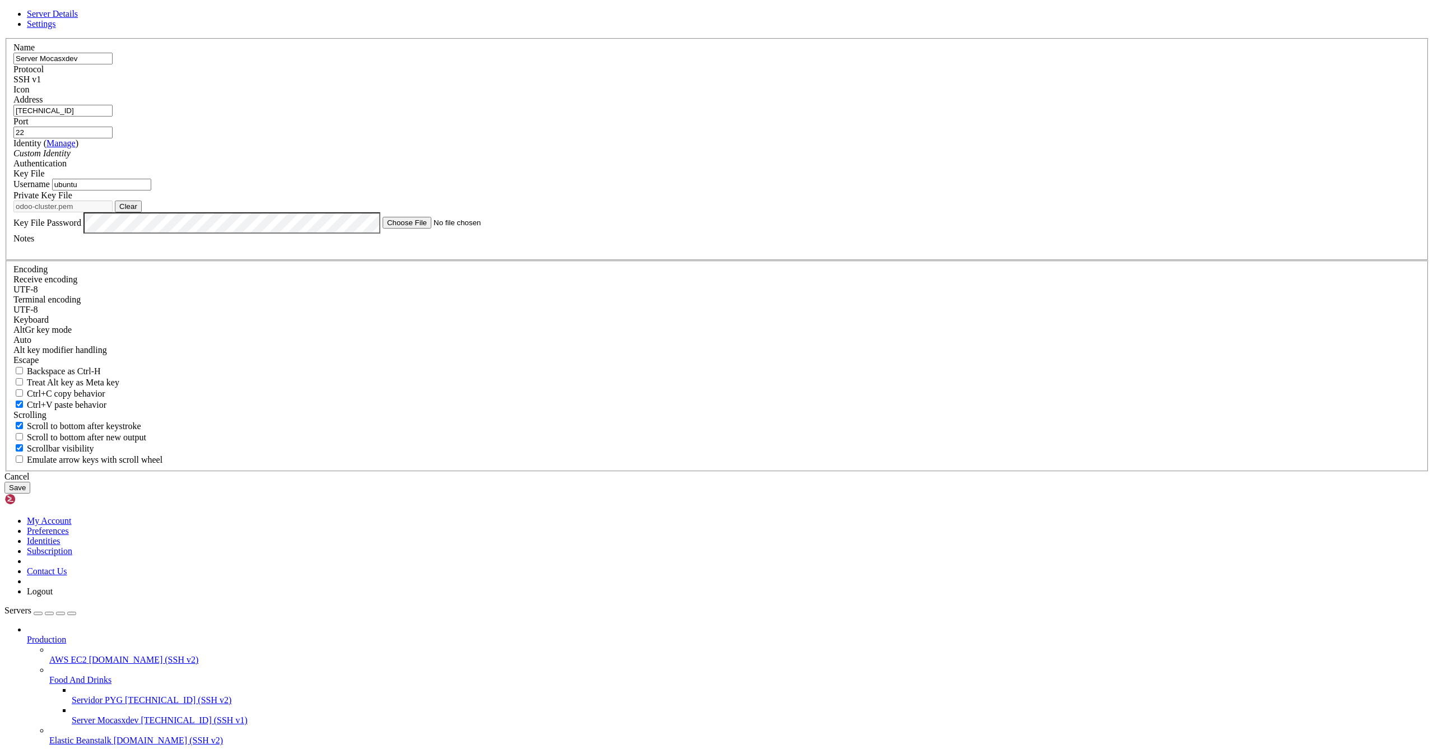
click at [712, 159] on div "Custom Identity" at bounding box center [716, 153] width 1407 height 10
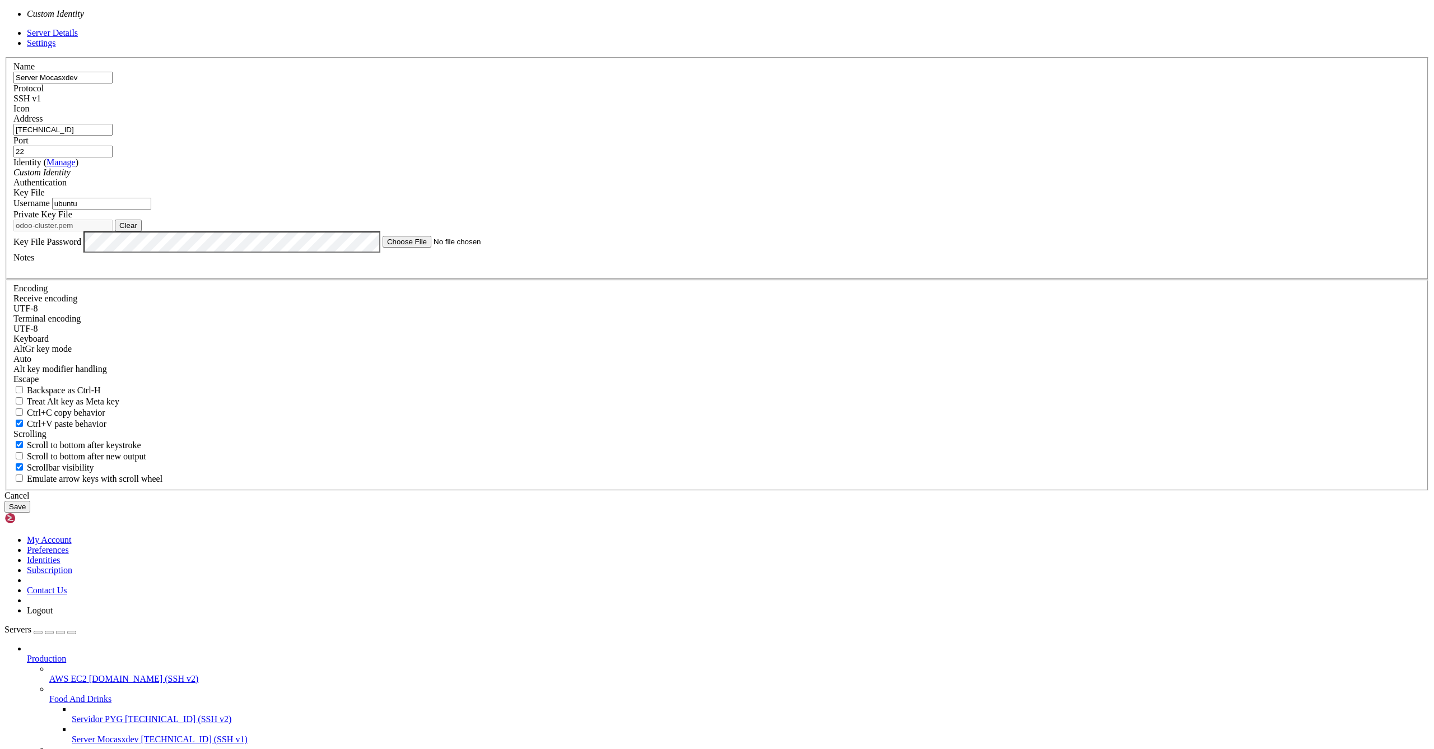
click at [712, 178] on div "Custom Identity" at bounding box center [716, 172] width 1407 height 10
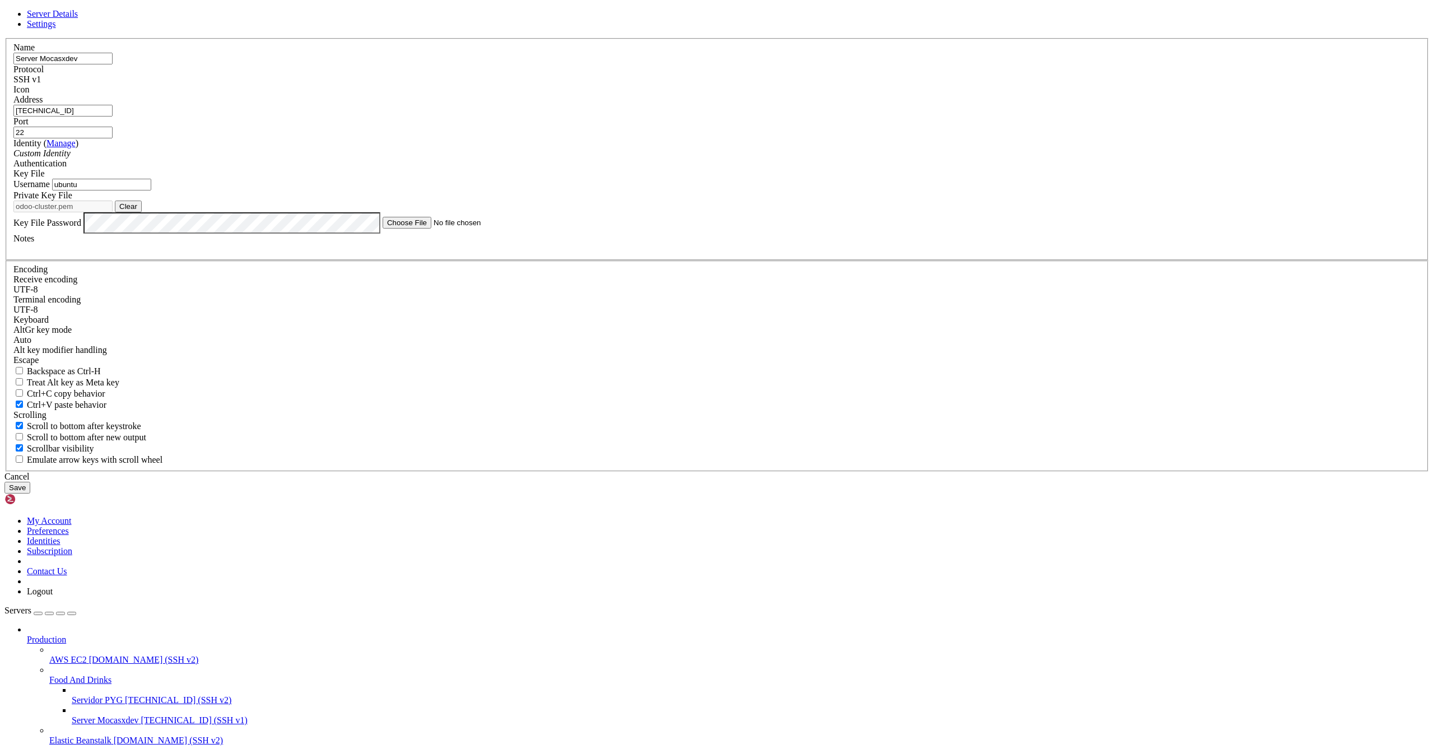
click at [45, 178] on span "Key File" at bounding box center [28, 174] width 31 height 10
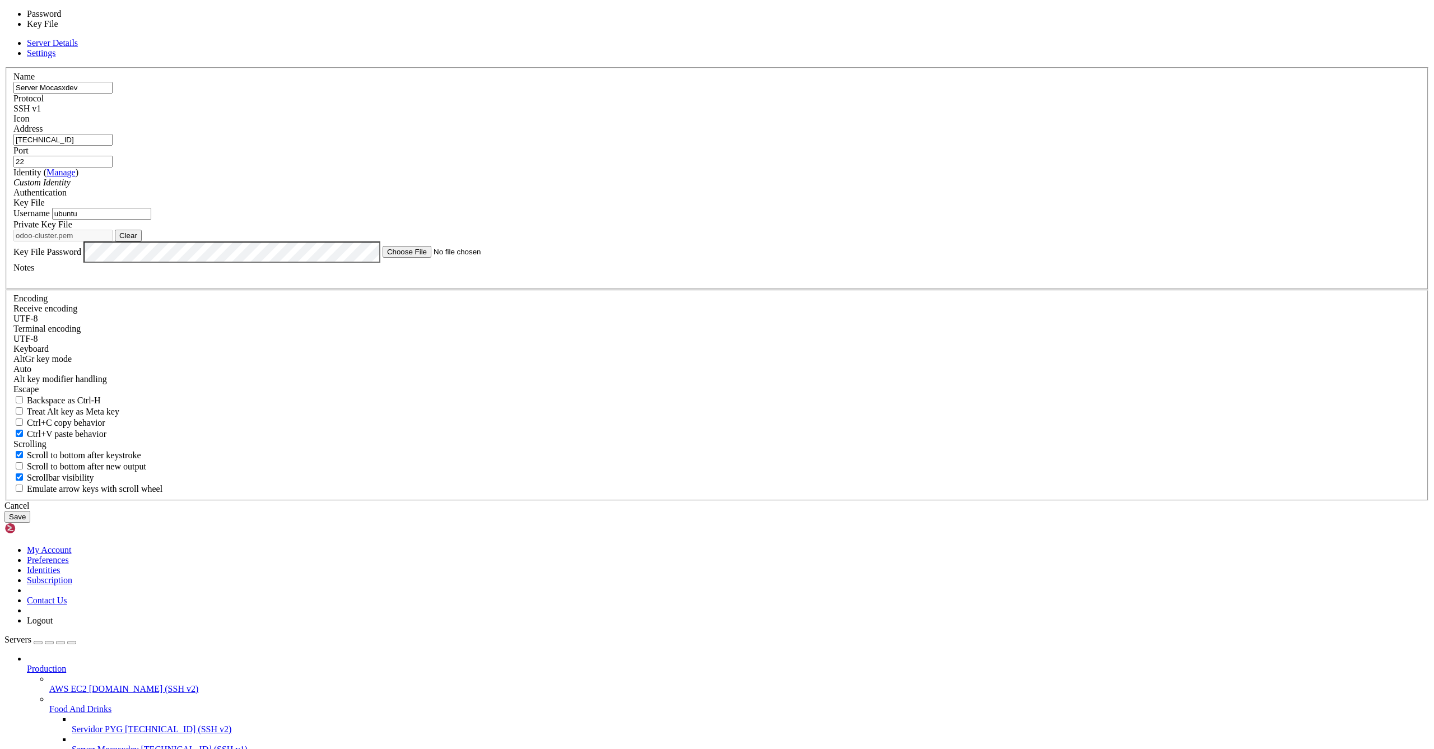
click at [45, 207] on span "Key File" at bounding box center [28, 203] width 31 height 10
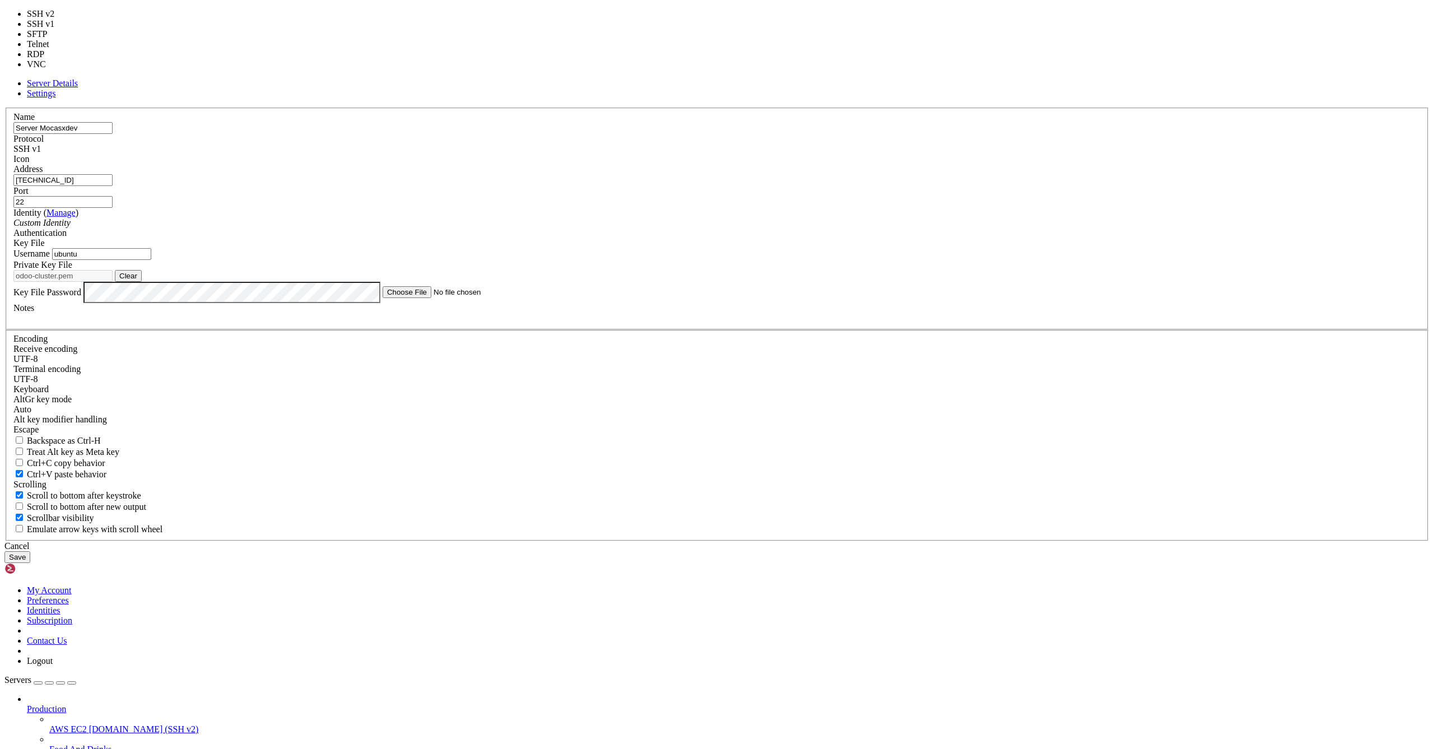
click at [781, 154] on div "SSH v1" at bounding box center [716, 149] width 1407 height 10
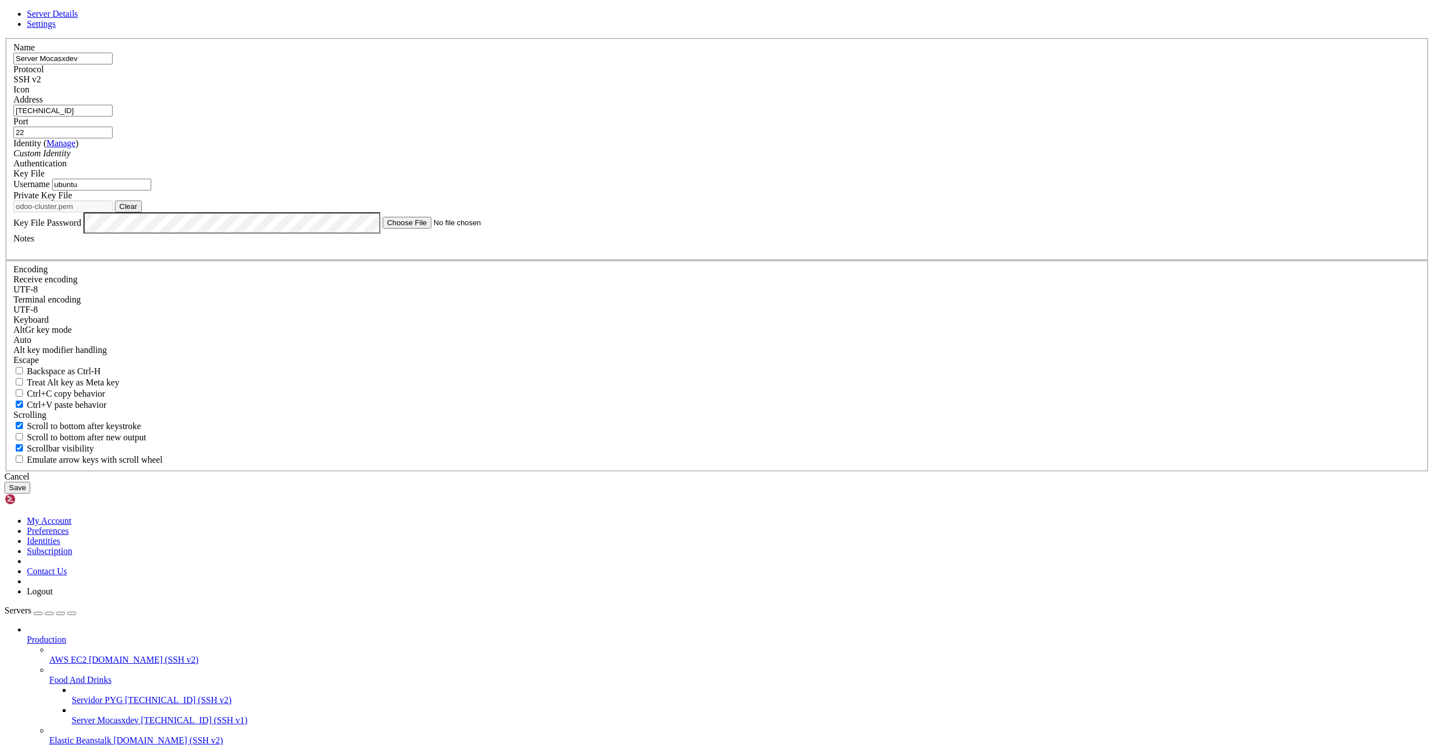
click at [30, 493] on button "Save" at bounding box center [17, 488] width 26 height 12
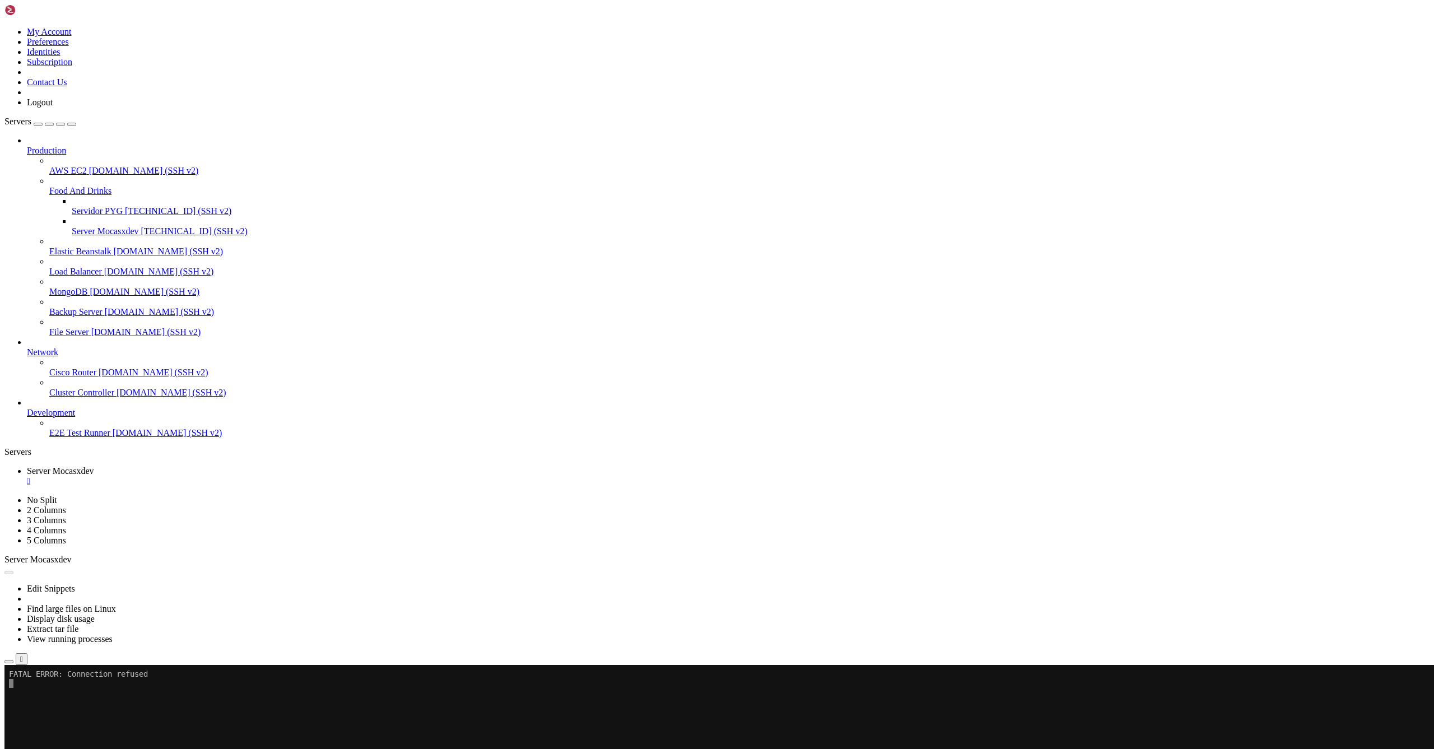
click at [49, 696] on button "Reconnect" at bounding box center [26, 702] width 45 height 12
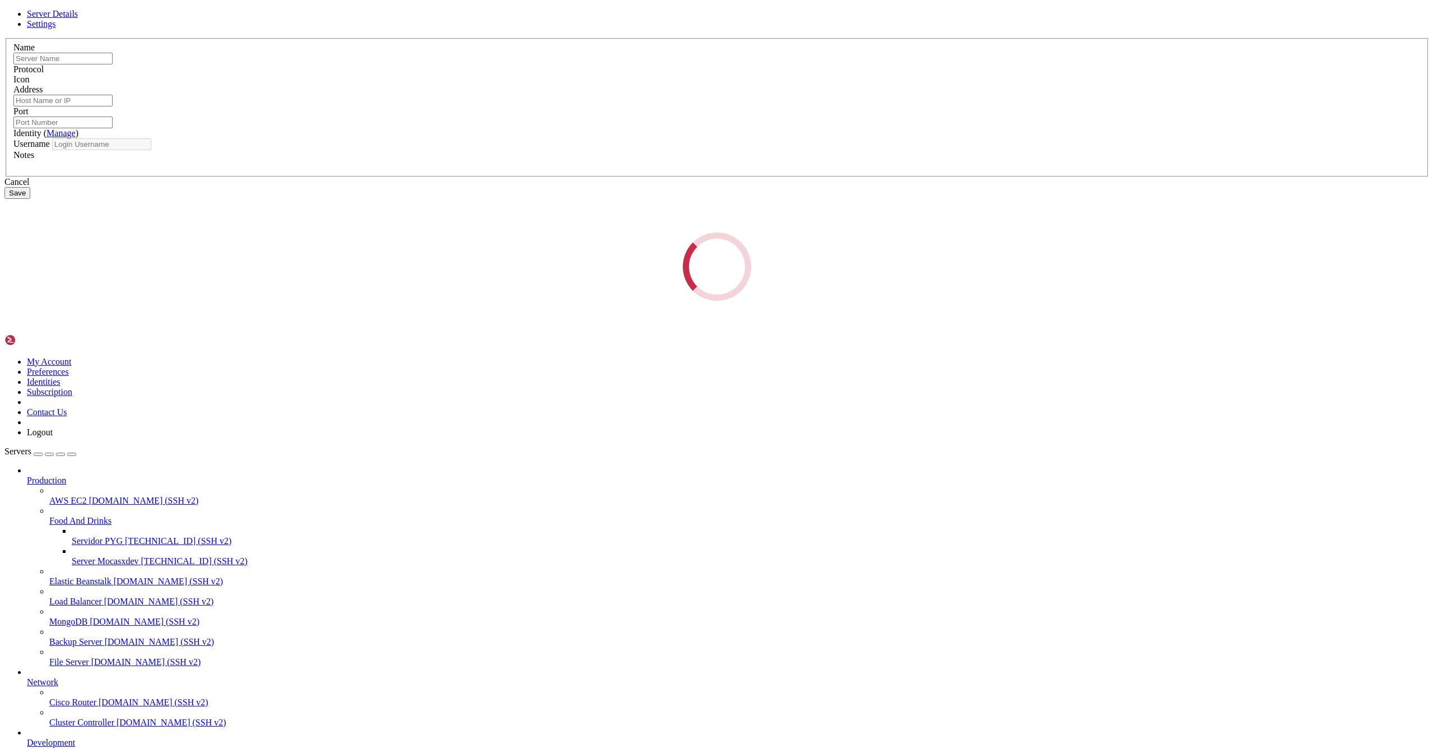
type input "Server Mocasxdev"
type input "[TECHNICAL_ID]"
type input "22"
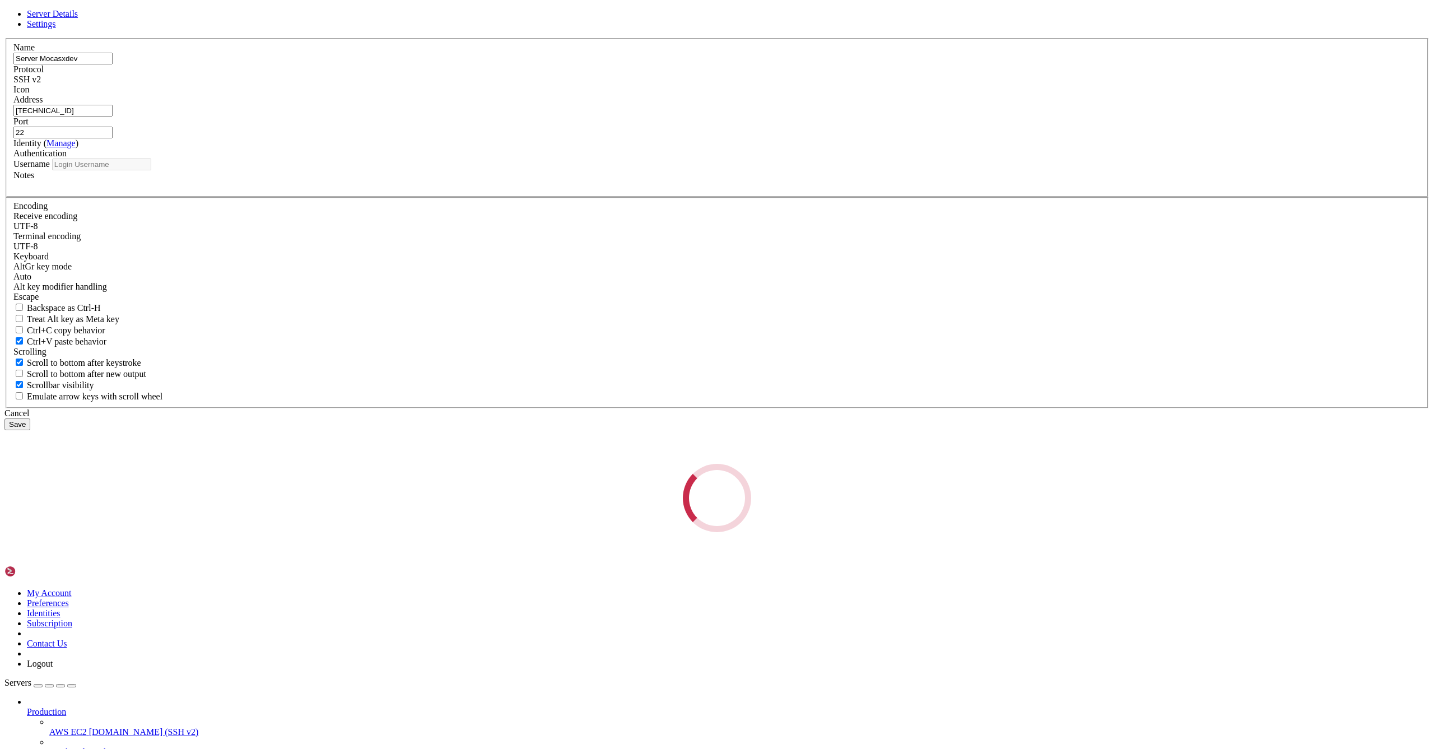
type input "ubuntu"
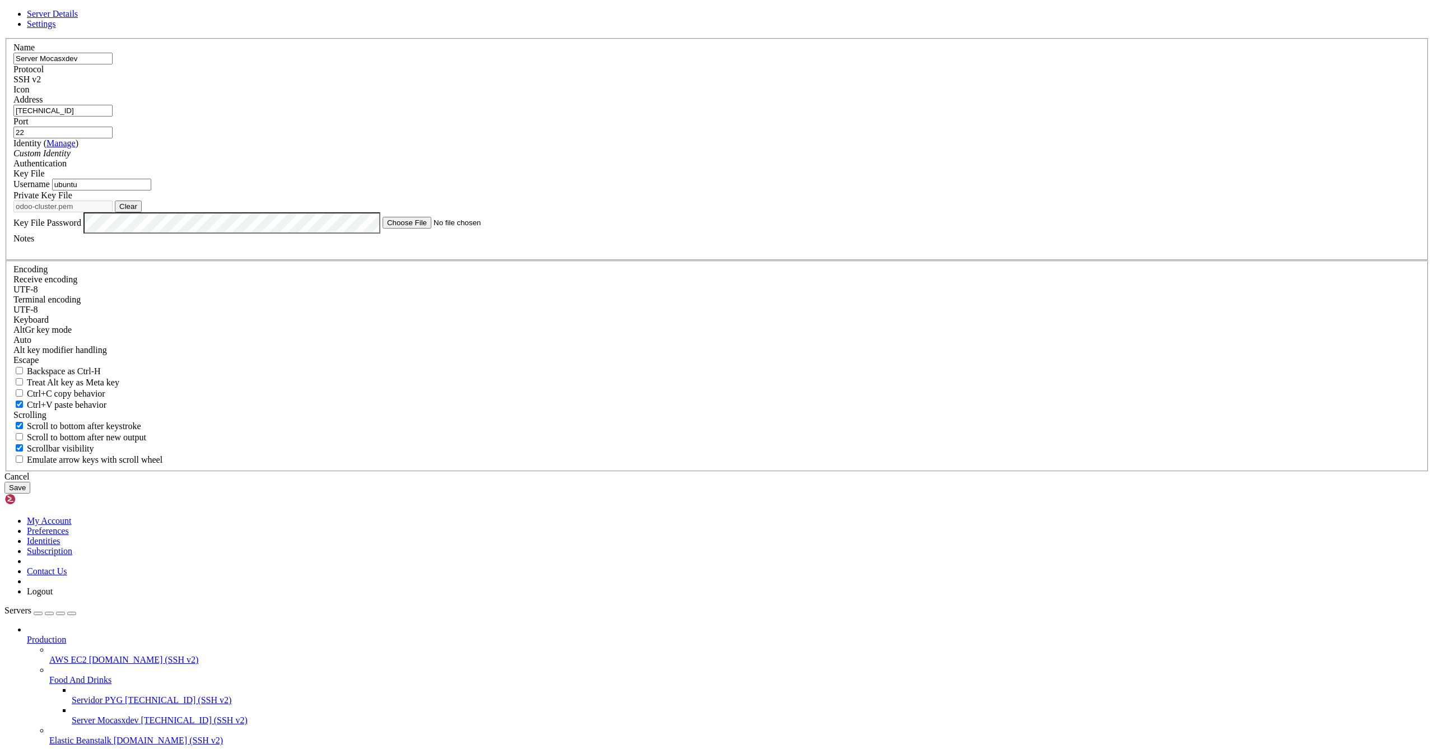
click at [113, 138] on input "22" at bounding box center [62, 133] width 99 height 12
type input "2222"
click at [30, 493] on button "Save" at bounding box center [17, 488] width 26 height 12
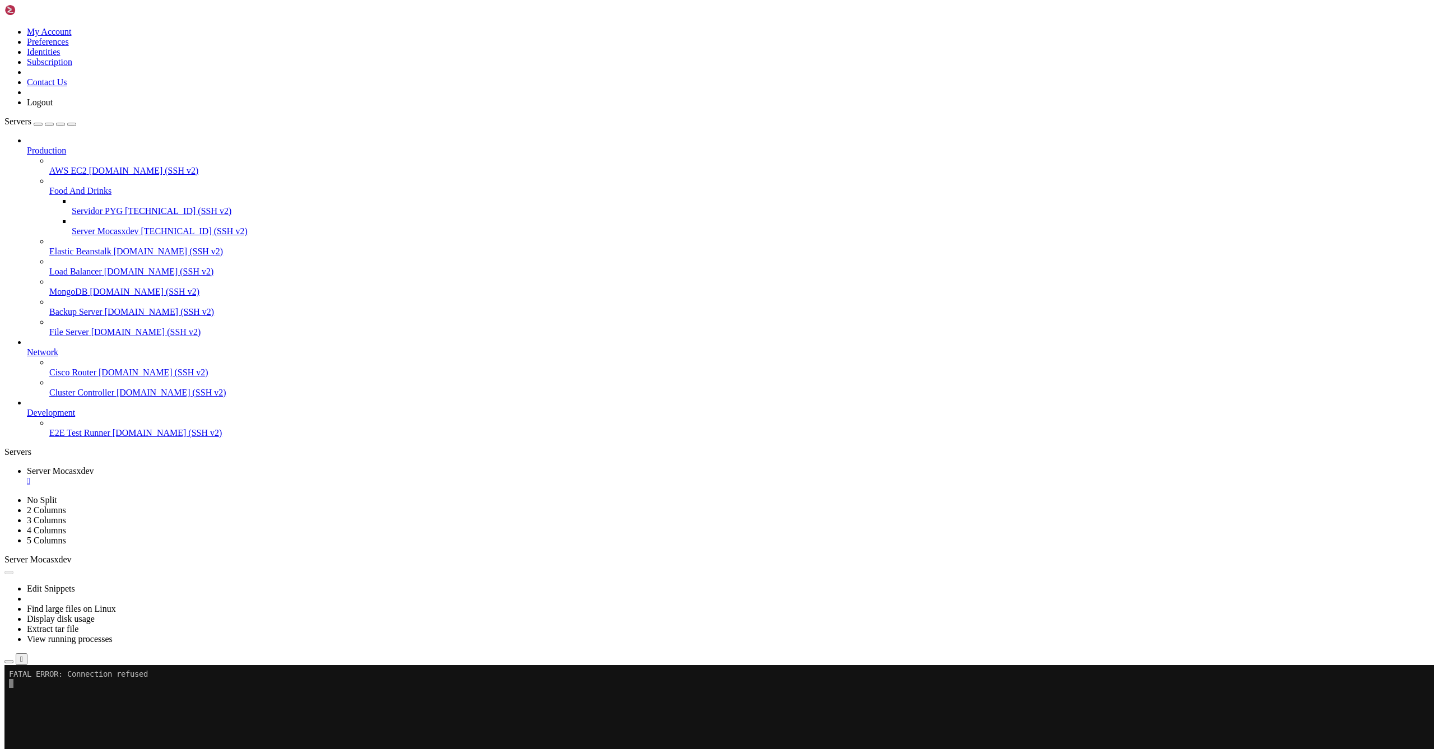
click at [49, 696] on button "Reconnect" at bounding box center [26, 702] width 45 height 12
click at [72, 206] on span "Servidor PYG" at bounding box center [97, 211] width 51 height 10
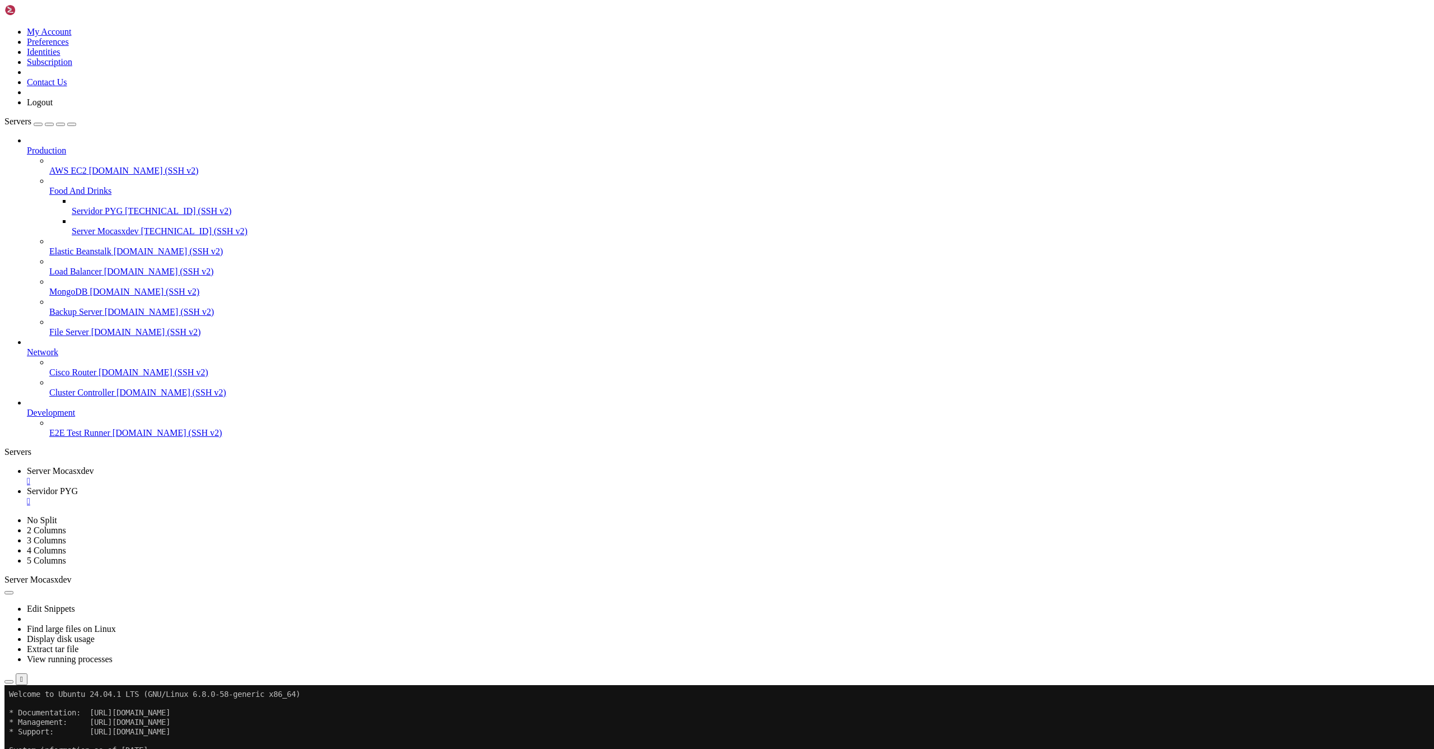
click at [319, 496] on div "" at bounding box center [728, 501] width 1403 height 10
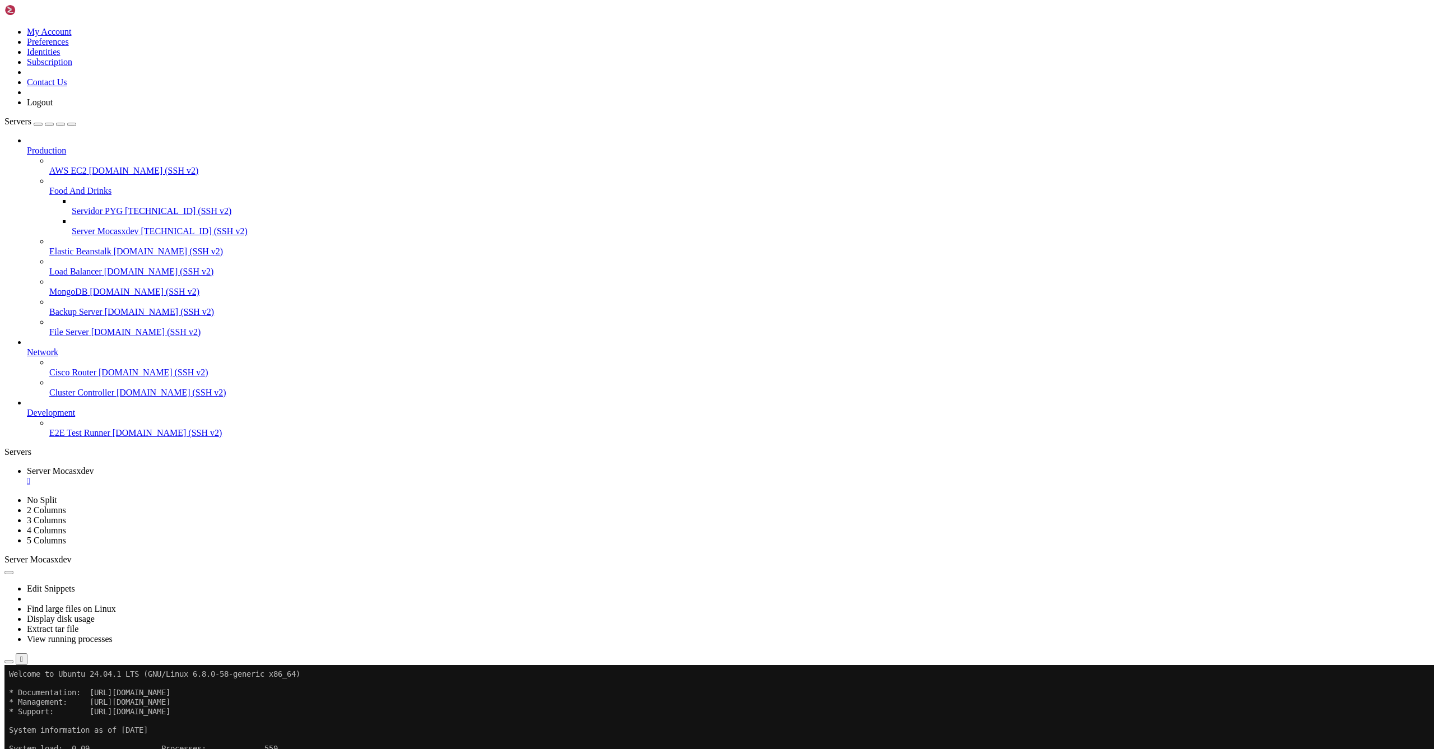
click at [235, 476] on div "" at bounding box center [728, 481] width 1403 height 10
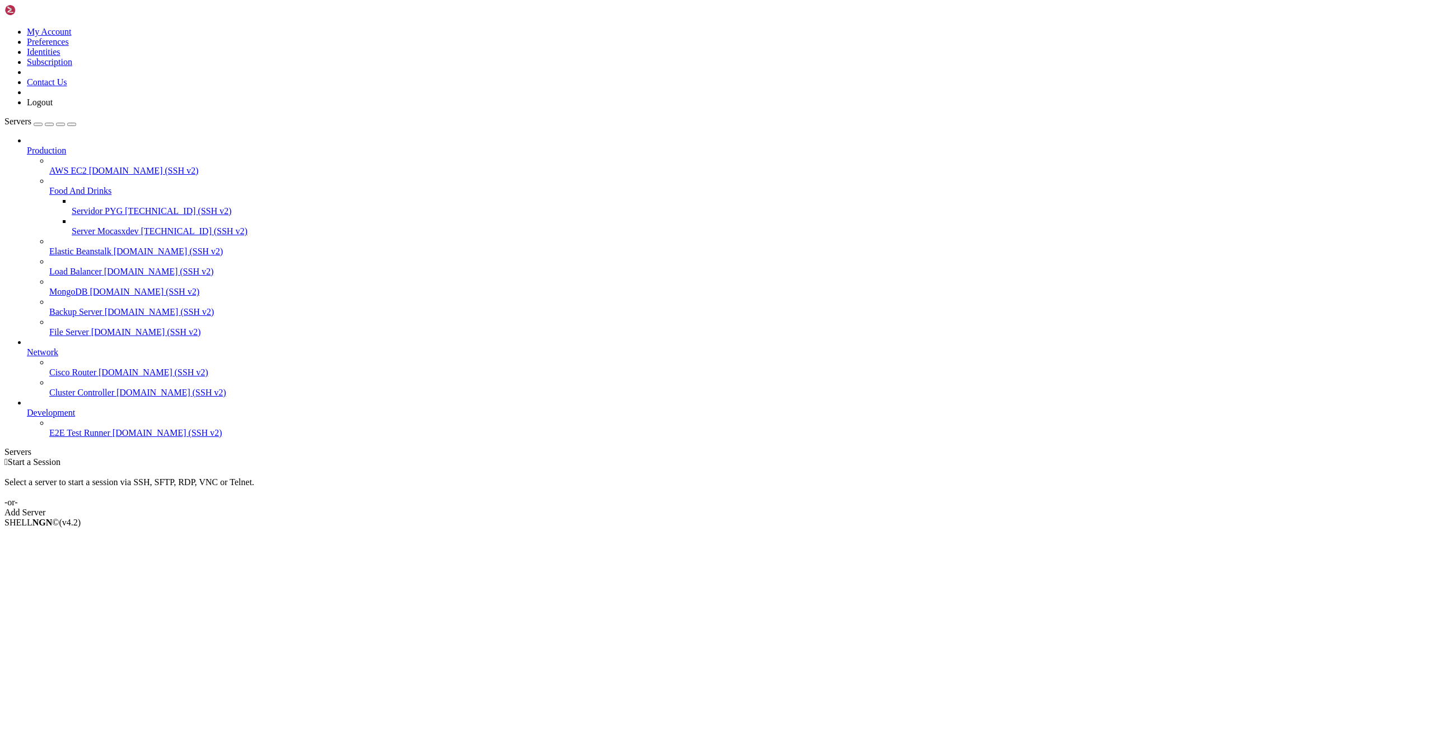
click at [125, 206] on span "[TECHNICAL_ID] (SSH v2)" at bounding box center [178, 211] width 106 height 10
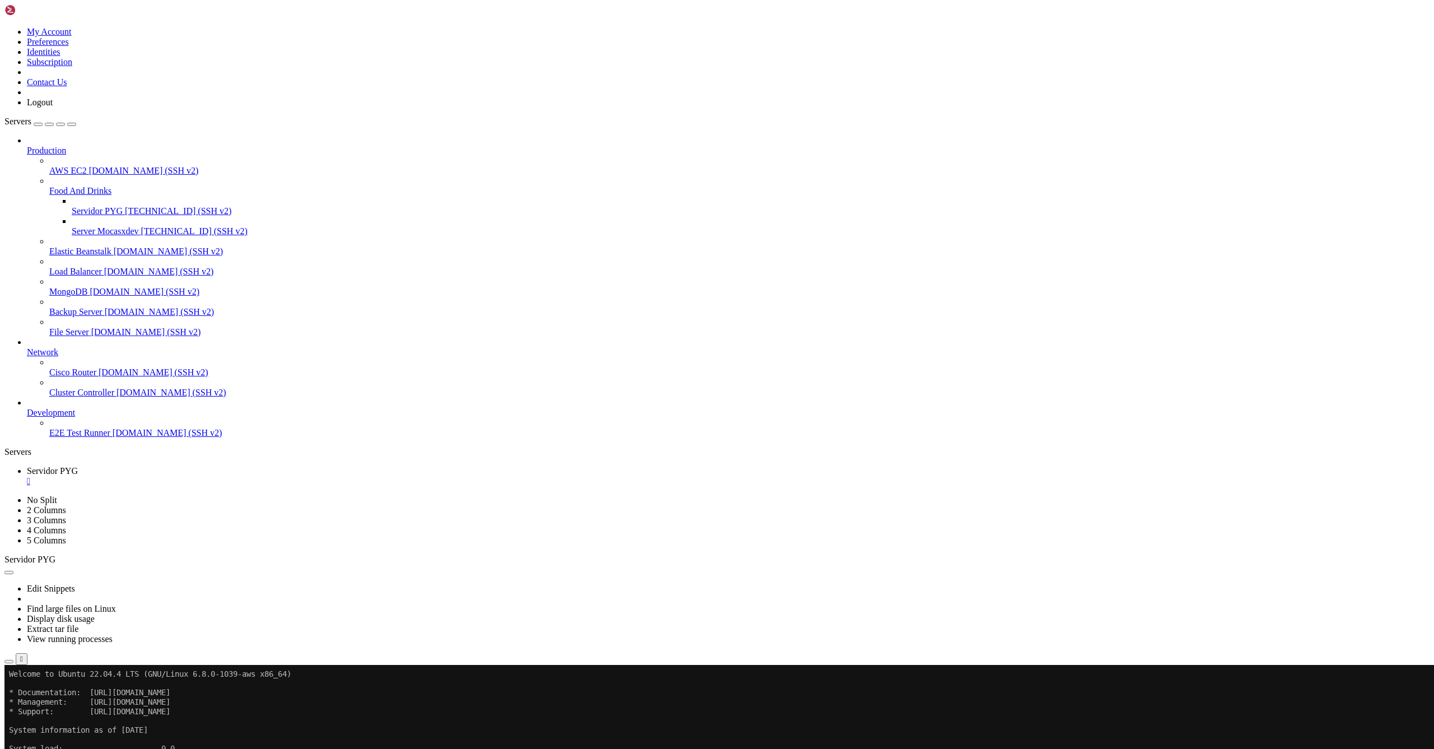
click at [216, 476] on div "" at bounding box center [728, 481] width 1403 height 10
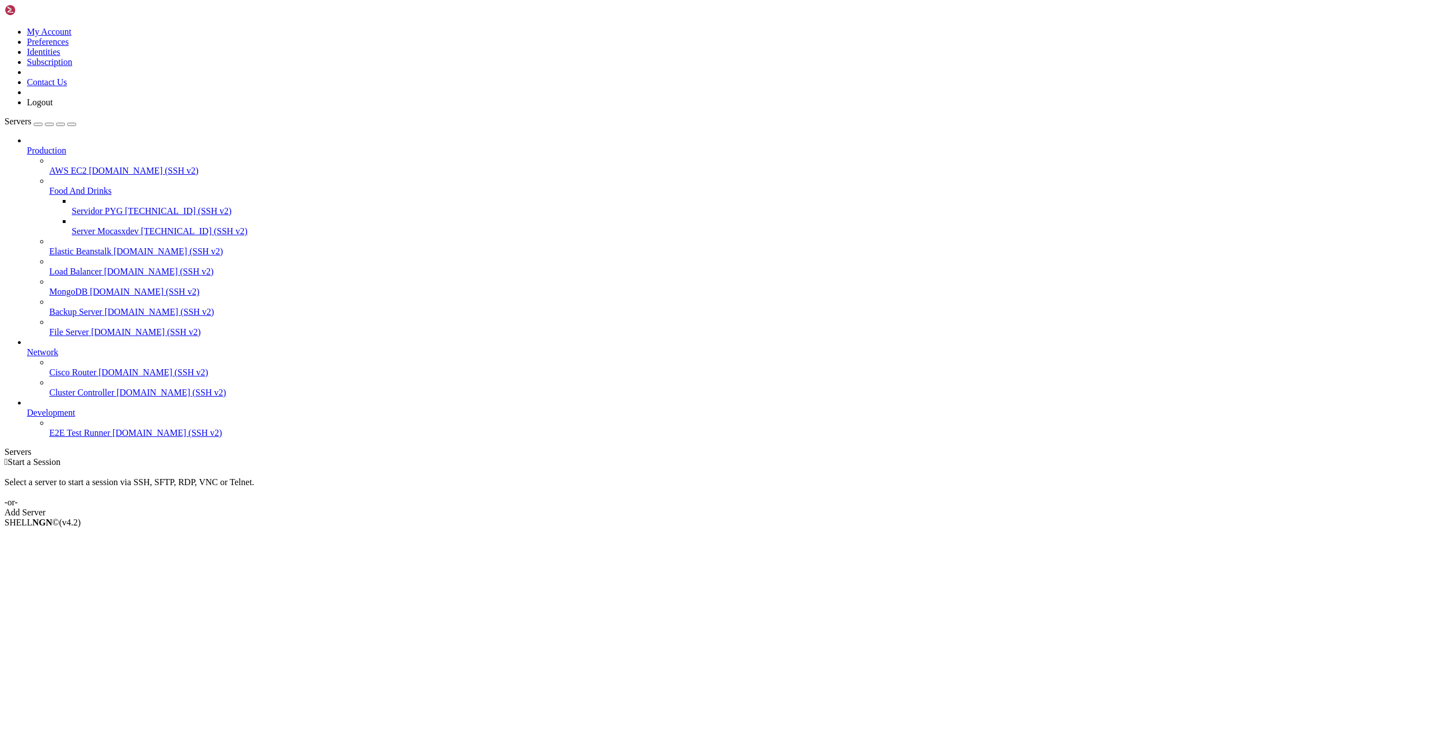
click at [141, 226] on span "[TECHNICAL_ID] (SSH v2)" at bounding box center [194, 231] width 106 height 10
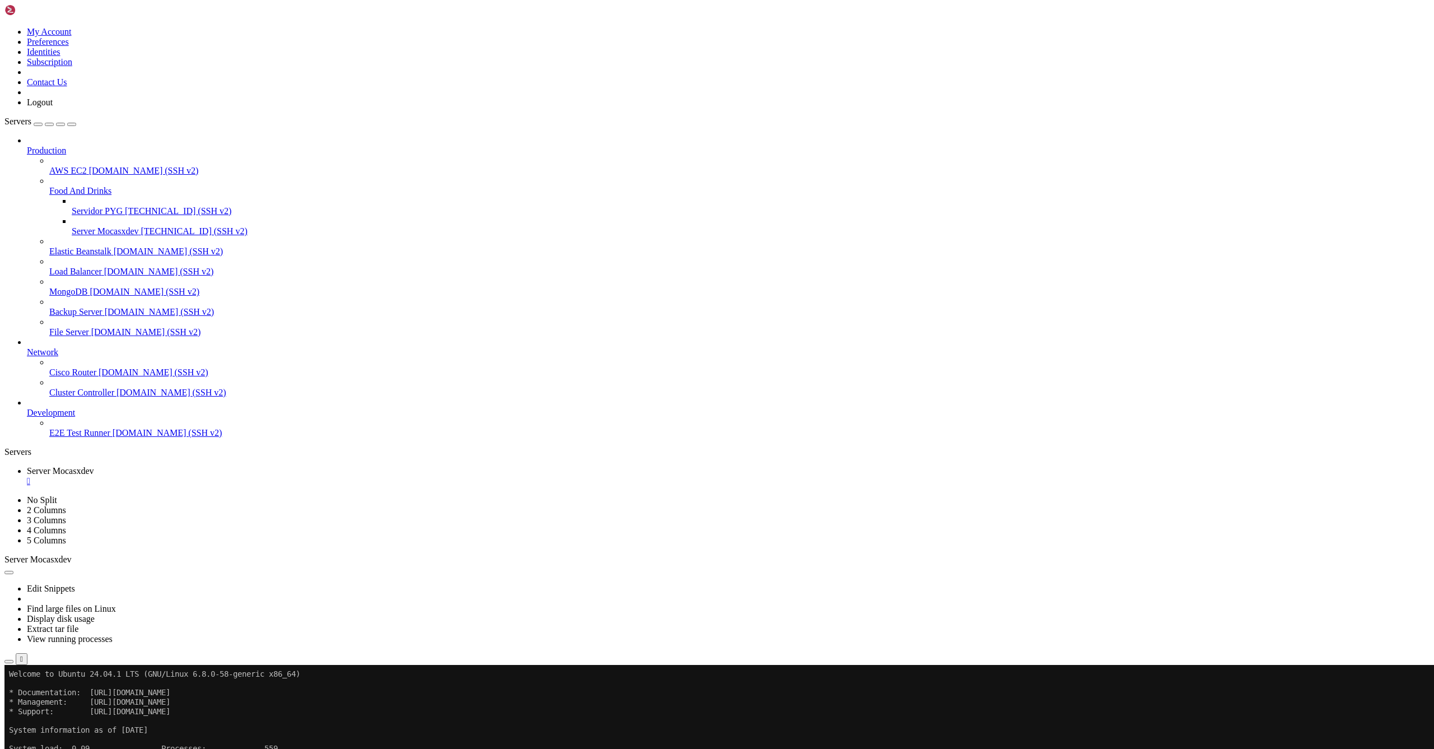
click at [9, 662] on icon "button" at bounding box center [9, 662] width 0 height 0
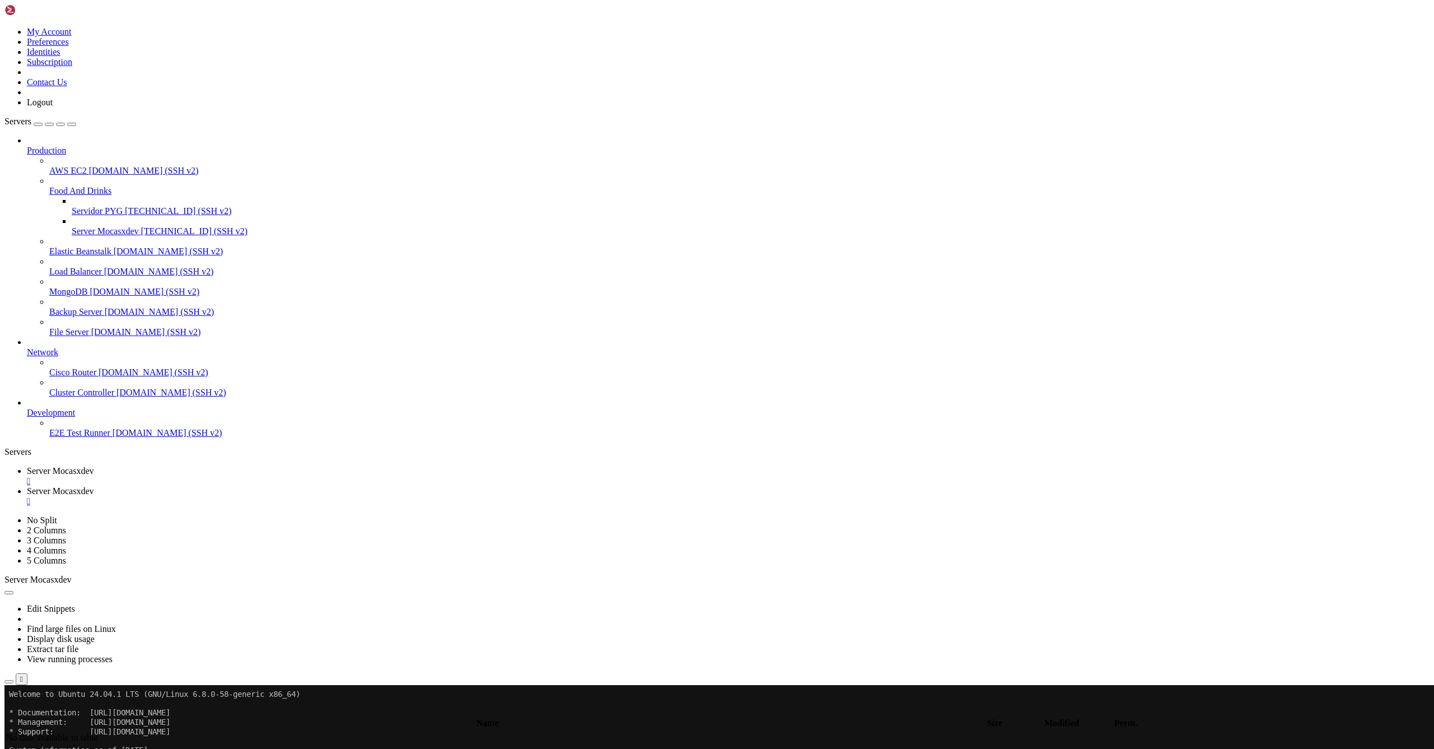
type input "/home/ubuntu"
click at [49, 124] on div "button" at bounding box center [49, 124] width 0 height 0
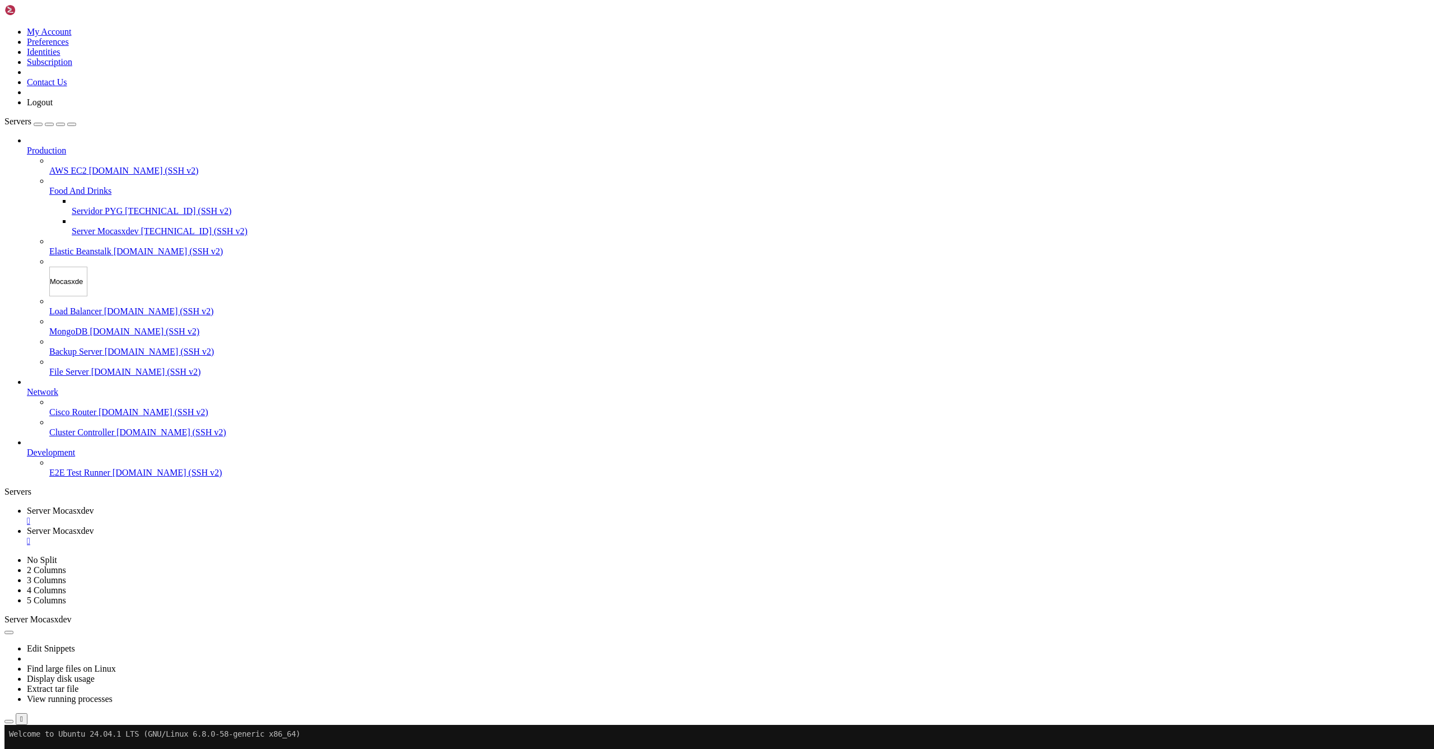
type input "Mocasxdev"
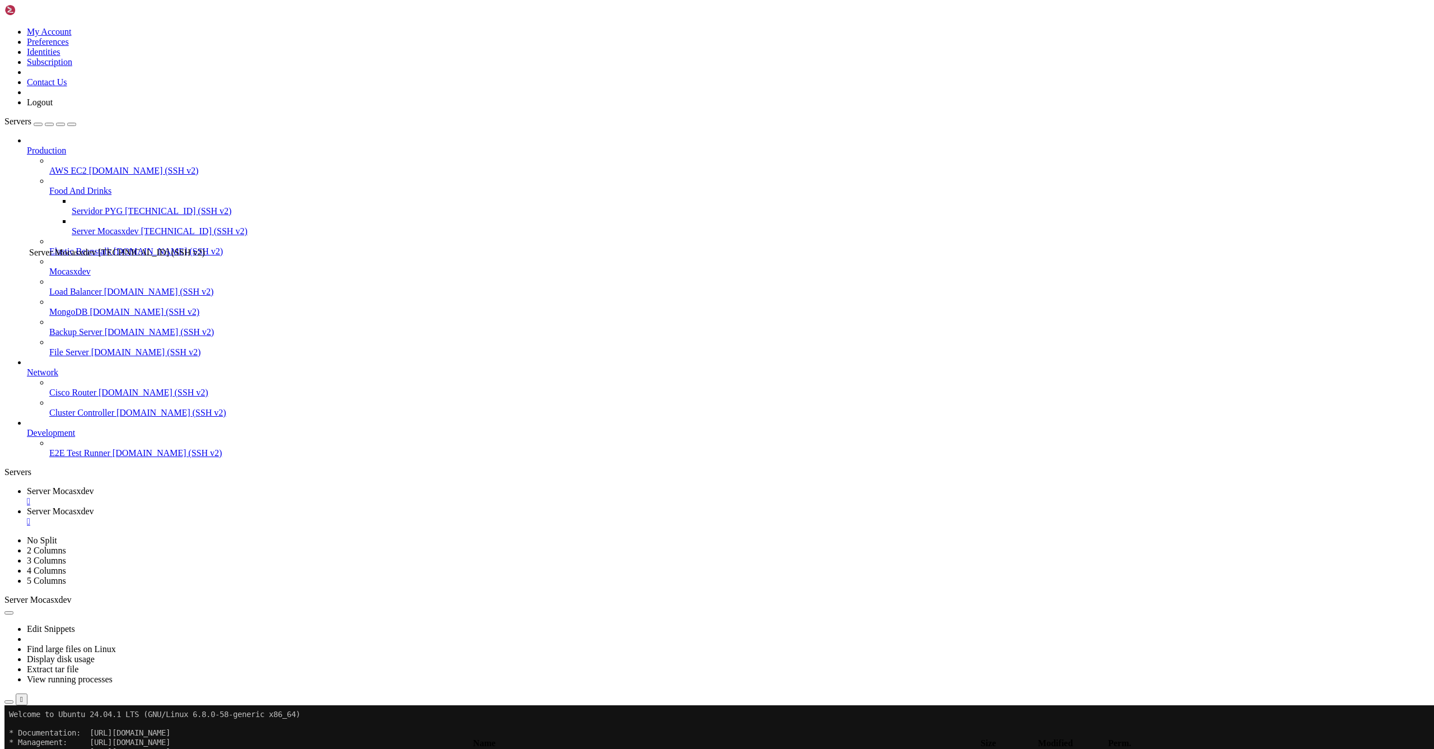
drag, startPoint x: 22, startPoint y: 183, endPoint x: 26, endPoint y: 243, distance: 60.1
click at [91, 246] on span "Mocasxdev" at bounding box center [69, 251] width 41 height 10
click at [49, 246] on icon at bounding box center [49, 246] width 0 height 0
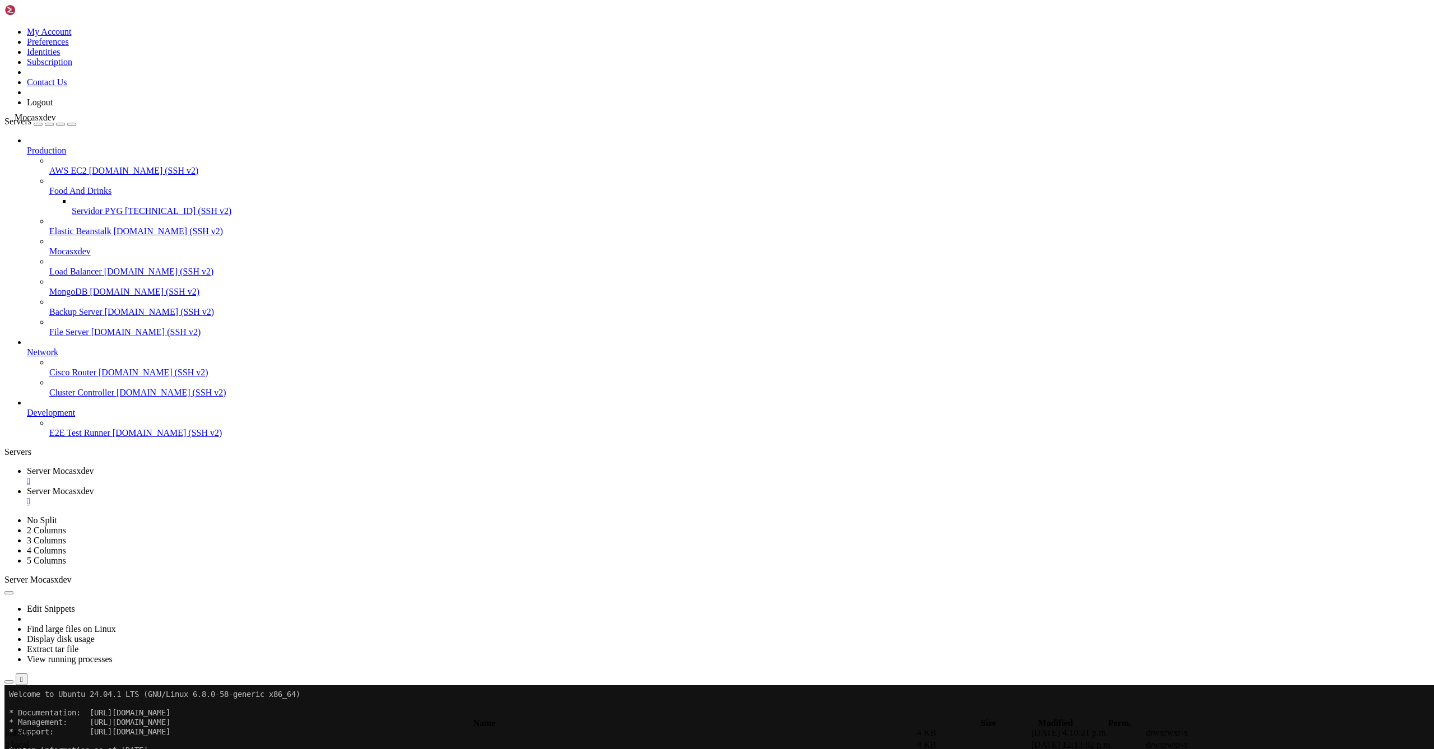
drag, startPoint x: 12, startPoint y: 213, endPoint x: 12, endPoint y: 108, distance: 105.3
click at [49, 206] on icon at bounding box center [49, 206] width 0 height 0
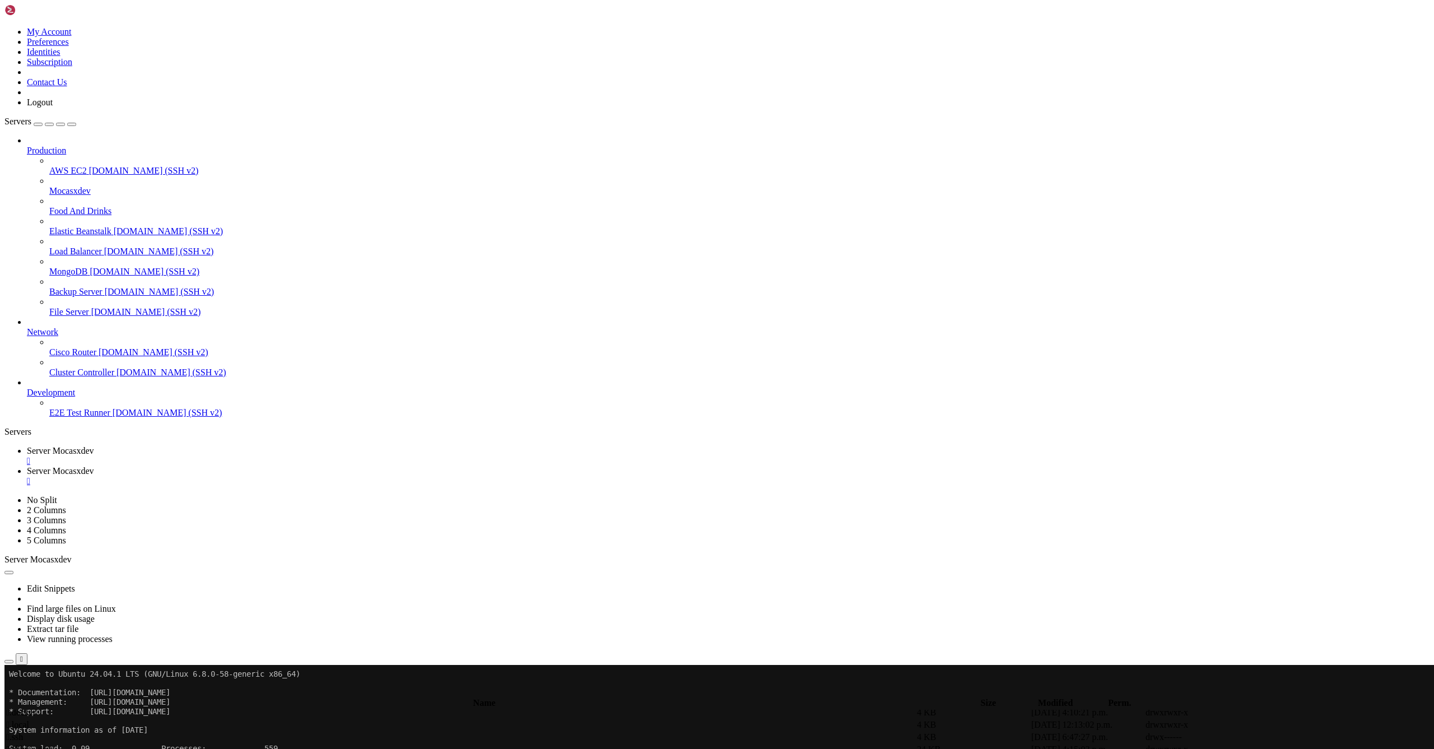
click at [49, 186] on icon at bounding box center [49, 186] width 0 height 0
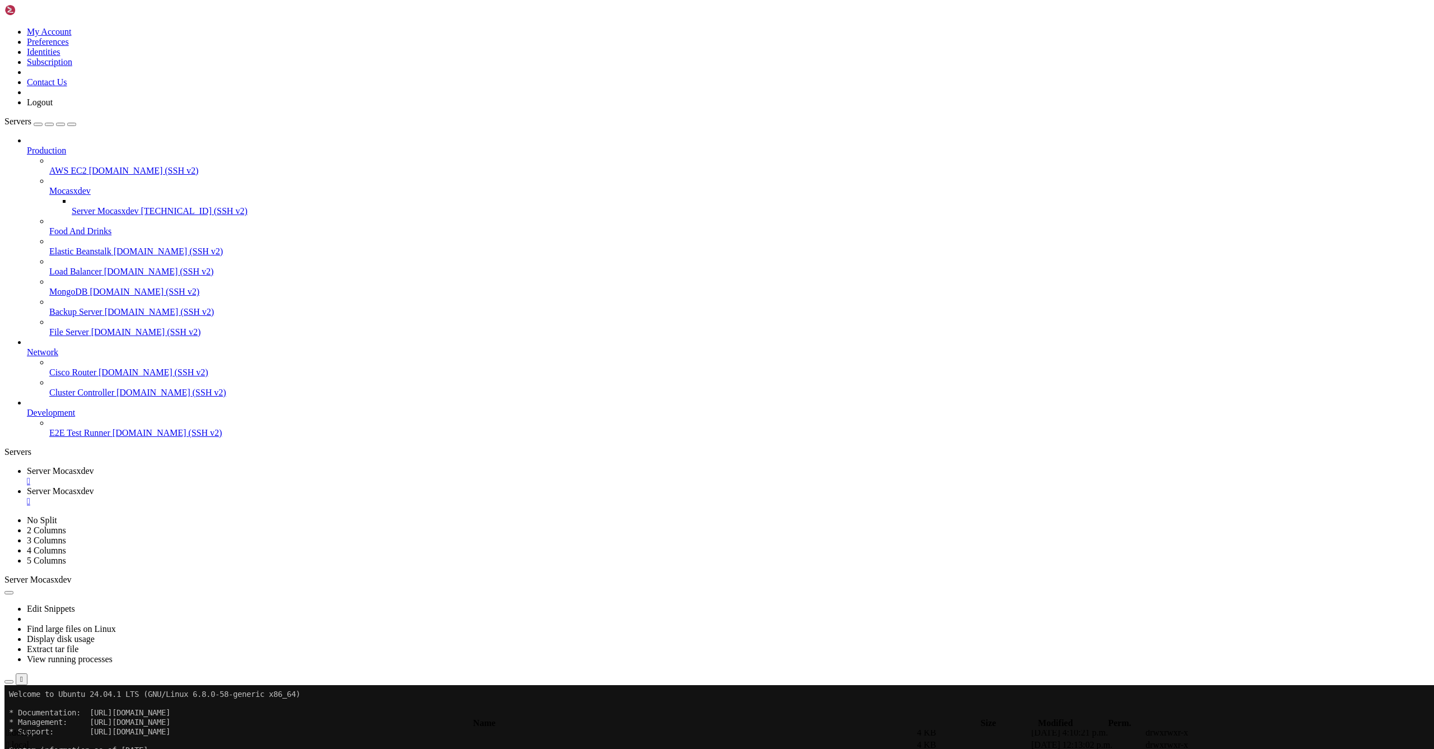
click at [49, 186] on icon at bounding box center [49, 186] width 0 height 0
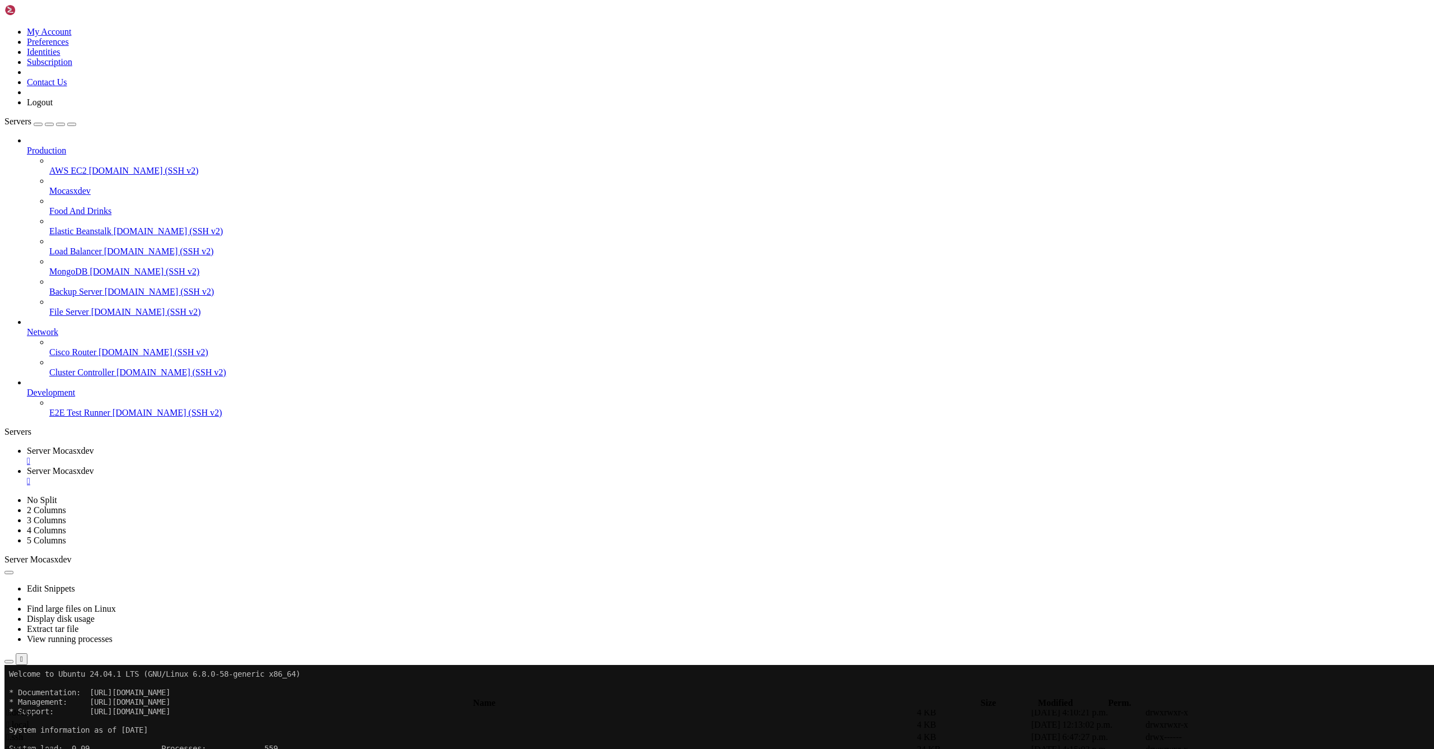
click at [49, 206] on icon at bounding box center [49, 206] width 0 height 0
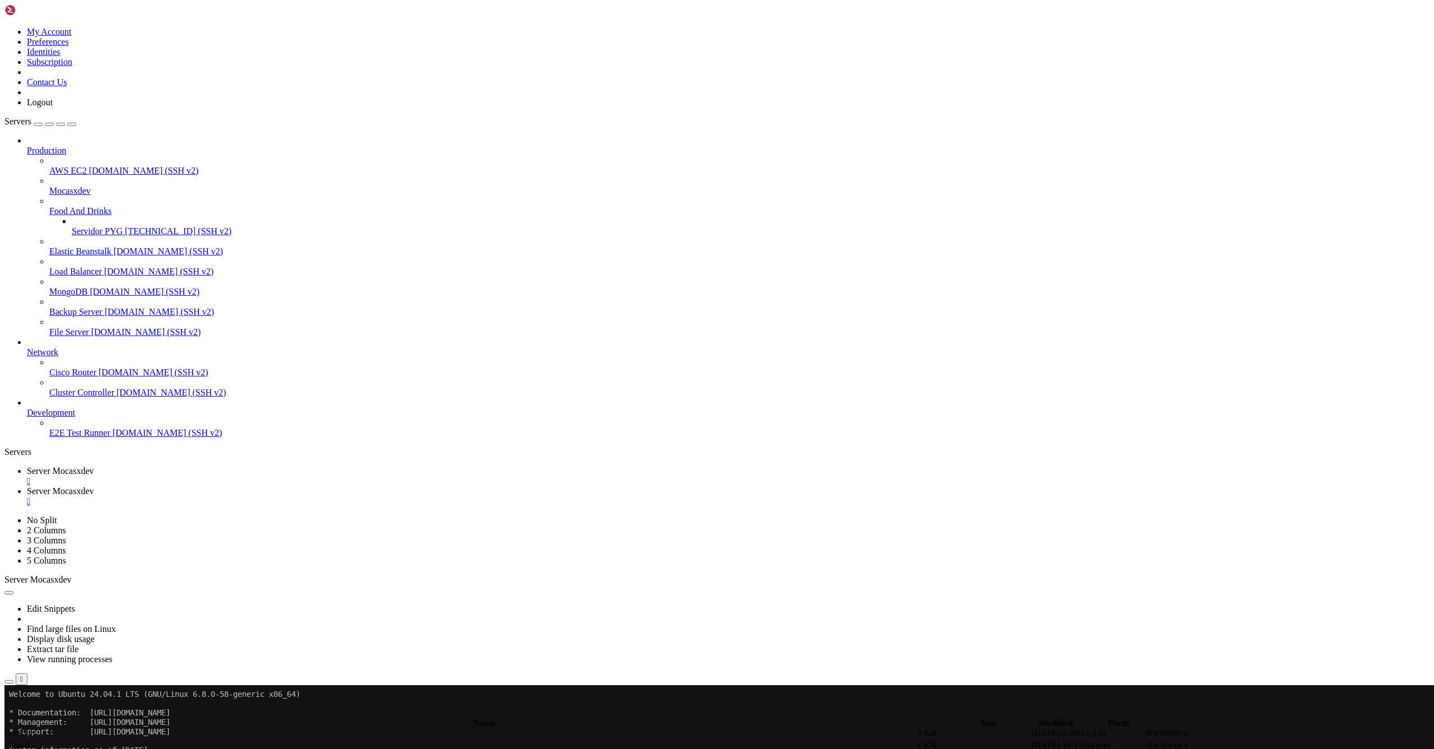
click at [49, 206] on icon at bounding box center [49, 206] width 0 height 0
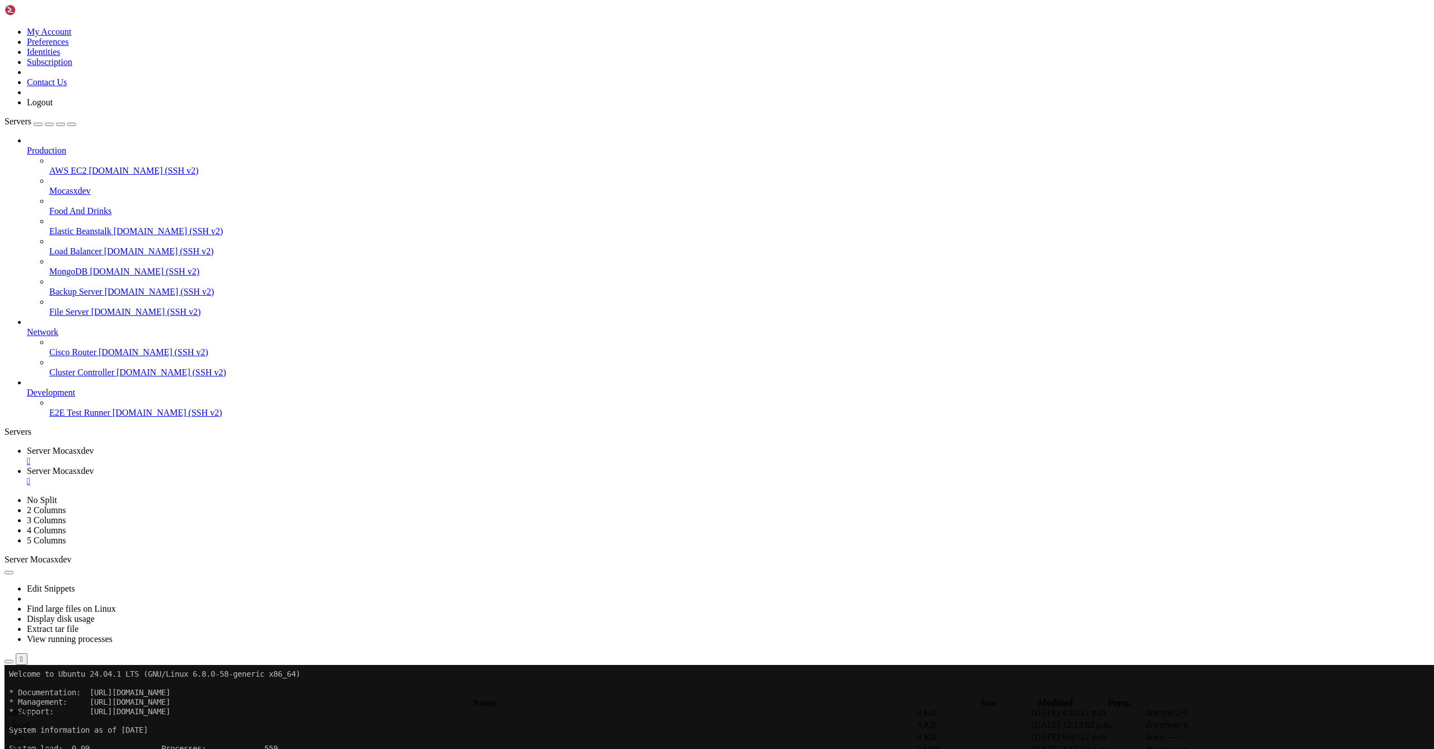
click at [35, 725] on span " addons" at bounding box center [20, 730] width 29 height 10
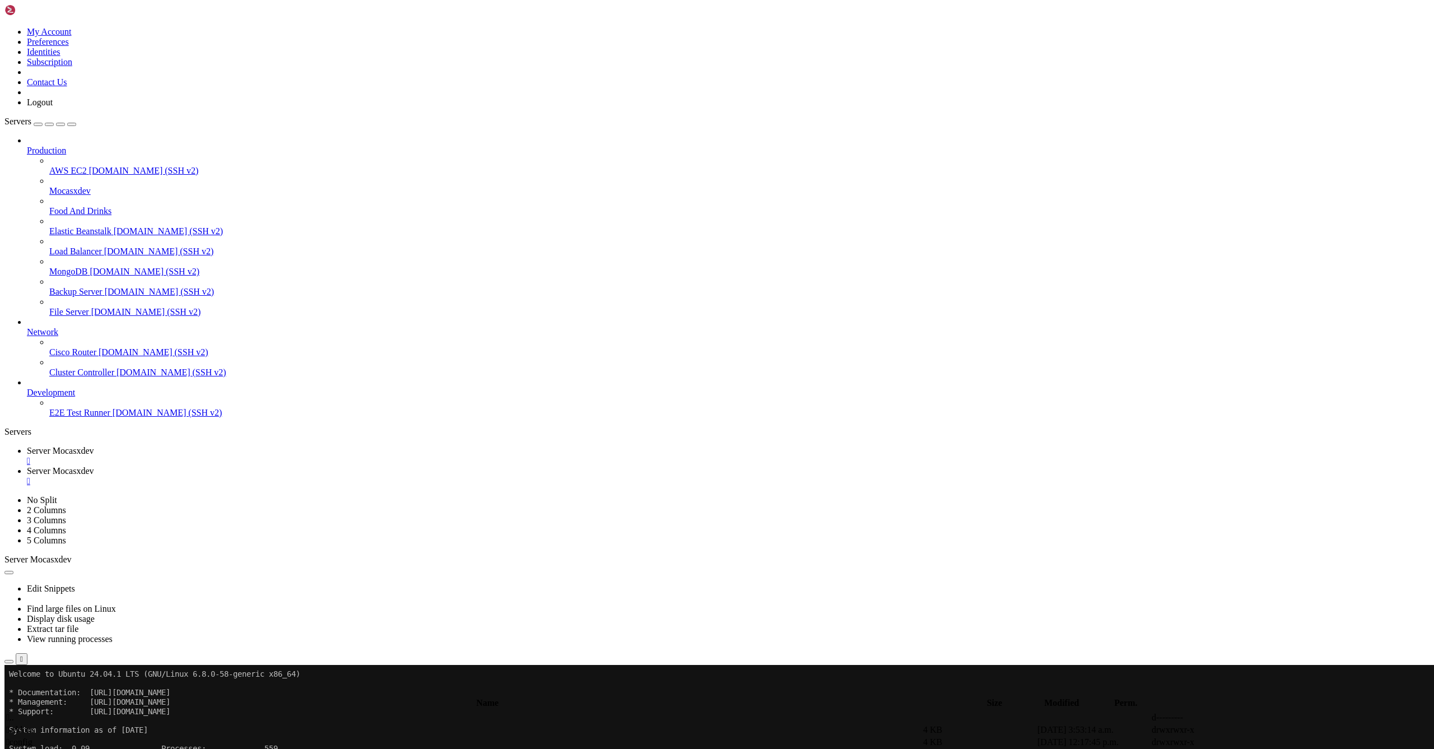
click at [35, 725] on span " addons" at bounding box center [20, 730] width 29 height 10
type input "/home/ubuntu/food_solution/addons"
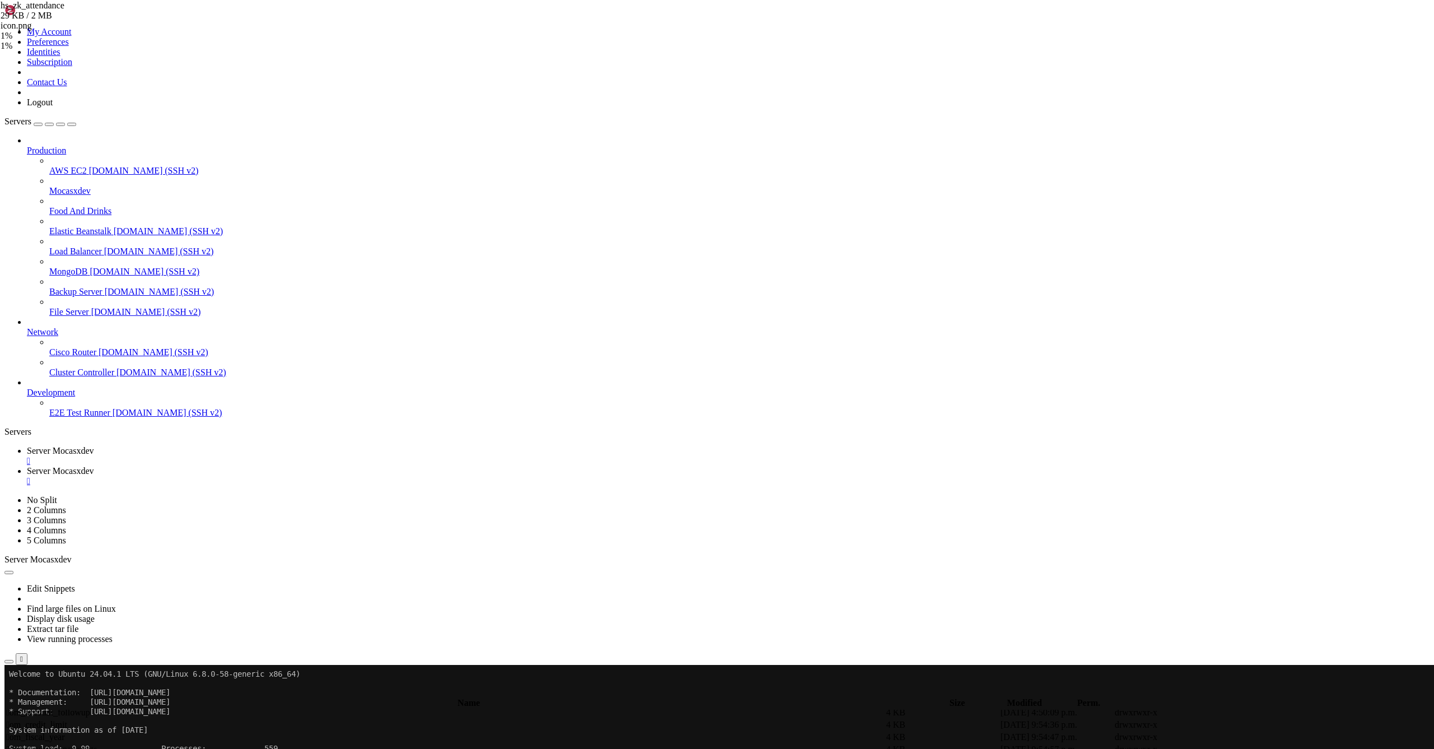
drag, startPoint x: 1321, startPoint y: 142, endPoint x: 1291, endPoint y: 148, distance: 31.0
click at [49, 186] on icon at bounding box center [49, 186] width 0 height 0
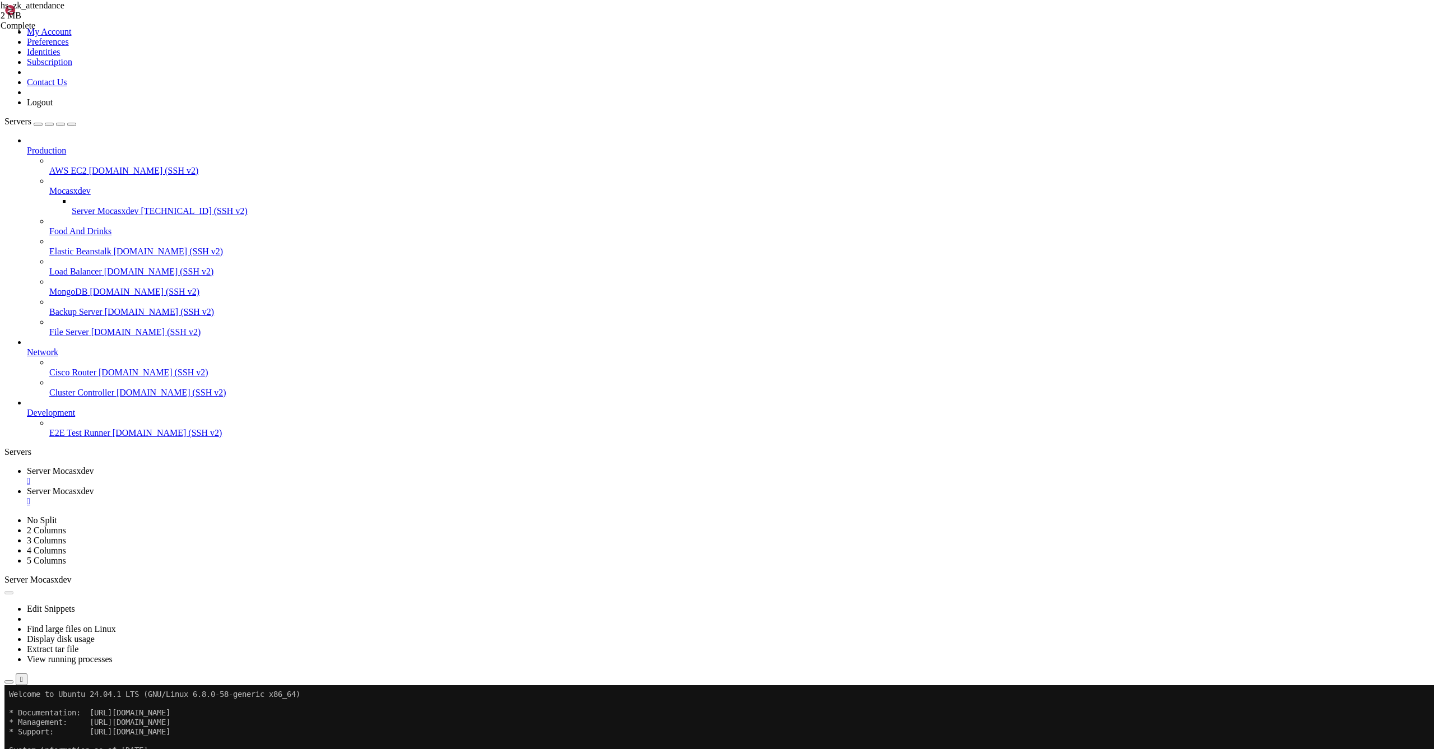
click at [79, 581] on div at bounding box center [717, 374] width 1434 height 749
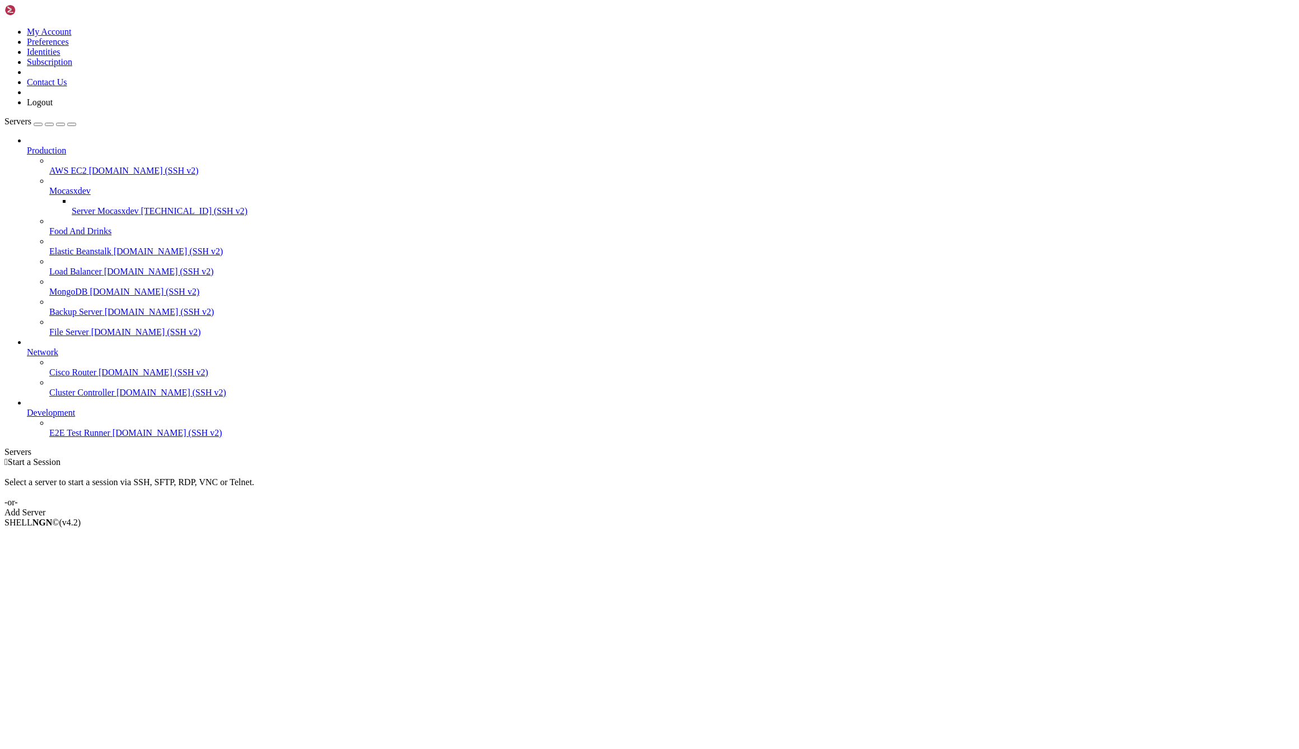
click at [423, 457] on div " Start a Session Select a server to start a session via SSH, SFTP, RDP, VNC or…" at bounding box center [649, 487] width 1290 height 60
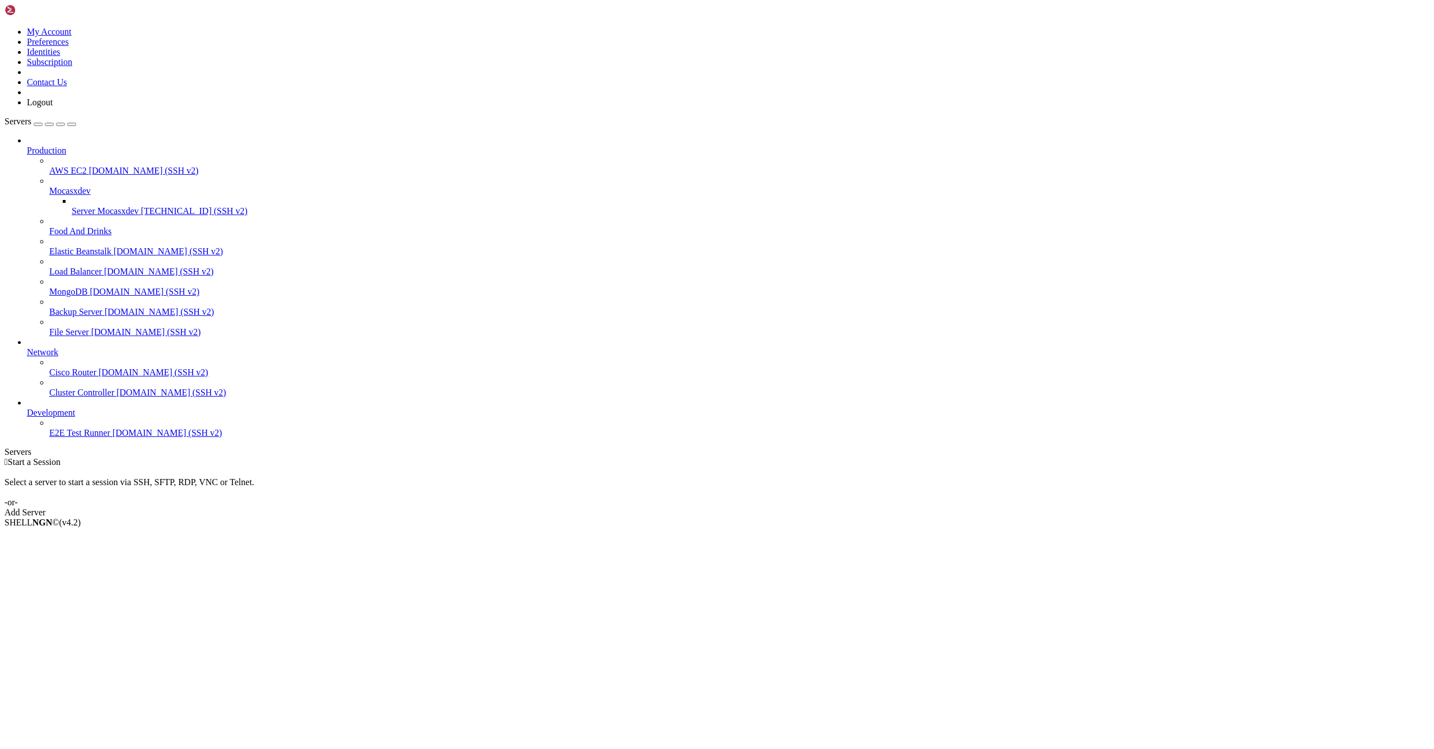
click at [141, 206] on span "5.161.111.152 (SSH v2)" at bounding box center [194, 211] width 106 height 10
click at [141, 206] on span "[TECHNICAL_ID] (SSH v2)" at bounding box center [194, 211] width 106 height 10
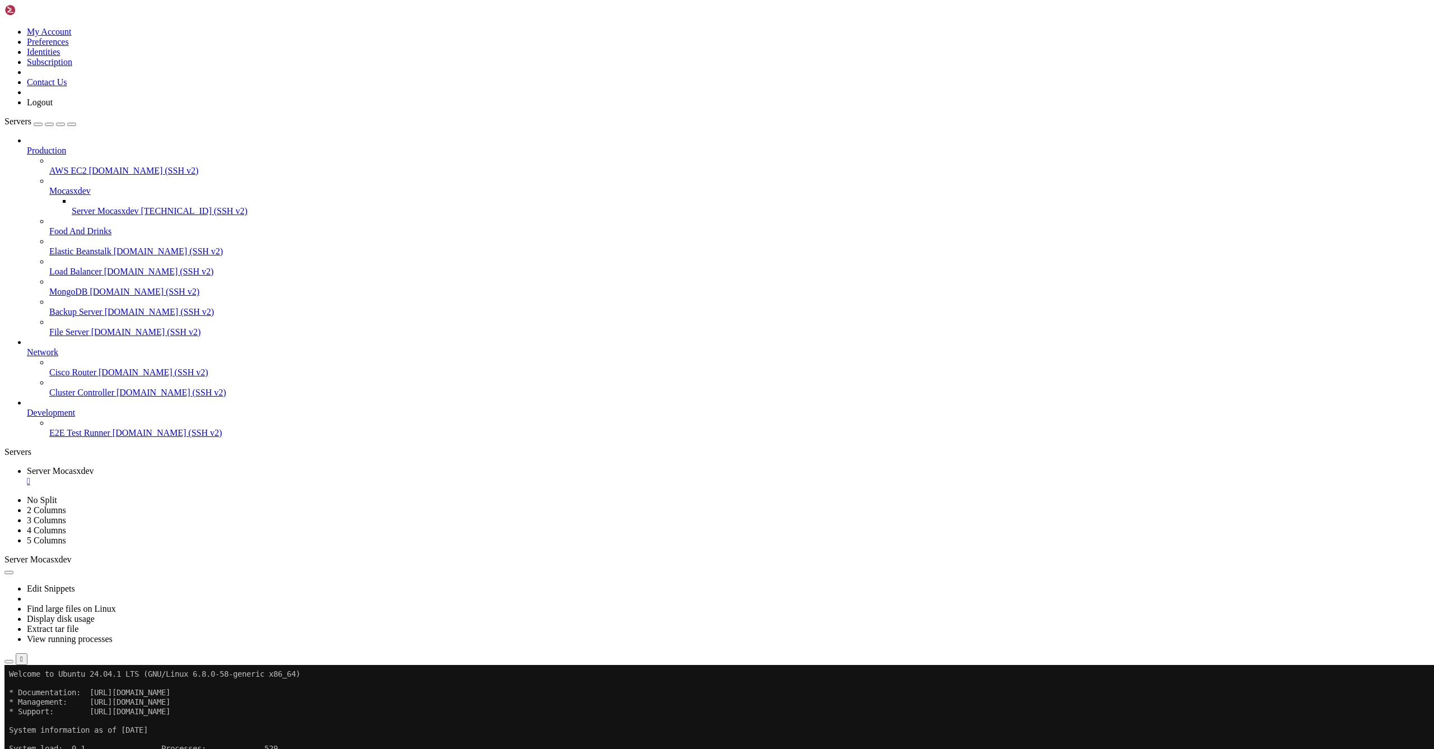
click at [235, 476] on div "" at bounding box center [728, 481] width 1403 height 10
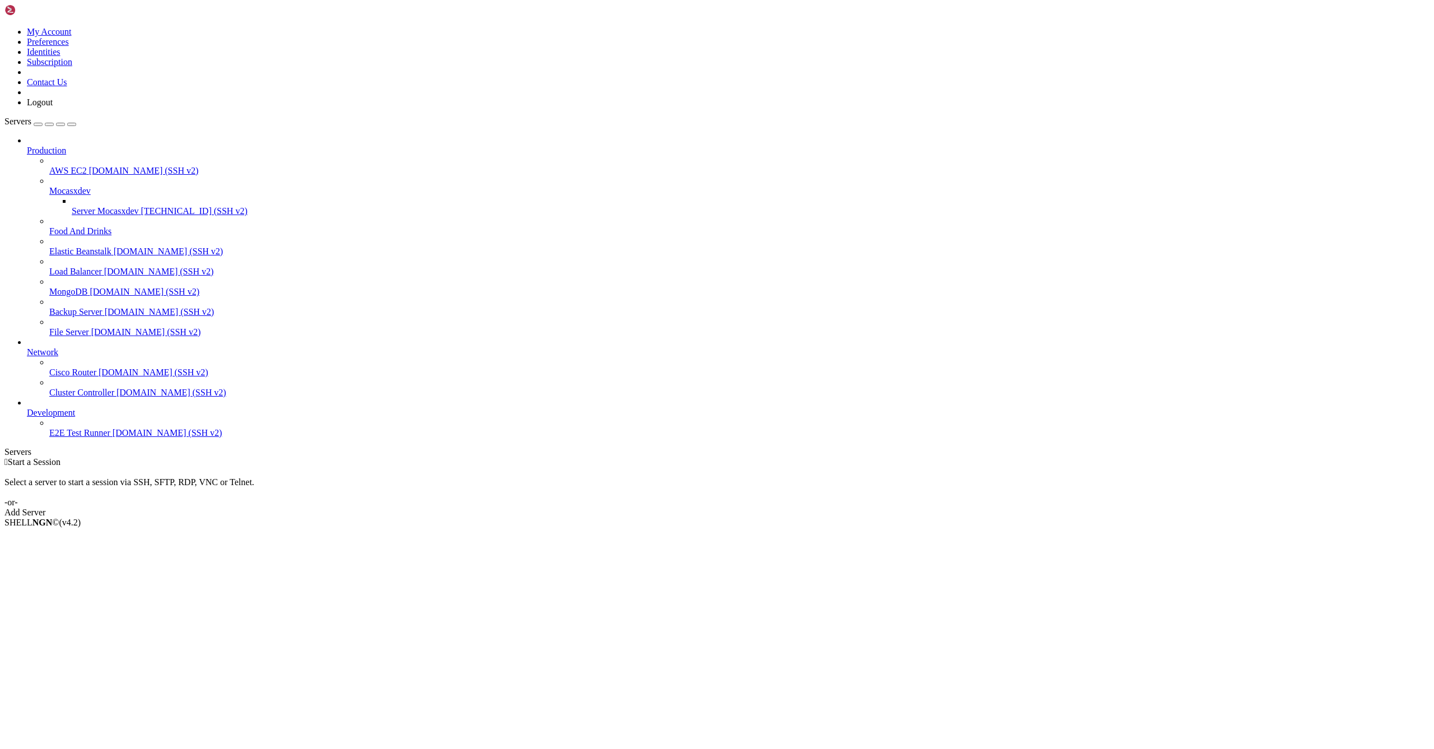
click at [1128, 457] on div " Start a Session Select a server to start a session via SSH, SFTP, RDP, VNC or…" at bounding box center [716, 487] width 1425 height 60
